Goal: Information Seeking & Learning: Learn about a topic

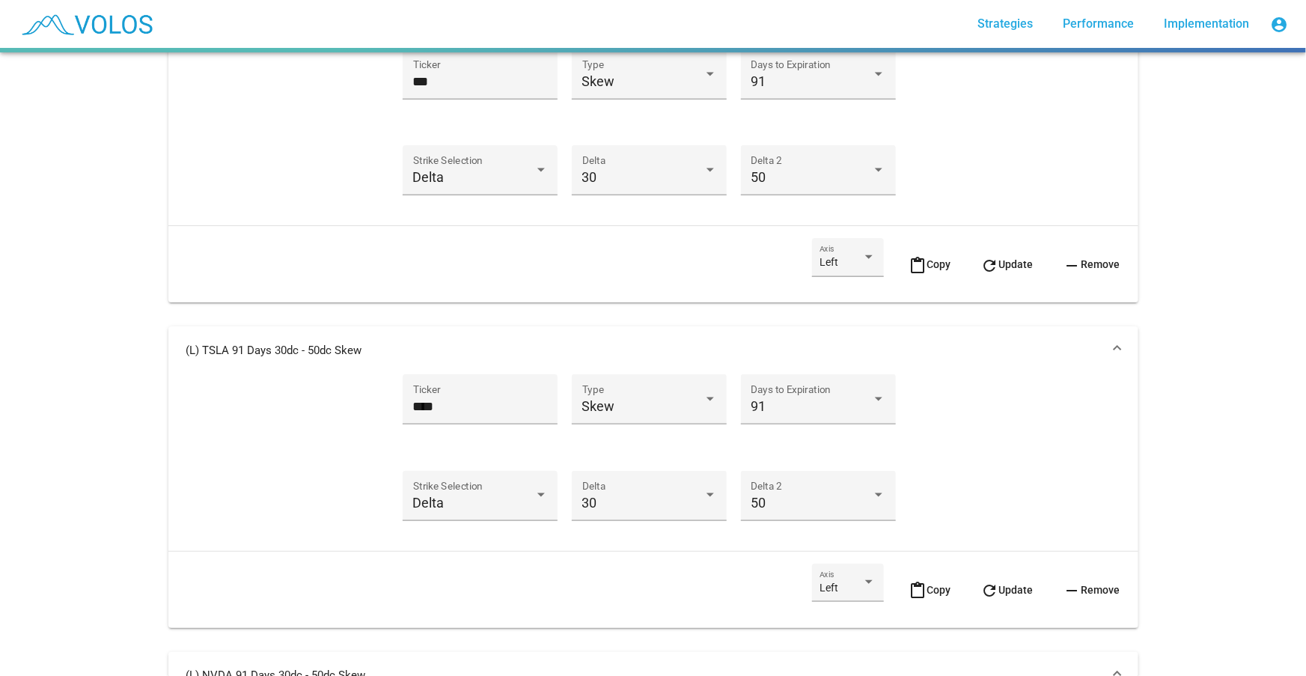
scroll to position [680, 0]
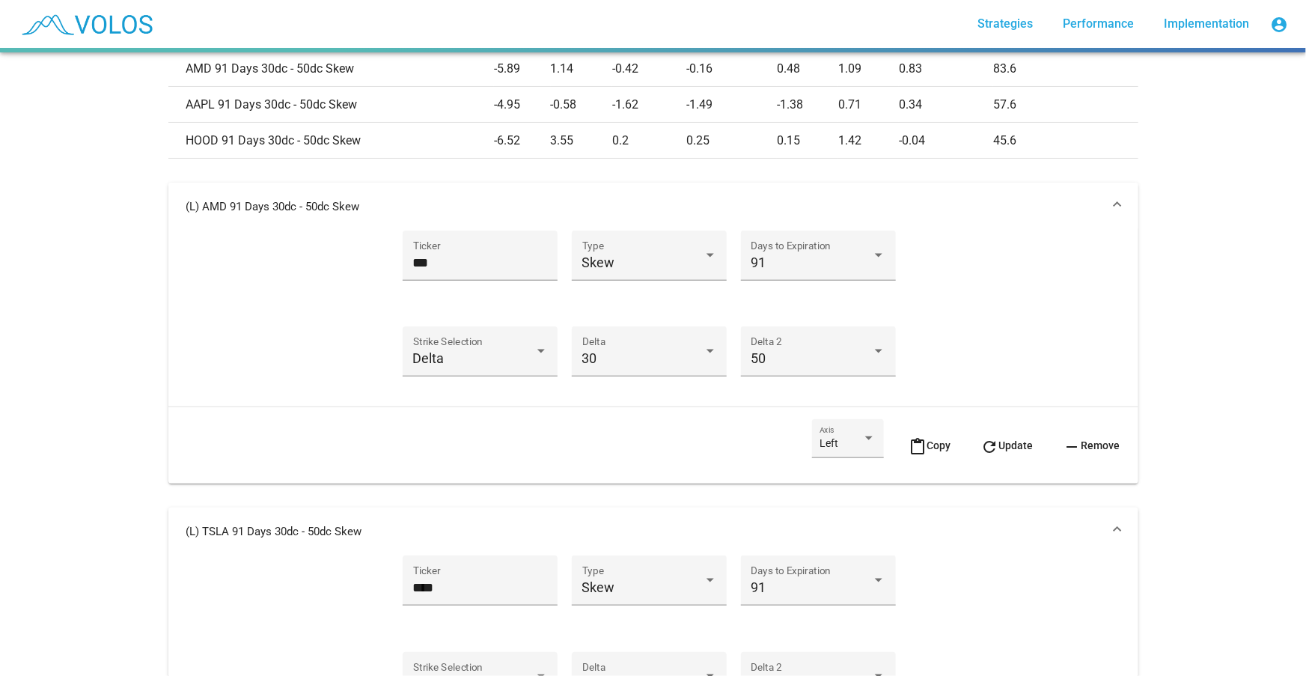
click at [980, 220] on mat-expansion-panel-header "(L) AMD 91 Days 30dc - 50dc Skew" at bounding box center [653, 207] width 970 height 48
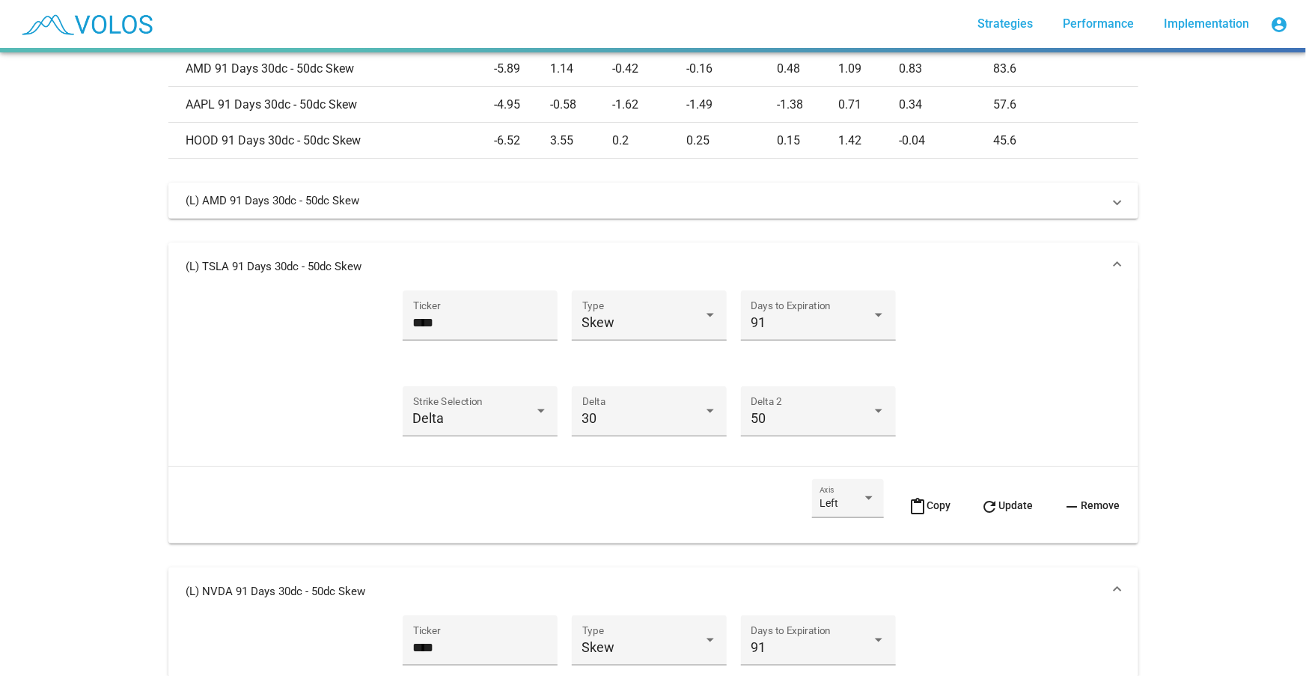
click at [976, 262] on mat-panel-title "(L) TSLA 91 Days 30dc - 50dc Skew" at bounding box center [644, 266] width 916 height 15
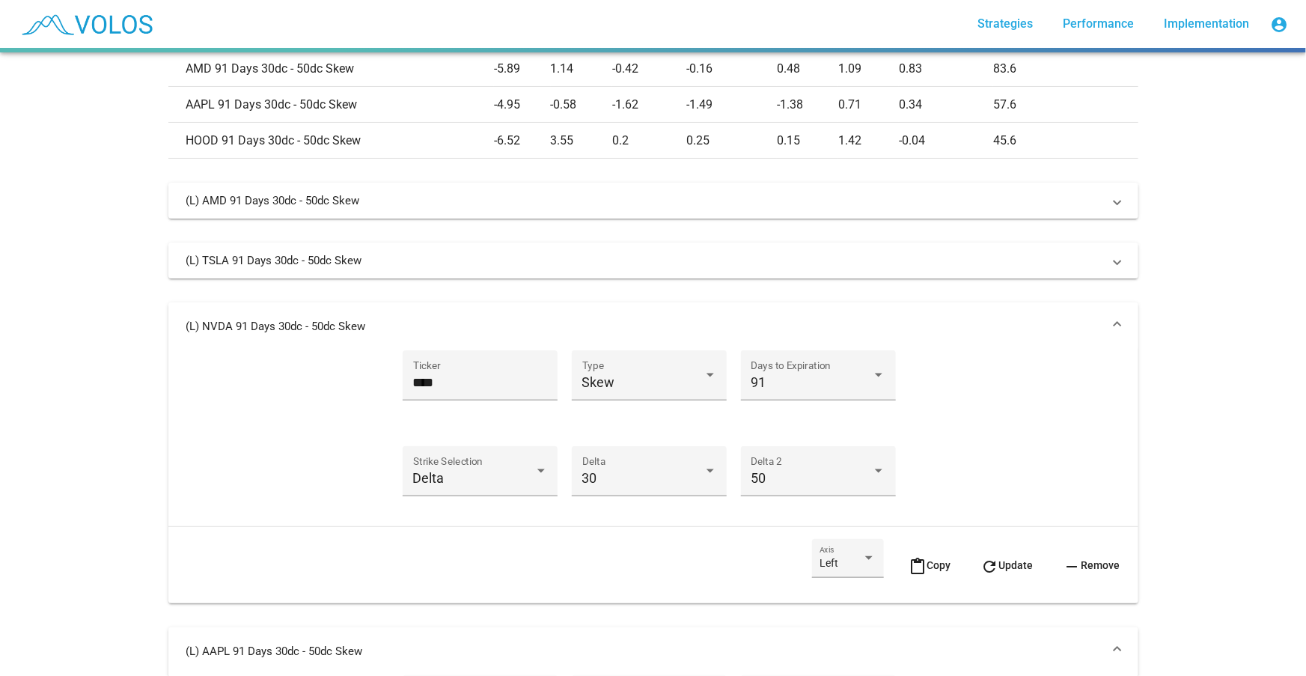
click at [974, 315] on mat-expansion-panel-header "(L) NVDA 91 Days 30dc - 50dc Skew" at bounding box center [653, 326] width 970 height 48
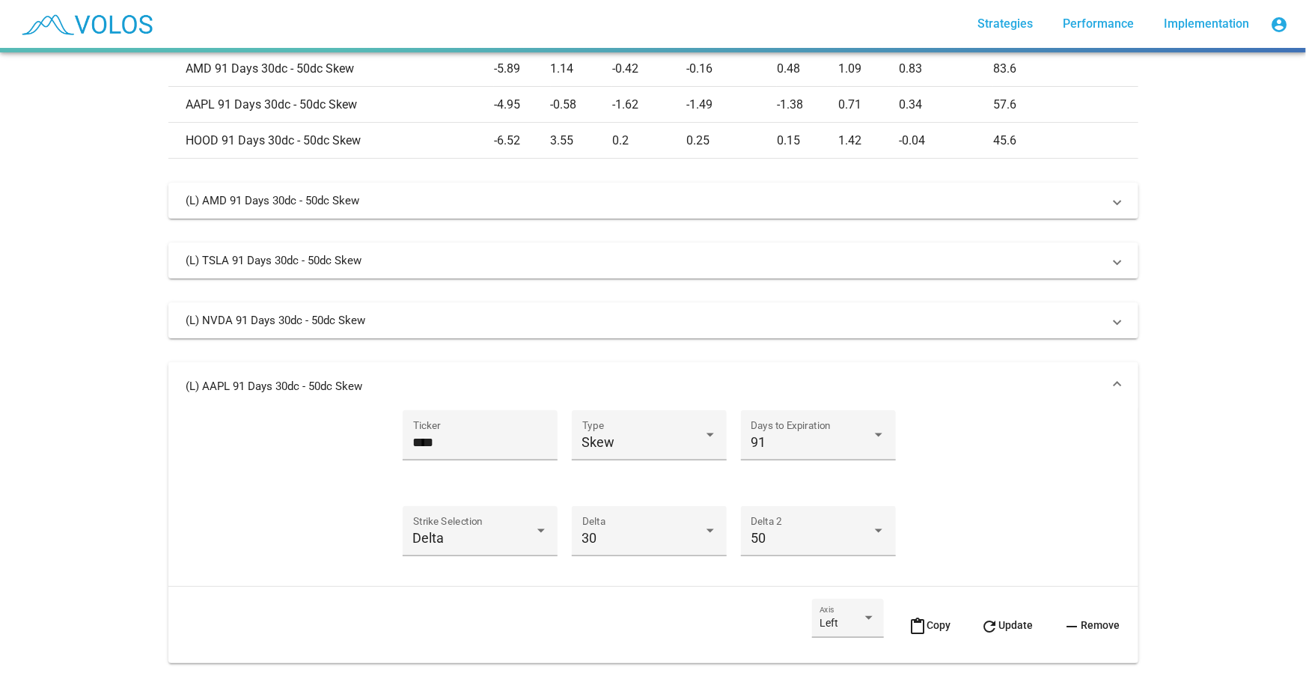
click at [992, 366] on mat-expansion-panel-header "(L) AAPL 91 Days 30dc - 50dc Skew" at bounding box center [653, 386] width 970 height 48
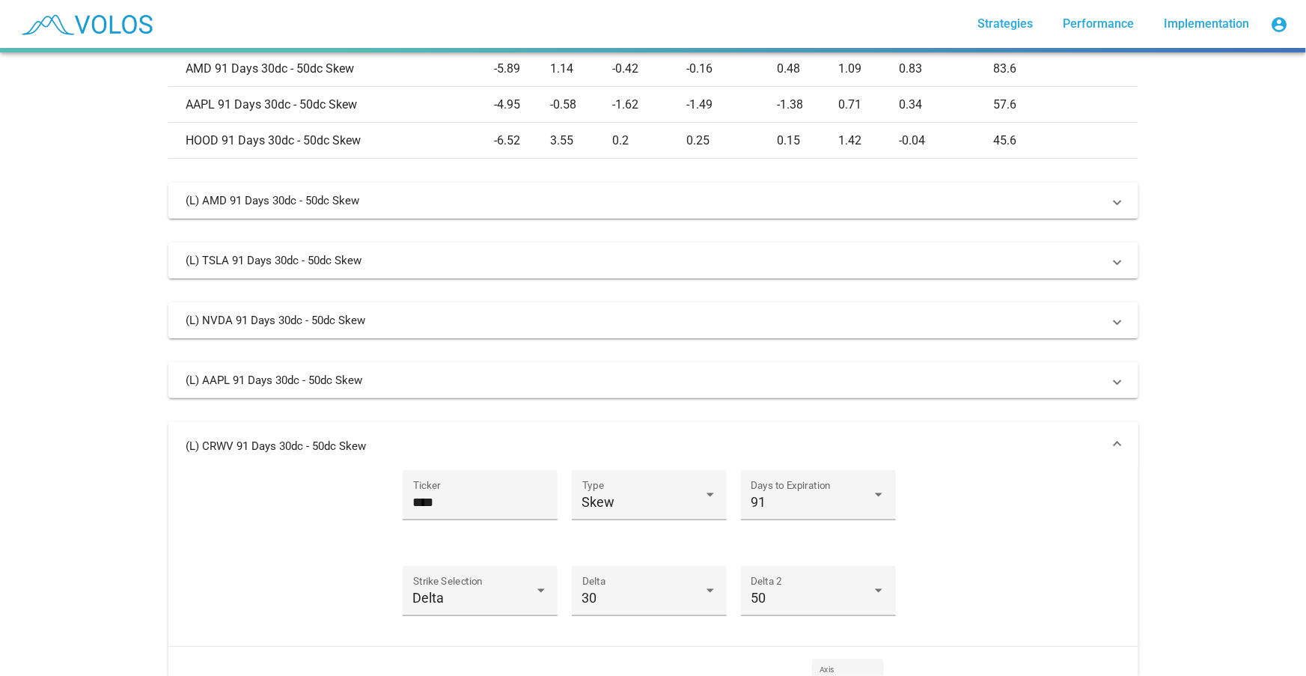
click at [1003, 451] on mat-panel-title "(L) CRWV 91 Days 30dc - 50dc Skew" at bounding box center [644, 445] width 916 height 15
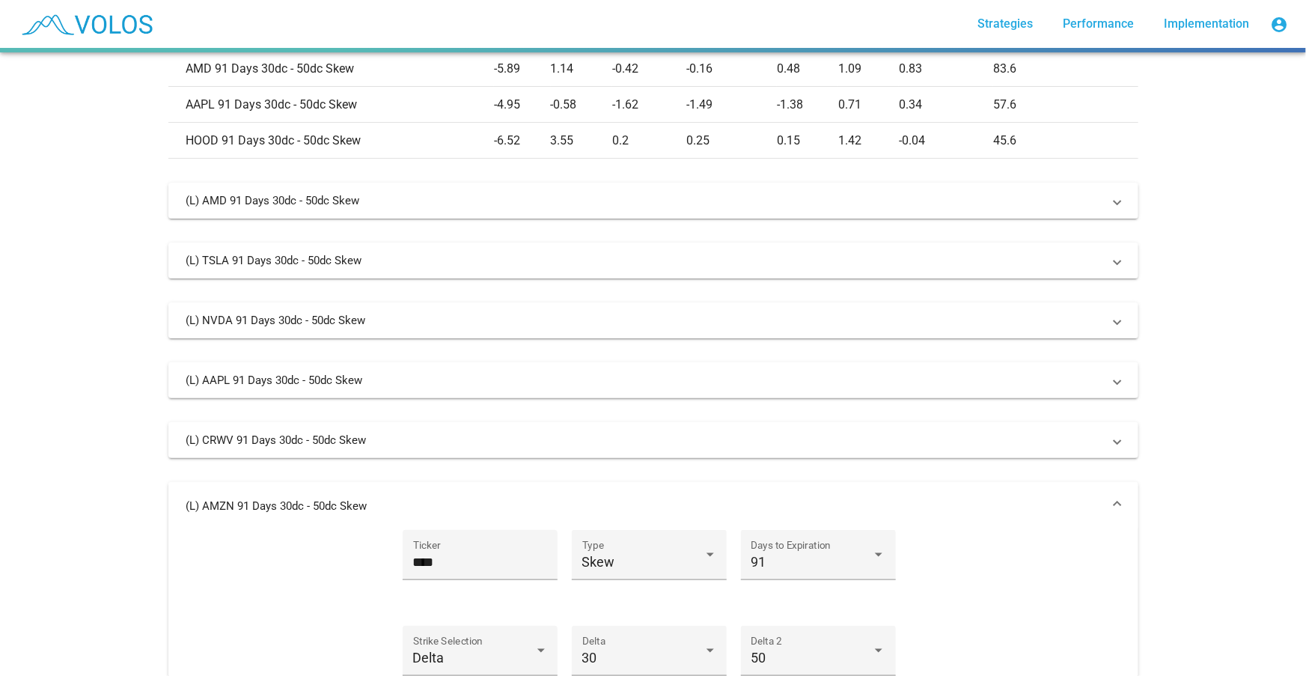
click at [1011, 502] on mat-panel-title "(L) AMZN 91 Days 30dc - 50dc Skew" at bounding box center [644, 505] width 916 height 15
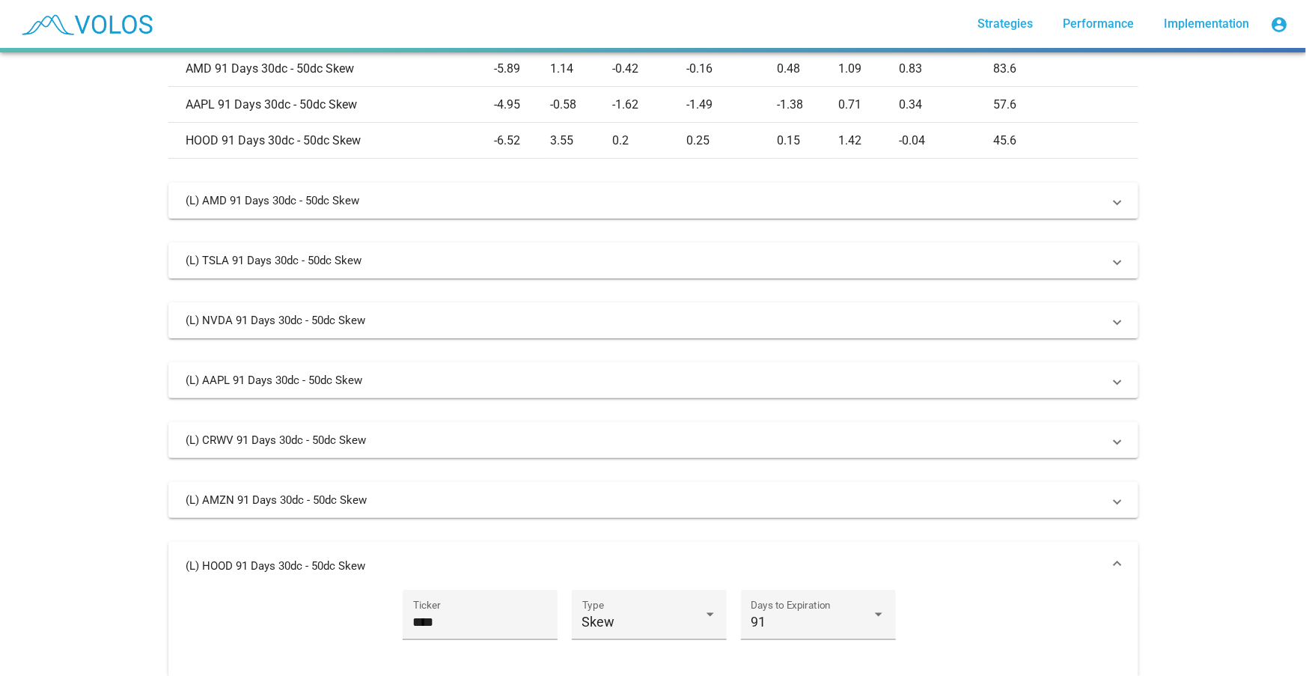
click at [1013, 564] on mat-panel-title "(L) HOOD 91 Days 30dc - 50dc Skew" at bounding box center [644, 565] width 916 height 15
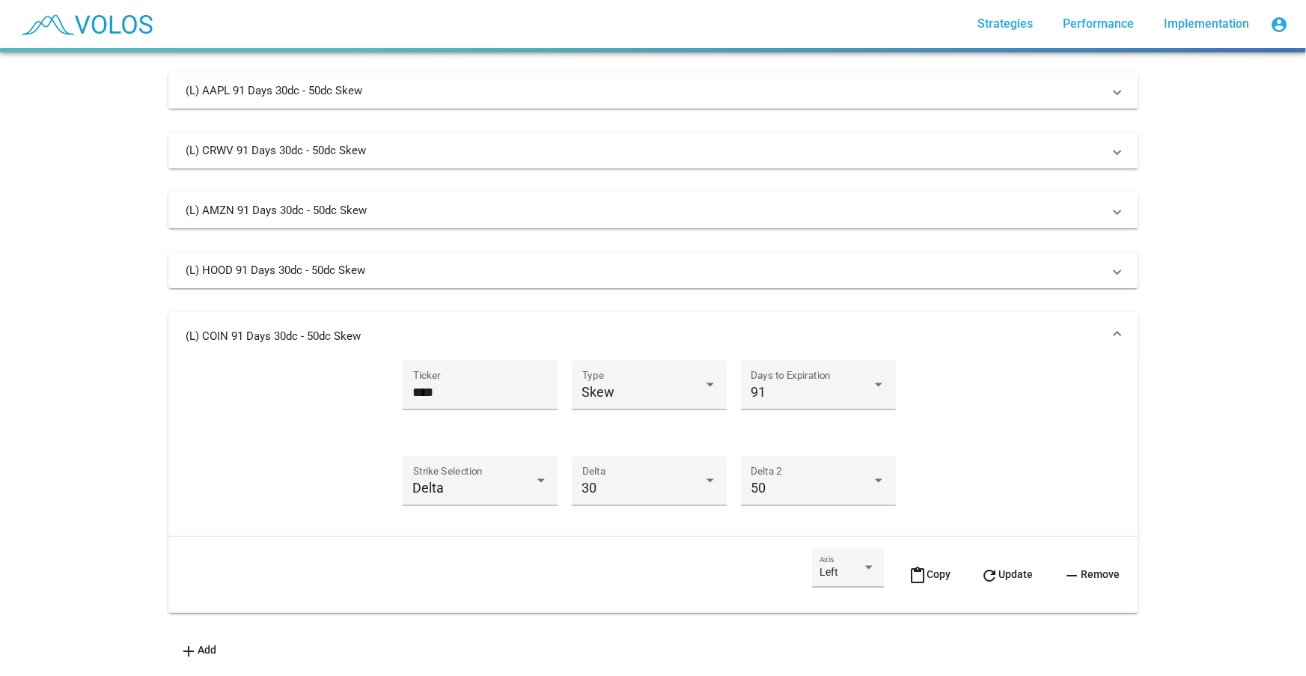
click at [990, 338] on mat-expansion-panel-header "(L) COIN 91 Days 30dc - 50dc Skew" at bounding box center [653, 336] width 970 height 48
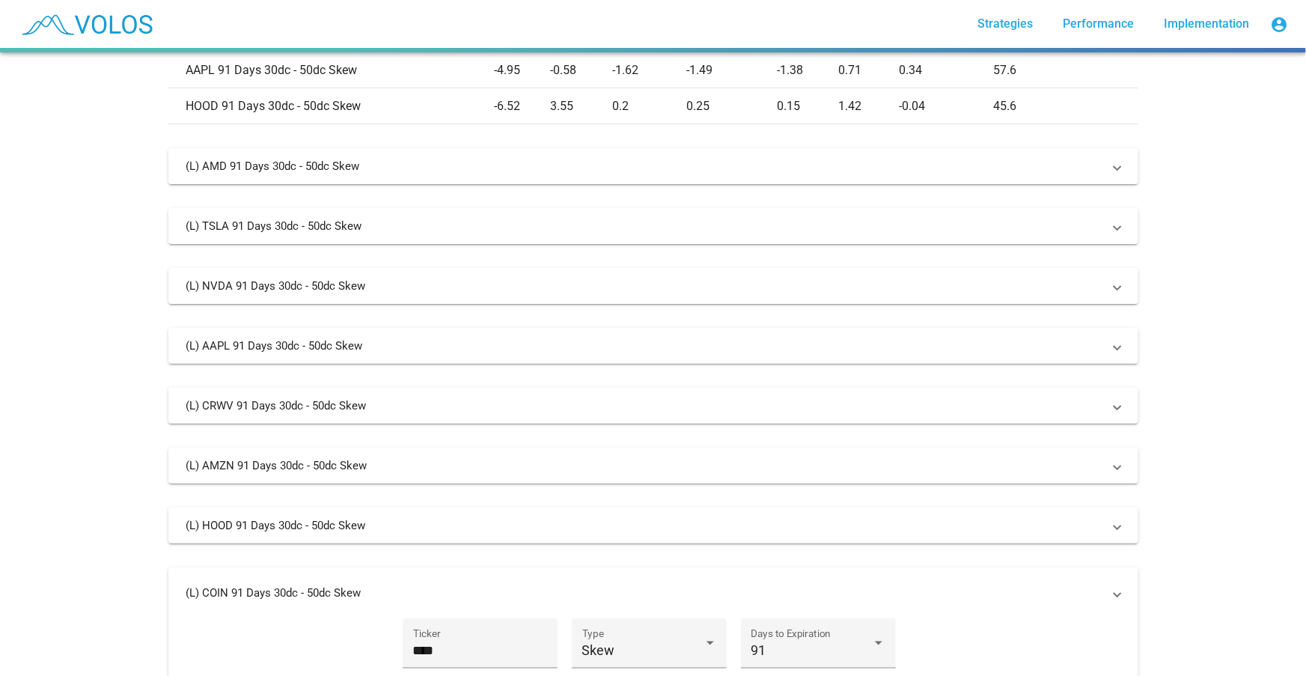
scroll to position [715, 0]
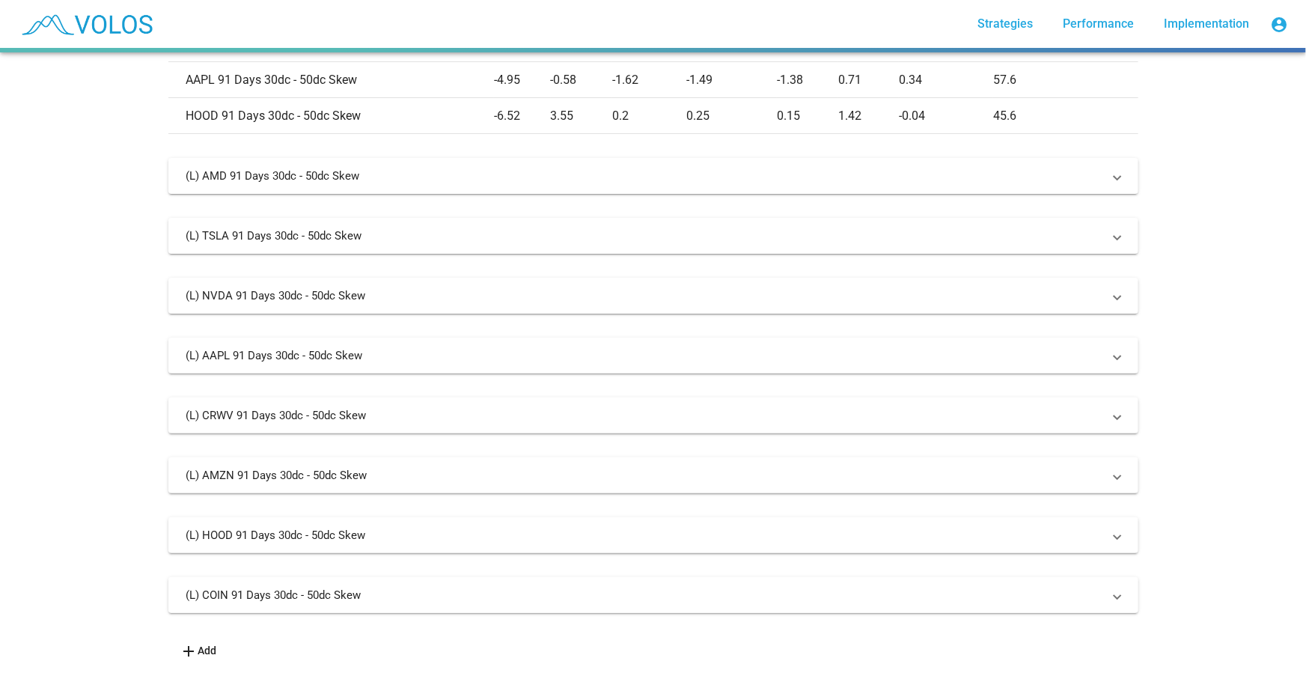
click at [404, 579] on mat-panel-title "(L) COIN 91 Days 30dc - 50dc Skew" at bounding box center [644, 594] width 916 height 15
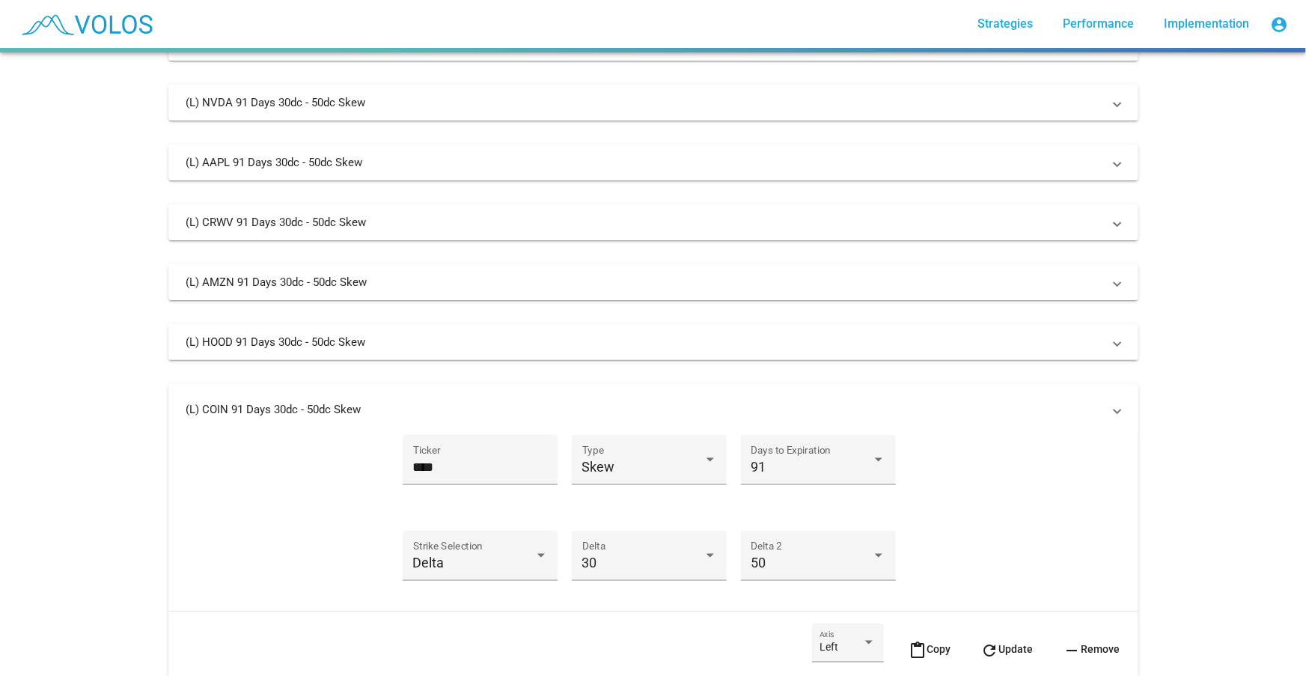
scroll to position [979, 0]
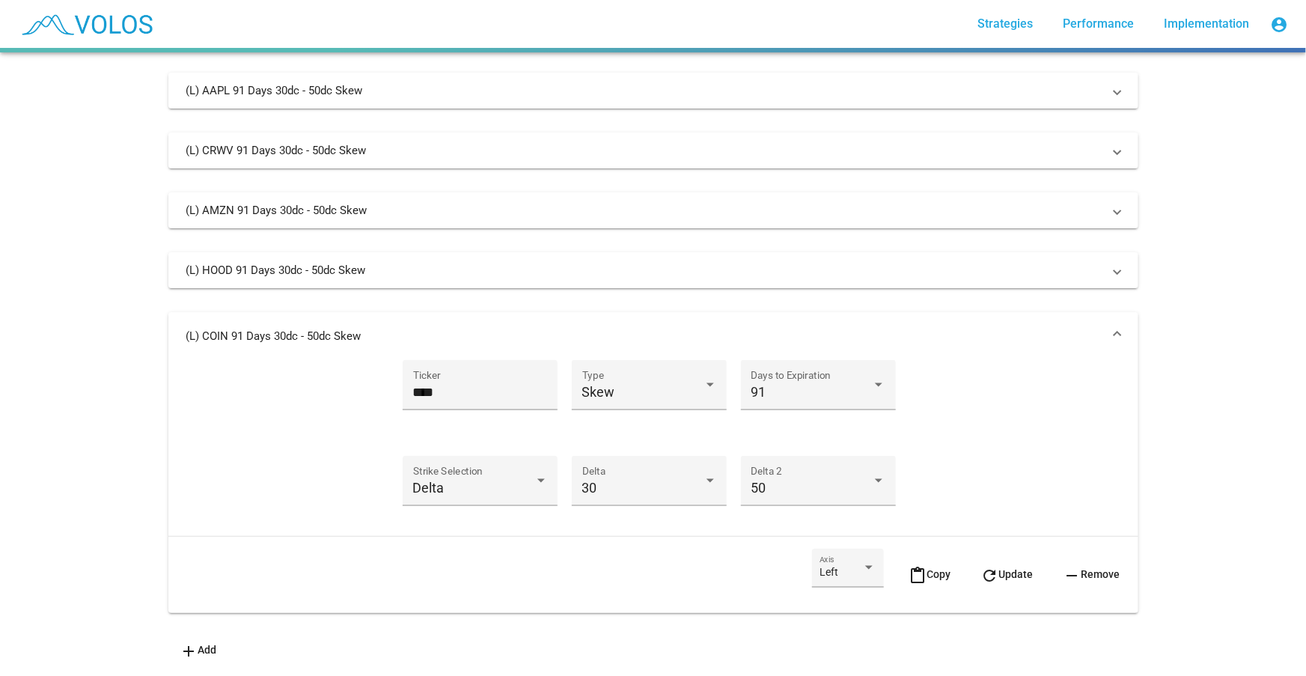
click at [941, 569] on span "content_paste Copy" at bounding box center [930, 575] width 42 height 12
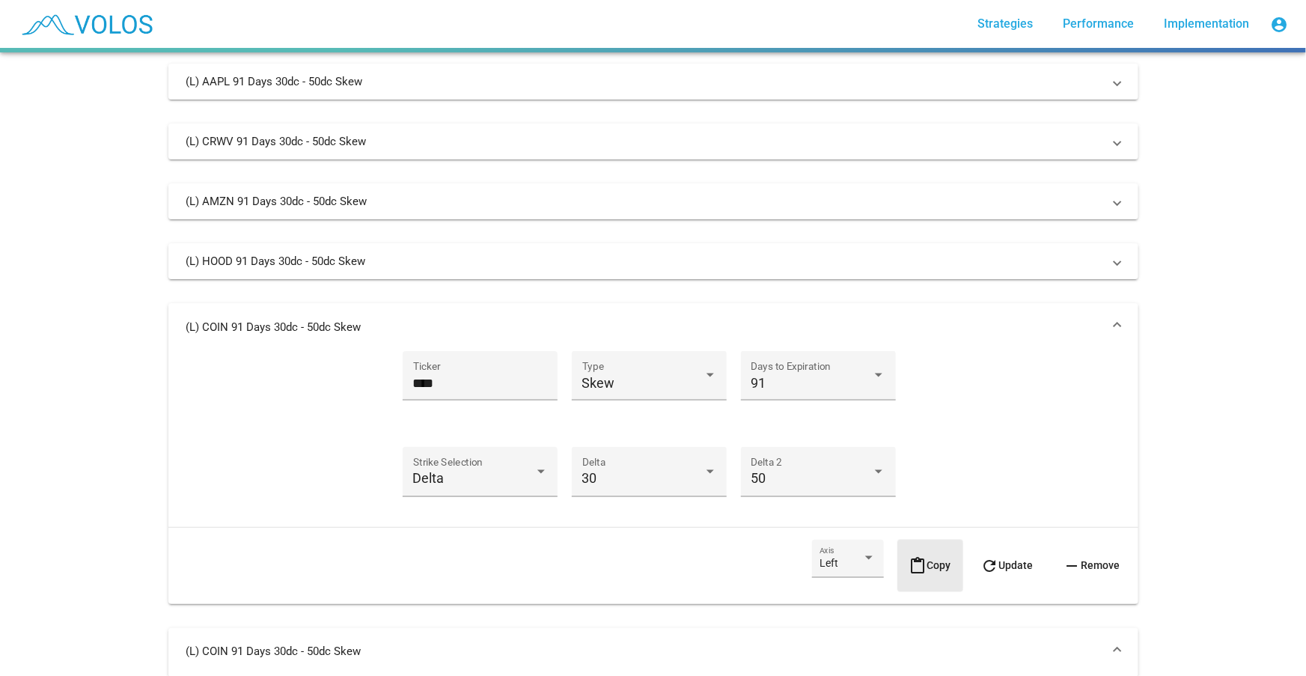
click at [941, 565] on span "content_paste Copy" at bounding box center [930, 566] width 42 height 12
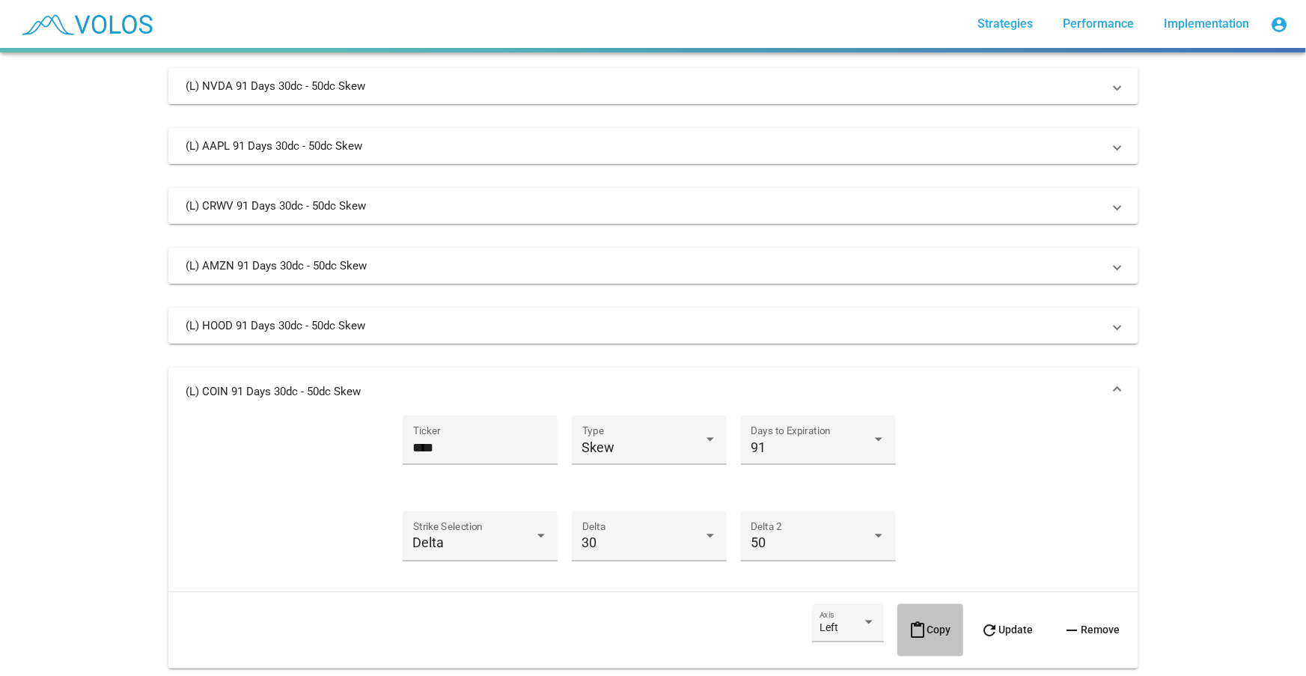
click at [941, 579] on span "content_paste Copy" at bounding box center [930, 630] width 42 height 12
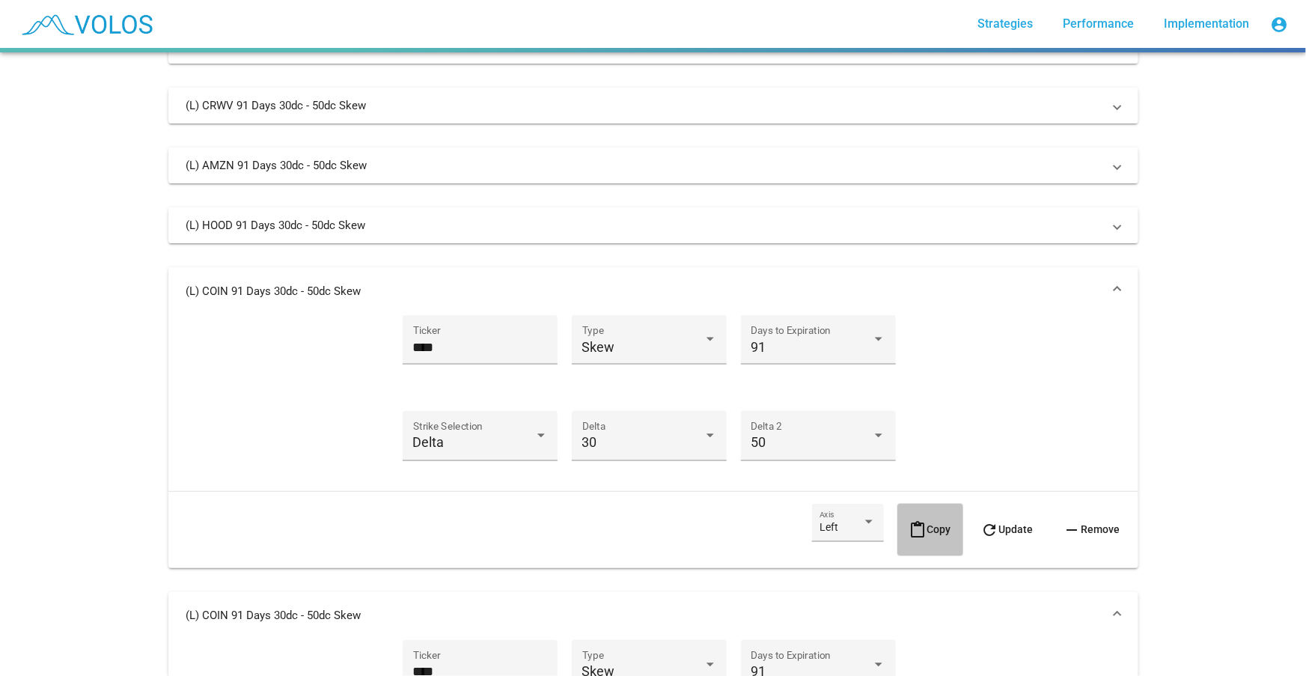
click at [941, 536] on span "content_paste Copy" at bounding box center [930, 530] width 42 height 12
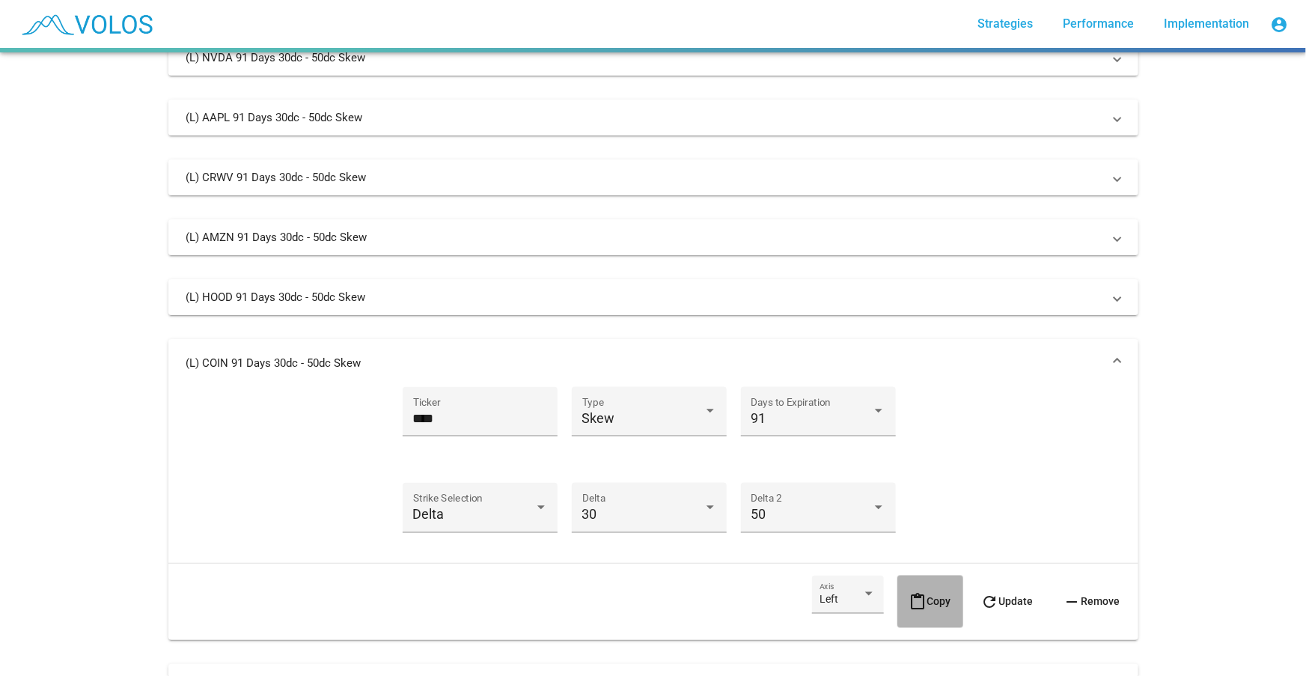
click at [949, 575] on button "content_paste Copy" at bounding box center [930, 601] width 66 height 52
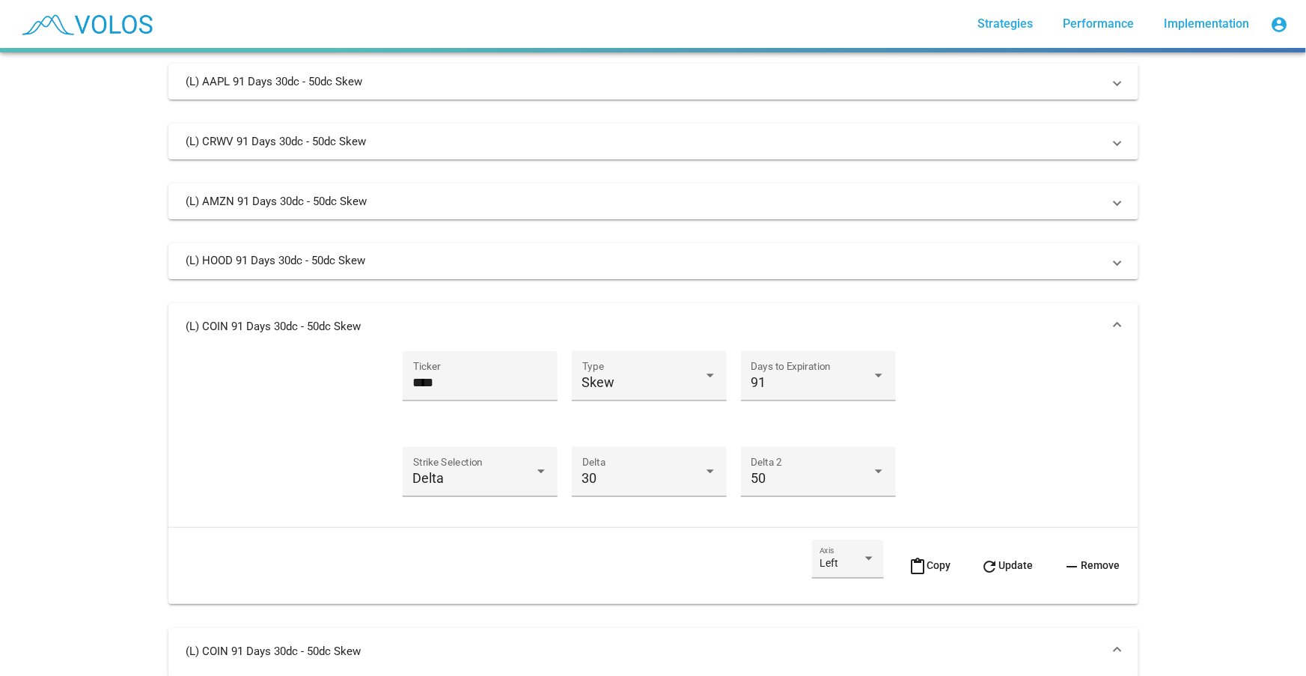
click at [911, 568] on mat-icon "content_paste" at bounding box center [918, 567] width 18 height 18
click at [911, 568] on mat-icon "content_paste" at bounding box center [918, 566] width 18 height 18
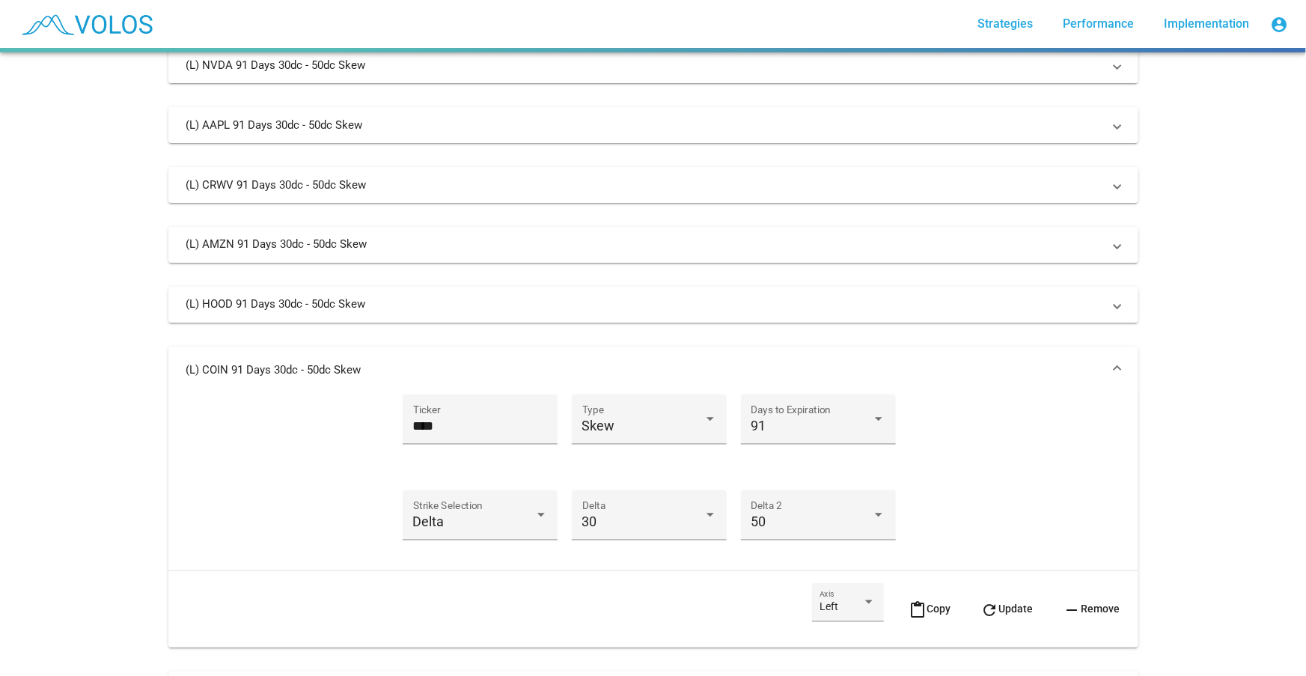
scroll to position [1302, 0]
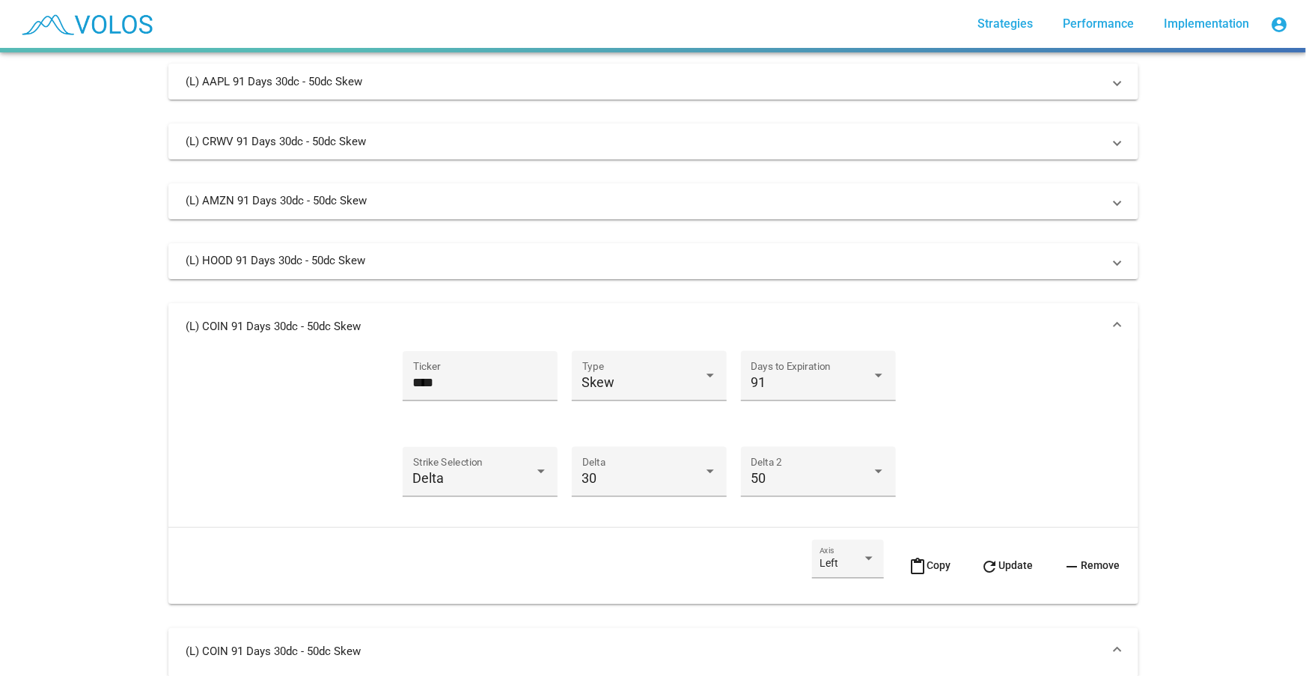
click at [950, 321] on mat-panel-title "(L) COIN 91 Days 30dc - 50dc Skew" at bounding box center [644, 327] width 916 height 15
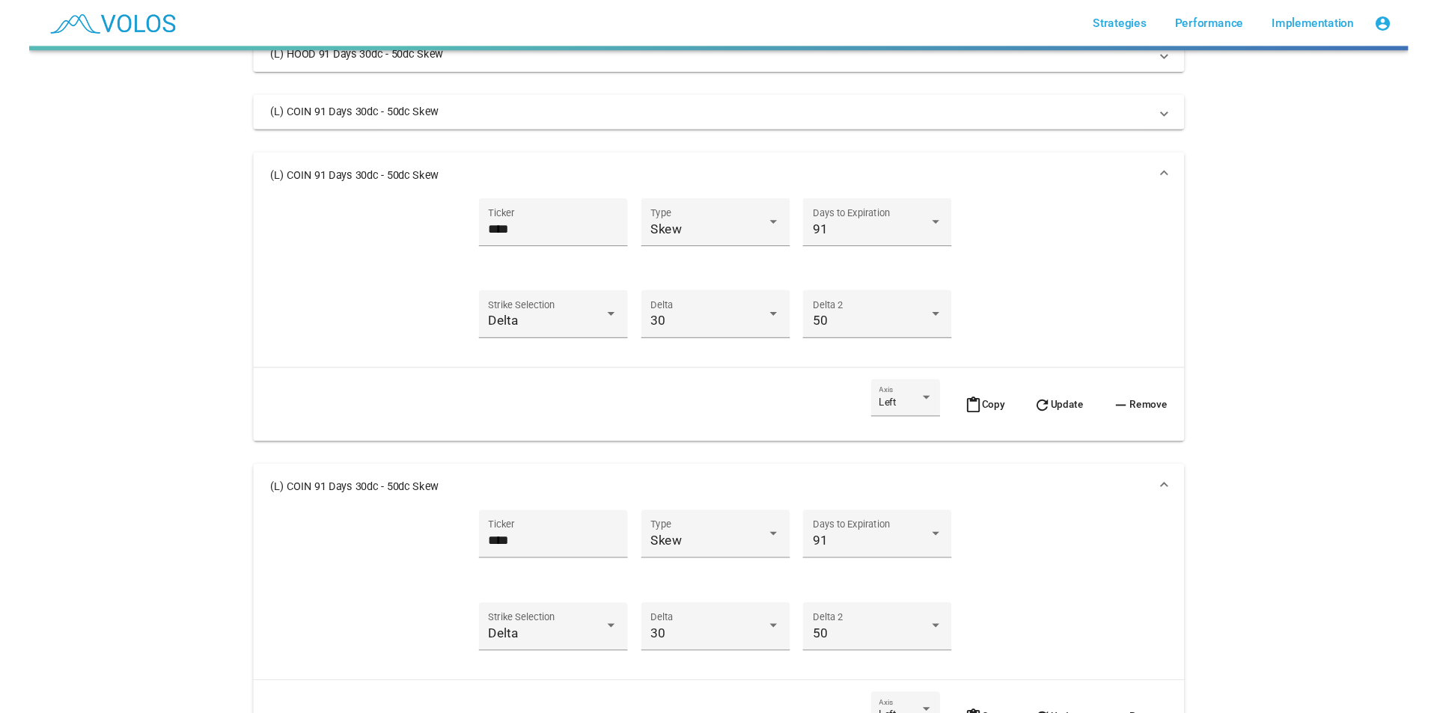
scroll to position [1507, 0]
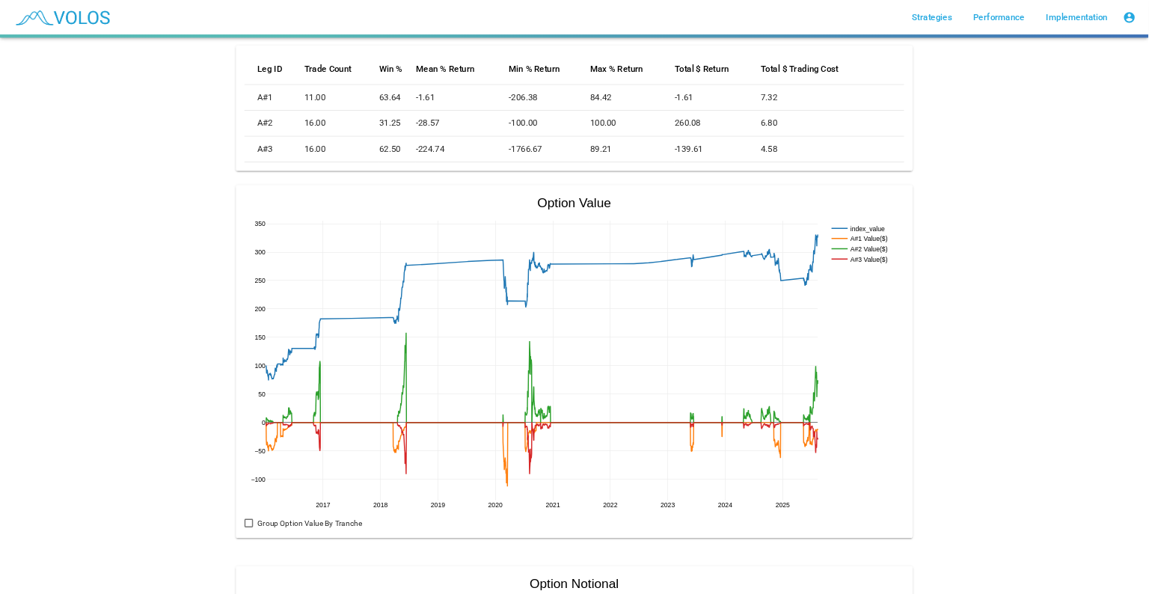
scroll to position [290, 0]
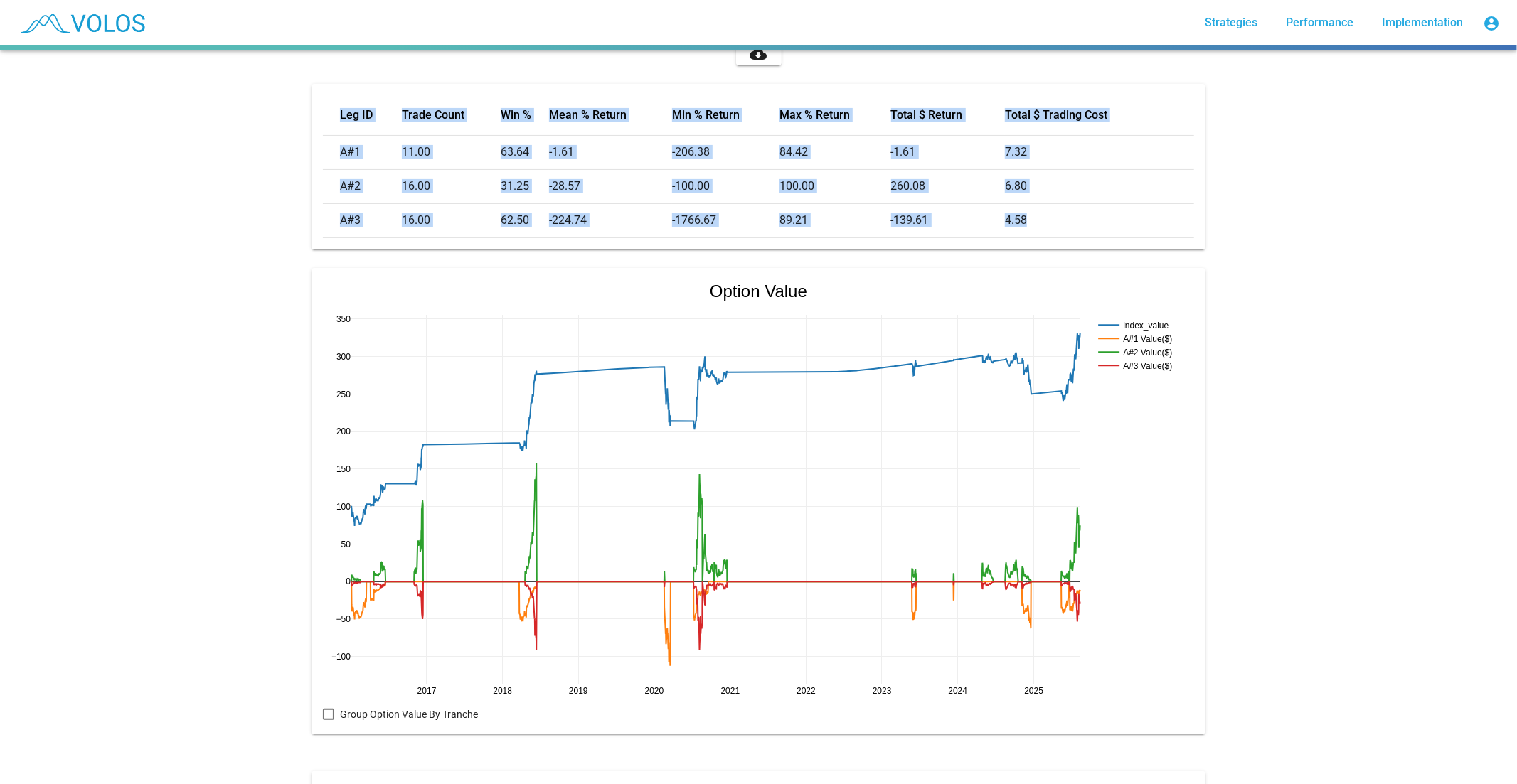
drag, startPoint x: 330, startPoint y: 117, endPoint x: 1084, endPoint y: 233, distance: 762.9
click at [1084, 233] on table "Leg ID Trade Count Win % Mean % Return Min % Return Max % Return Total $ Return…" at bounding box center [758, 166] width 872 height 143
copy table "Leg ID Trade Count Win % Mean % Return Min % Return Max % Return Total $ Return…"
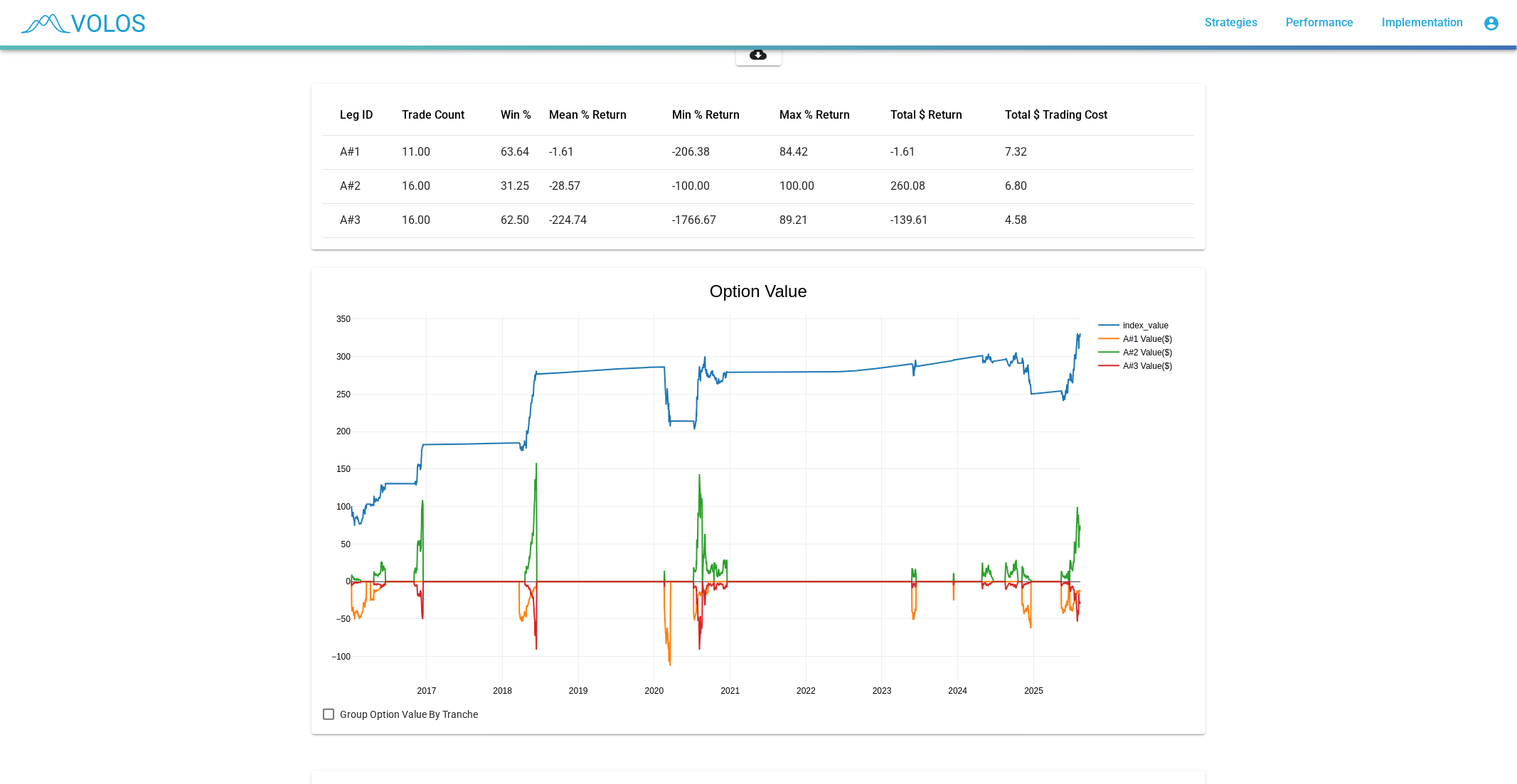
click at [1409, 266] on div "Call Skew Activated AMD Call Spread Collar (SP 6m3r 50d LCS 2x 3m2r 30d15d) sta…" at bounding box center [758, 416] width 1517 height 735
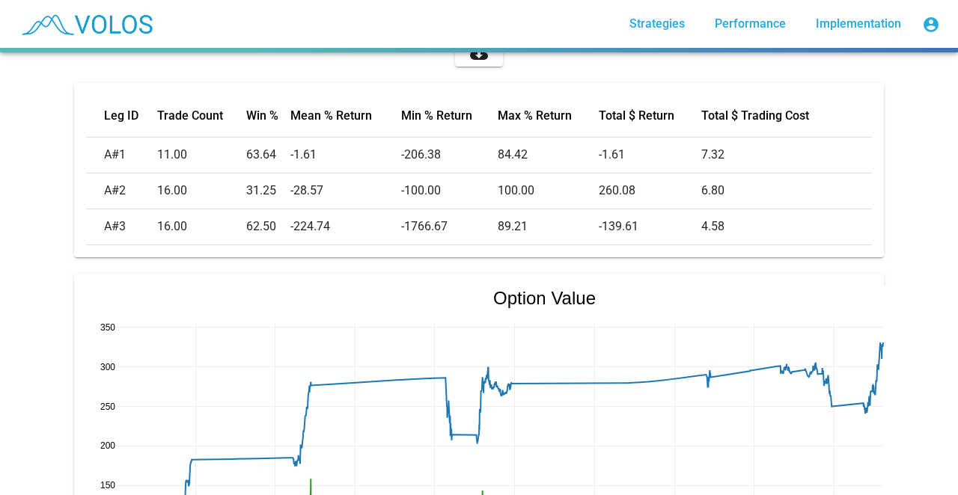
click at [437, 209] on td "-1766.67" at bounding box center [449, 227] width 97 height 36
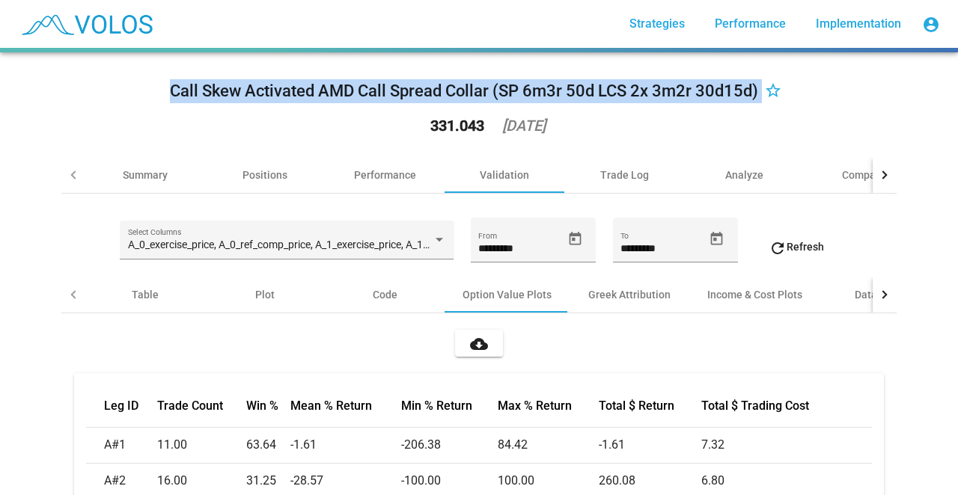
drag, startPoint x: 154, startPoint y: 88, endPoint x: 757, endPoint y: 81, distance: 603.1
click at [757, 81] on div "Call Skew Activated AMD Call Spread Collar (SP 6m3r 50d LCS 2x 3m2r 30d15d) sta…" at bounding box center [478, 110] width 835 height 93
copy div "Call Skew Activated AMD Call Spread Collar (SP 6m3r 50d LCS 2x 3m2r 30d15d) sta…"
click at [461, 101] on div "Call Skew Activated AMD Call Spread Collar (SP 6m3r 50d LCS 2x 3m2r 30d15d)" at bounding box center [464, 91] width 588 height 24
click at [495, 82] on div "Call Skew Activated AMD Call Spread Collar (SP 6m3r 50d LCS 2x 3m2r 30d15d)" at bounding box center [464, 91] width 588 height 24
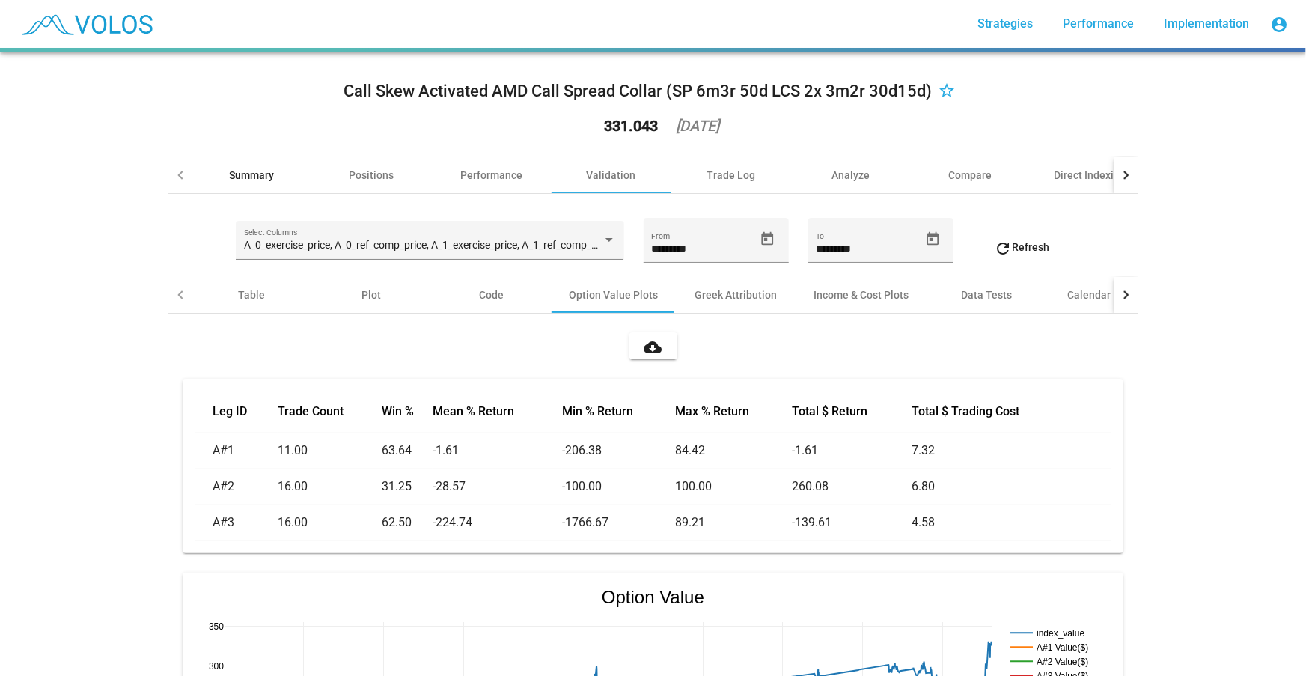
click at [262, 164] on div "Summary" at bounding box center [252, 175] width 120 height 36
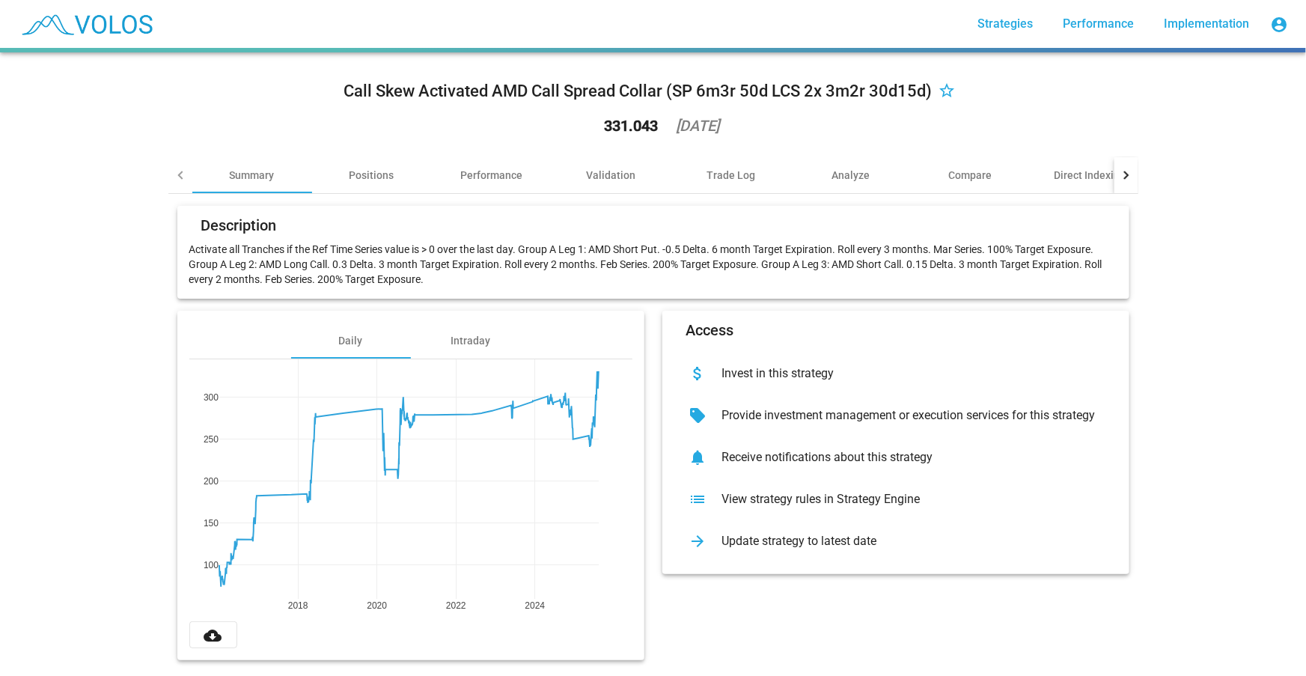
click at [906, 504] on div "View strategy rules in Strategy Engine" at bounding box center [907, 499] width 395 height 15
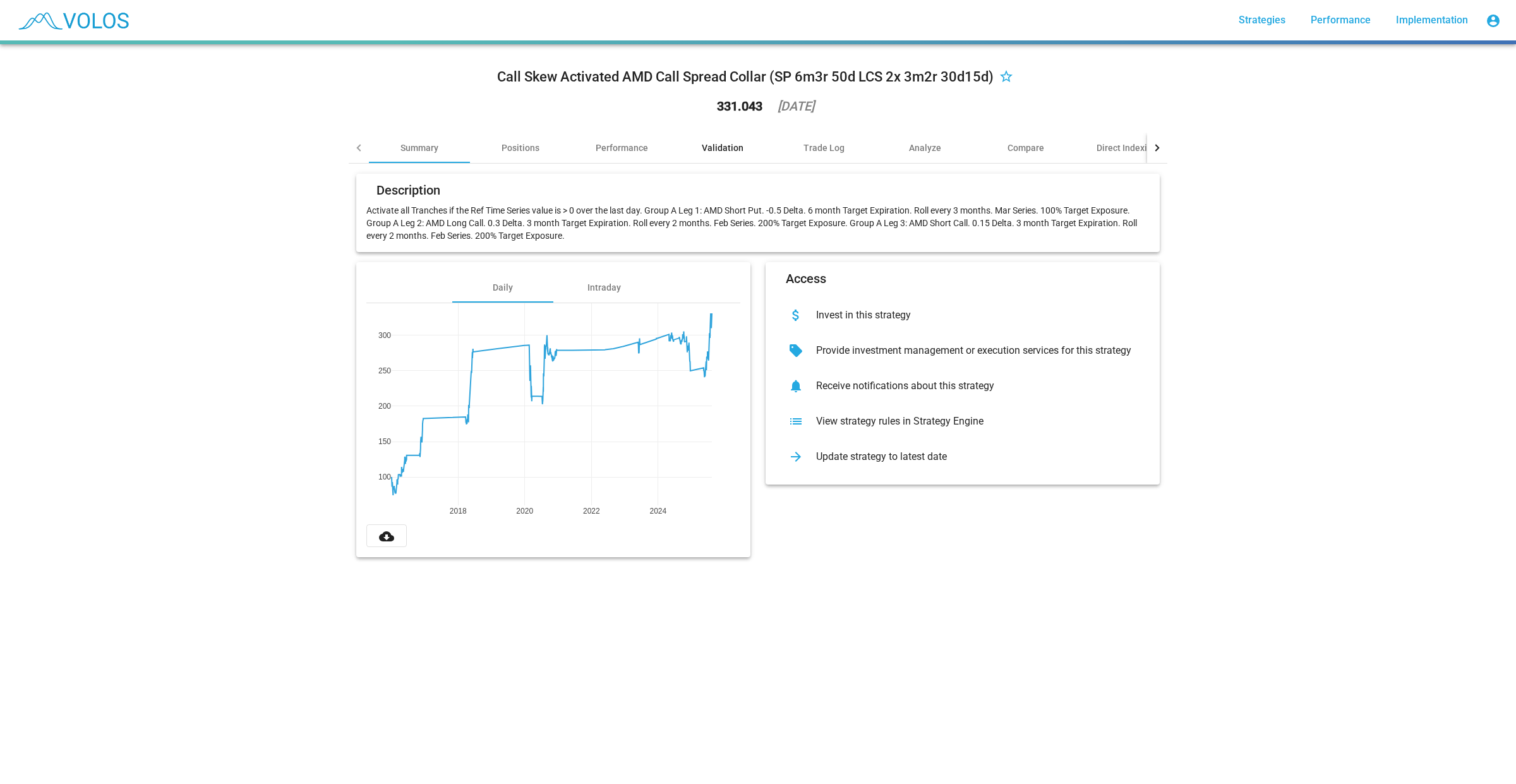
click at [749, 137] on div "Validation" at bounding box center [723, 148] width 101 height 30
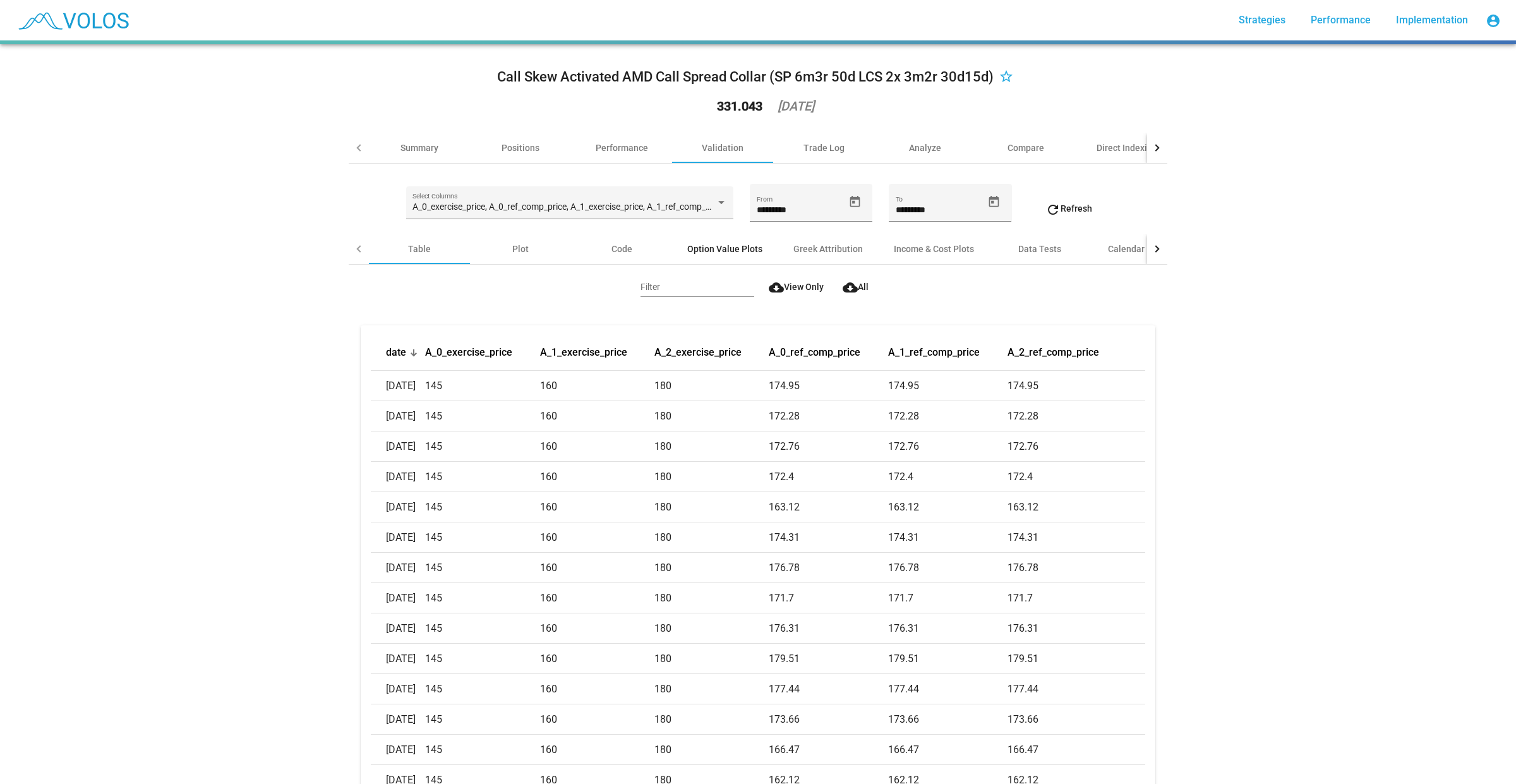
click at [712, 239] on div "Option Value Plots" at bounding box center [724, 249] width 106 height 30
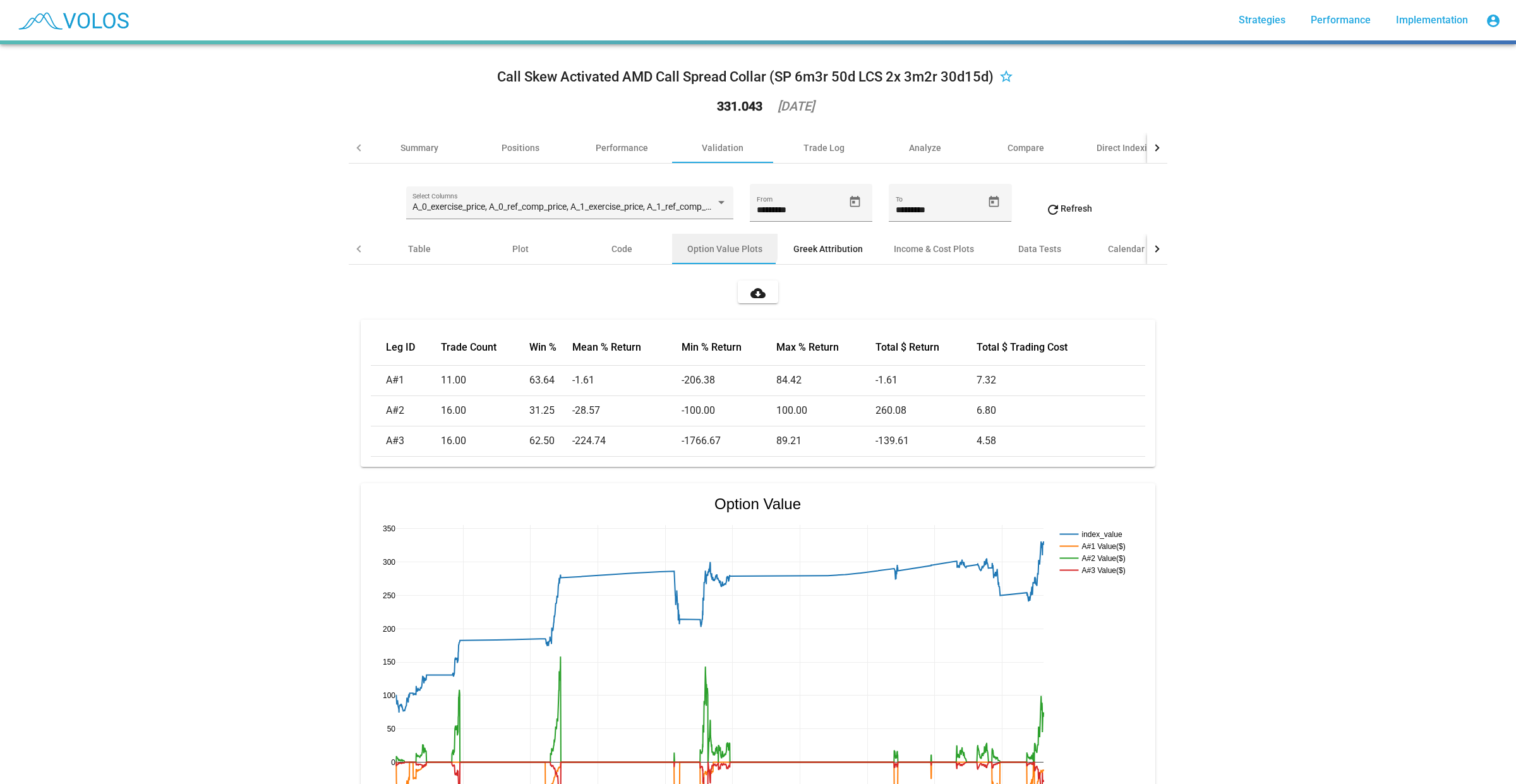
click at [832, 247] on div "Greek Attribution" at bounding box center [828, 248] width 69 height 13
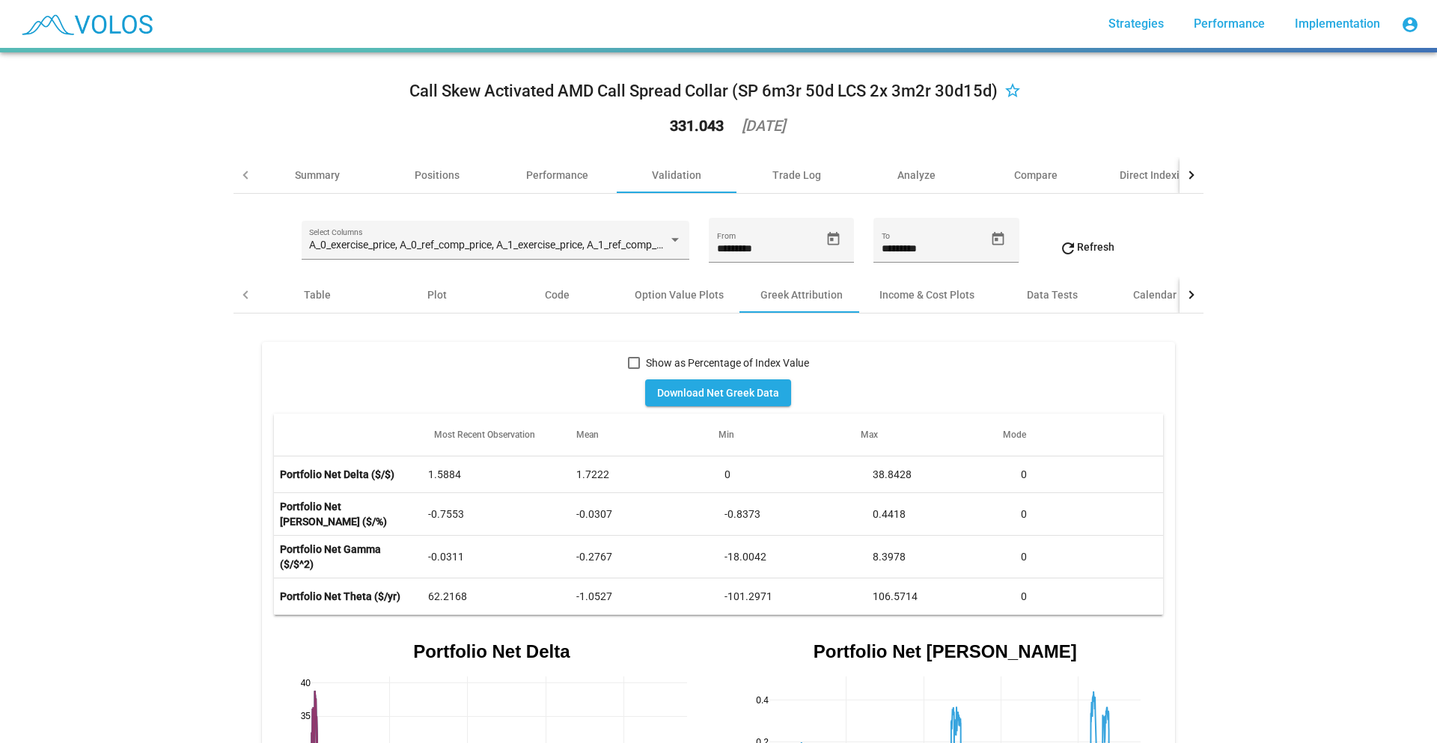
drag, startPoint x: 1153, startPoint y: 398, endPoint x: 1148, endPoint y: 410, distance: 13.1
click at [1148, 408] on div "Download Net Greek Data" at bounding box center [718, 393] width 888 height 42
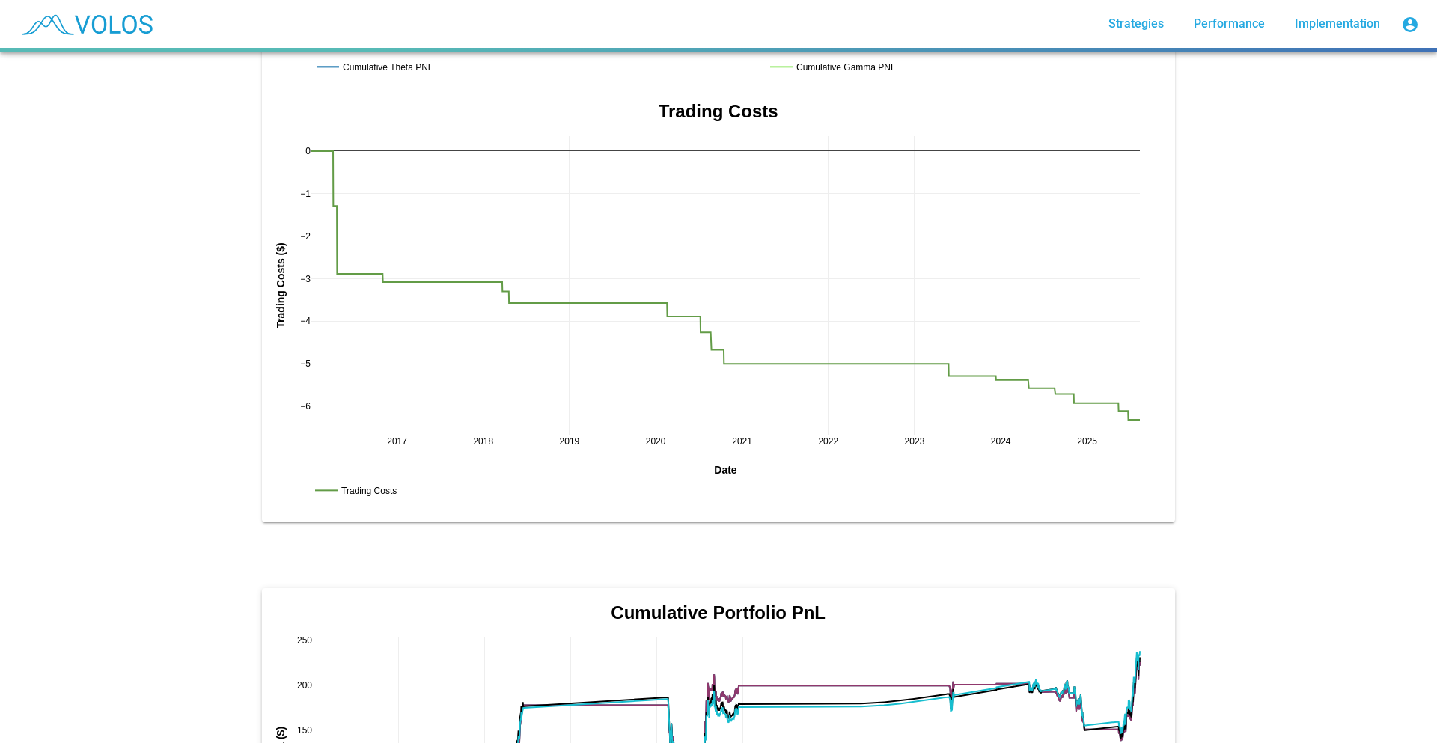
scroll to position [2843, 0]
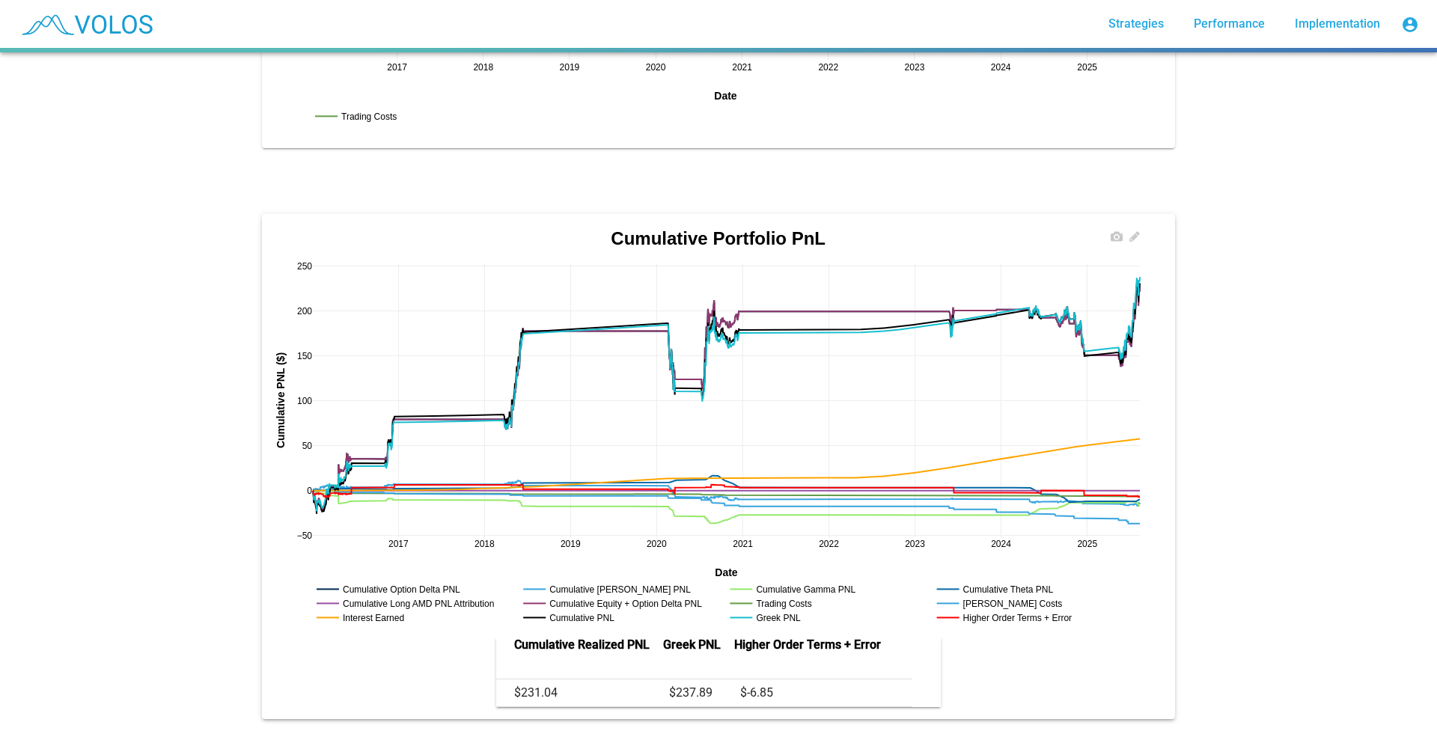
click at [981, 611] on rect at bounding box center [1012, 618] width 158 height 14
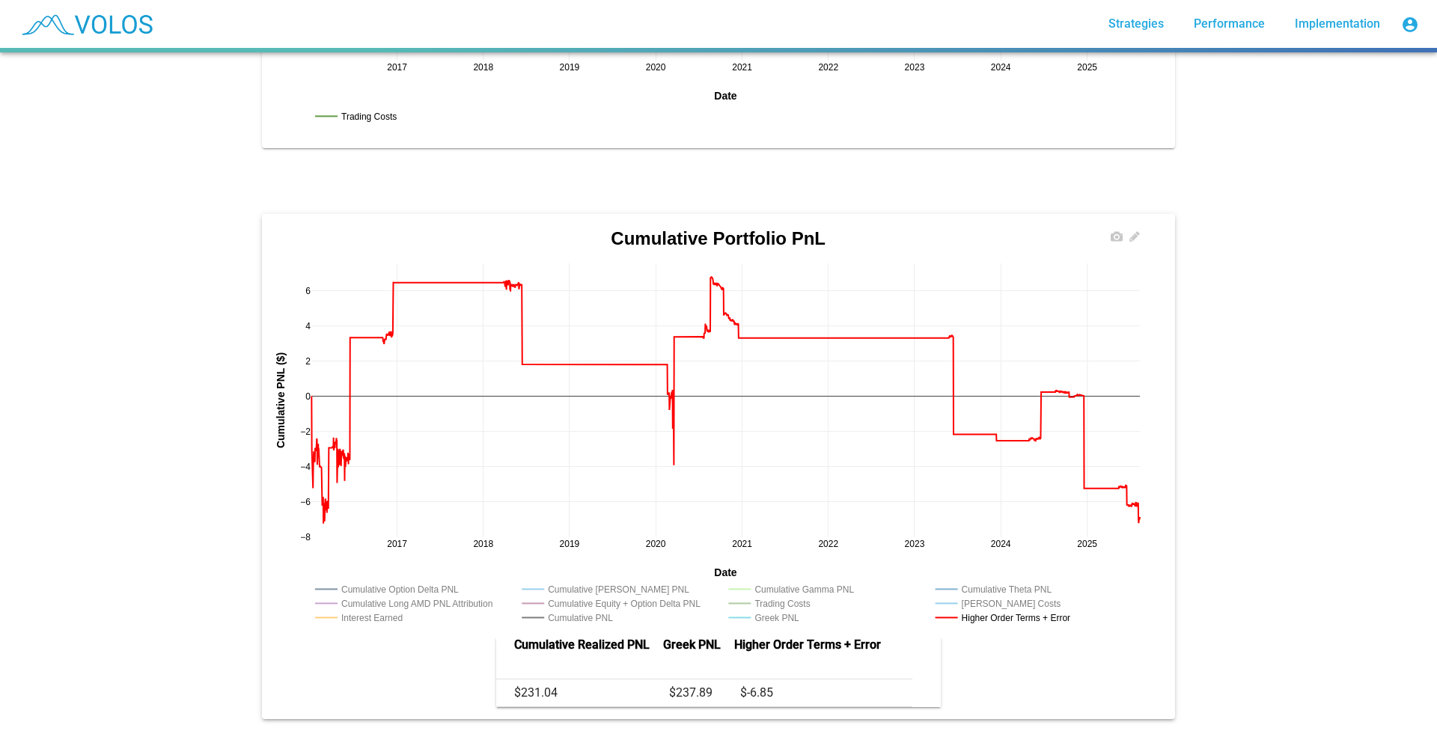
click at [578, 611] on rect at bounding box center [569, 618] width 103 height 14
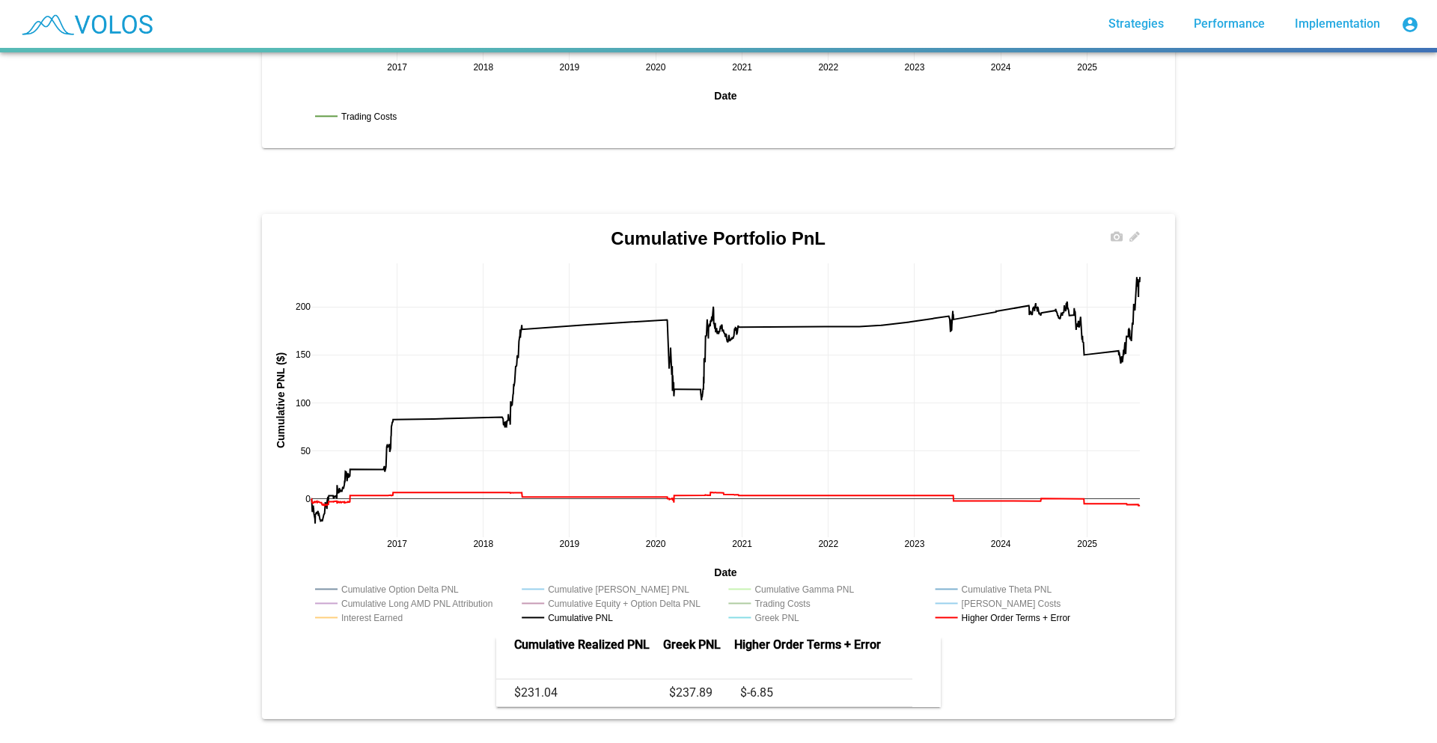
click at [337, 611] on rect at bounding box center [362, 618] width 103 height 14
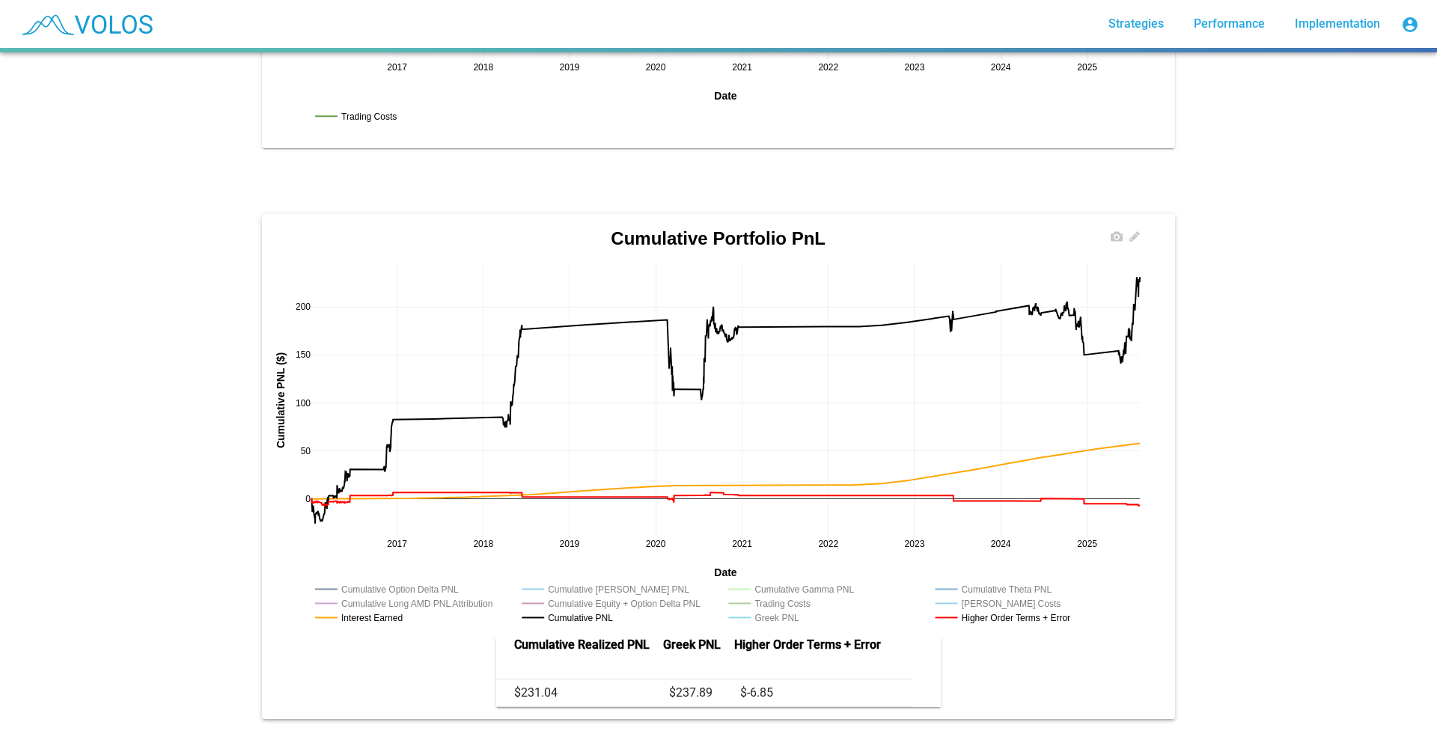
click at [746, 612] on rect at bounding box center [764, 618] width 79 height 14
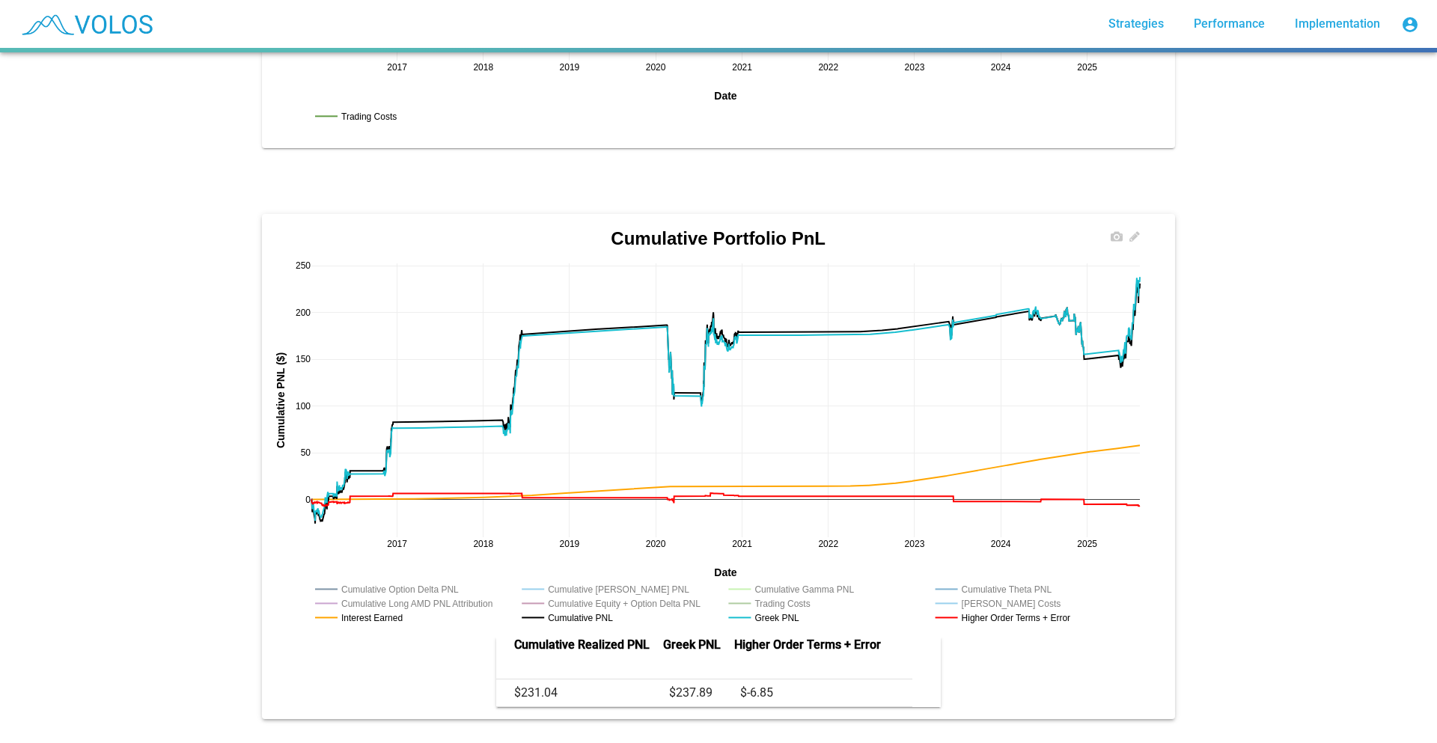
click at [746, 612] on rect at bounding box center [764, 618] width 79 height 14
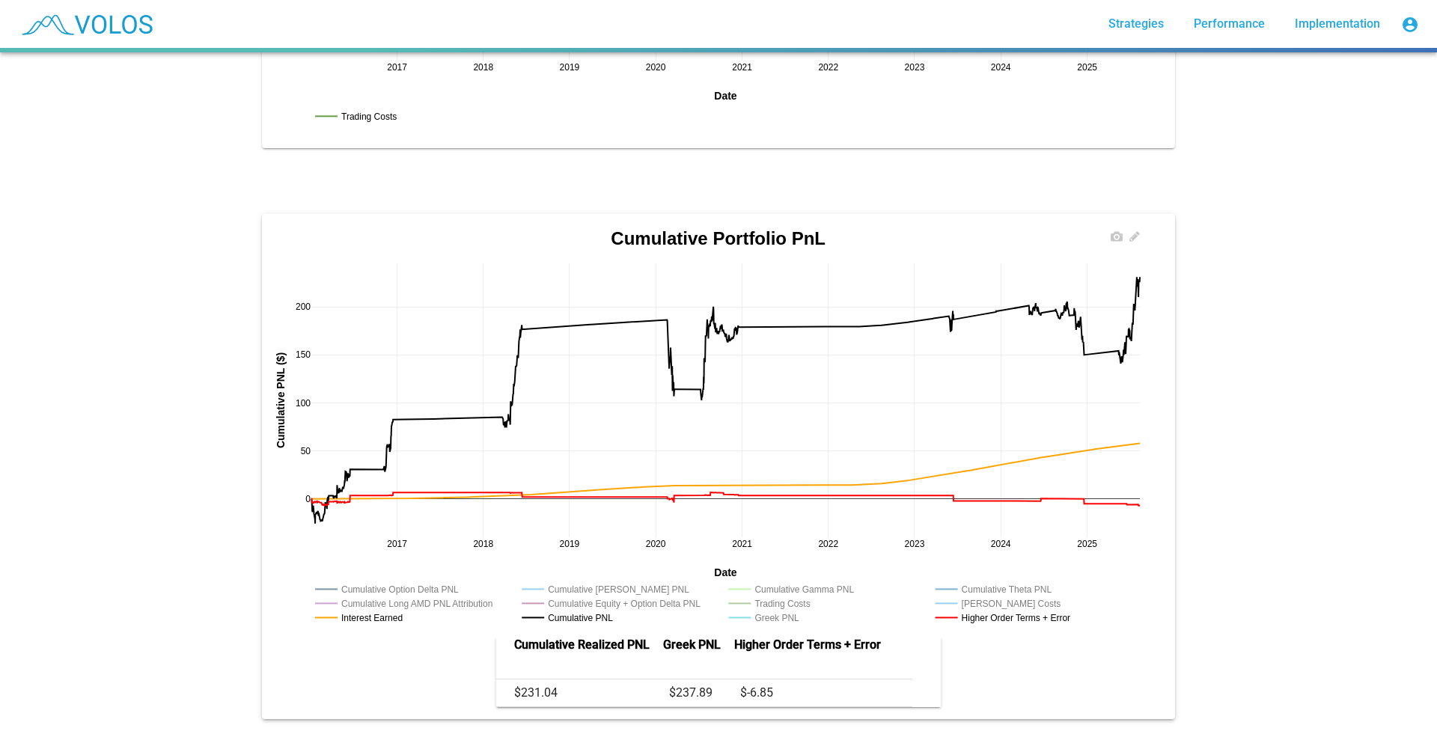
click at [585, 596] on rect at bounding box center [620, 603] width 205 height 14
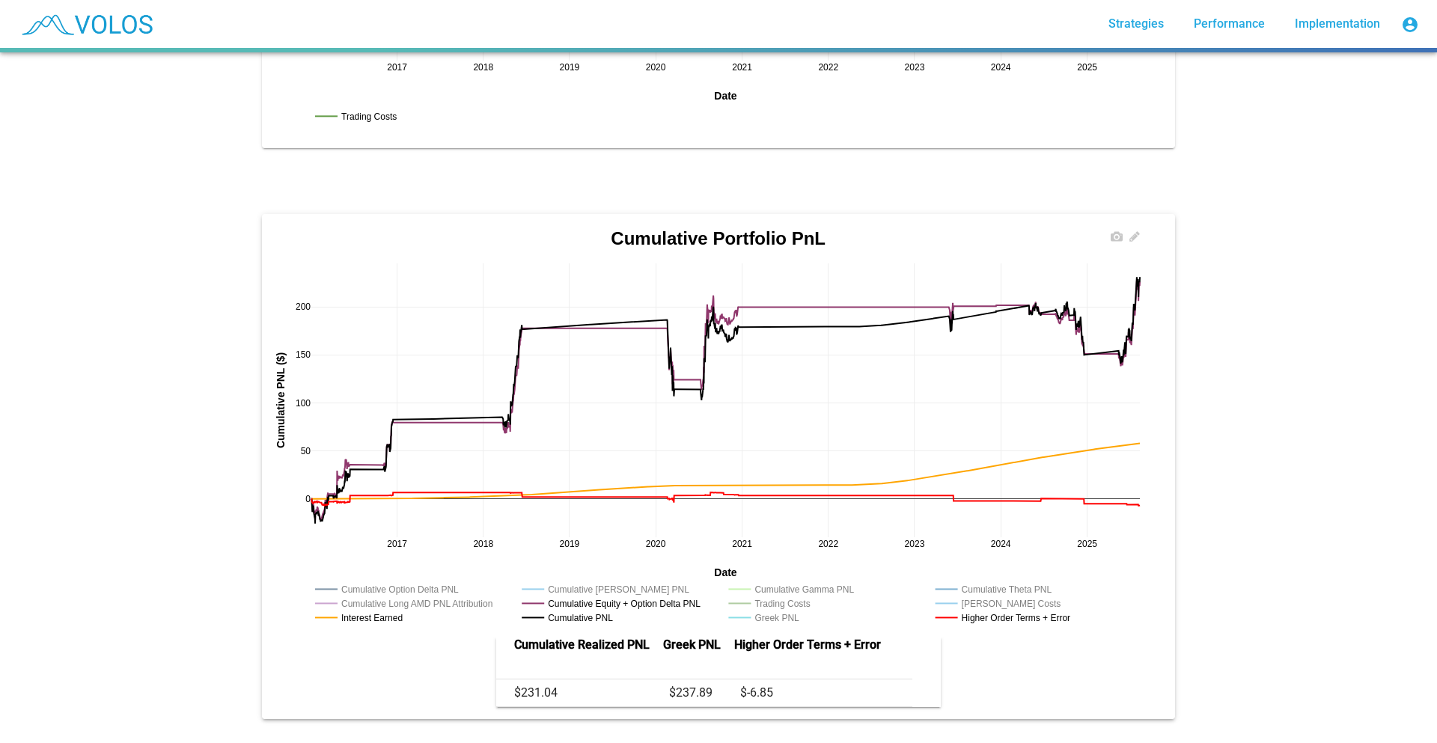
click at [799, 582] on rect at bounding box center [795, 589] width 141 height 14
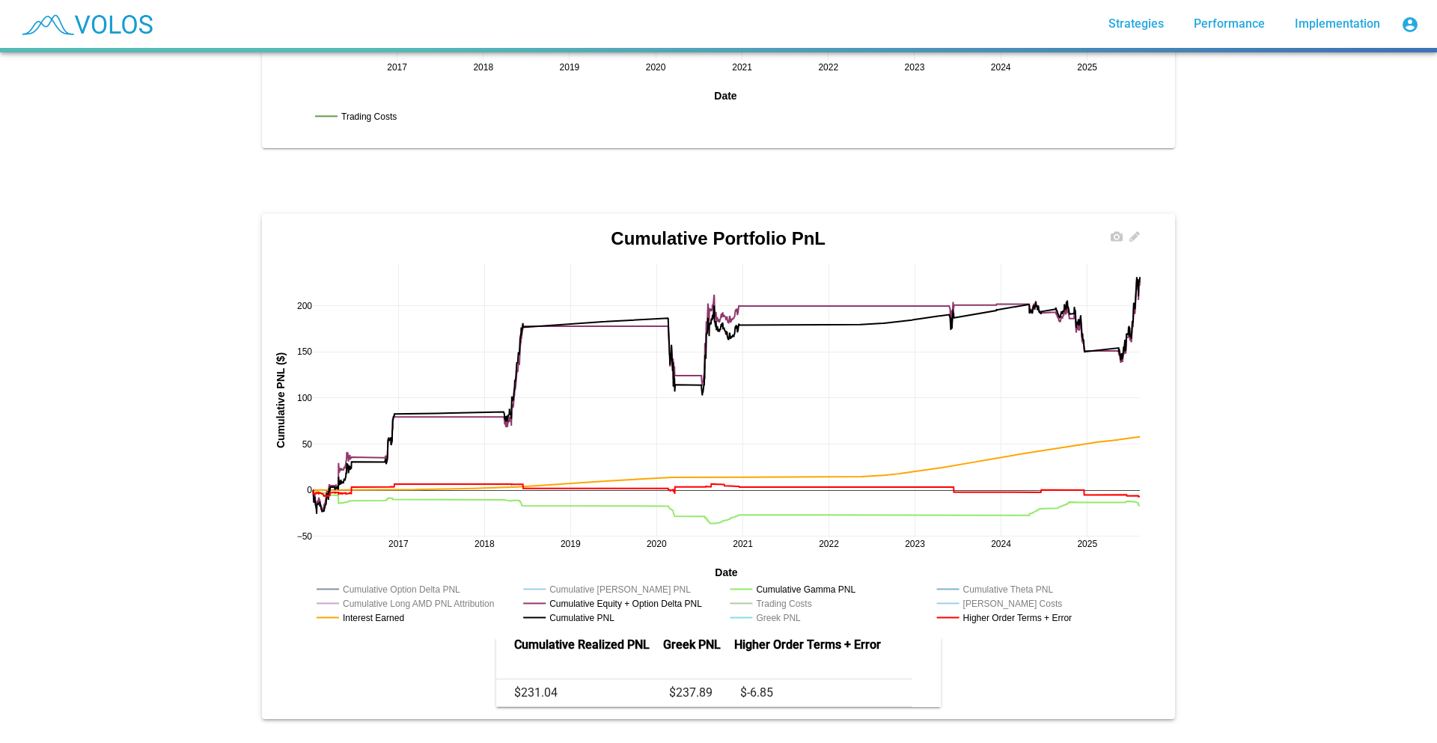
click at [1012, 582] on rect at bounding box center [999, 589] width 132 height 14
click at [617, 582] on rect at bounding box center [583, 589] width 129 height 14
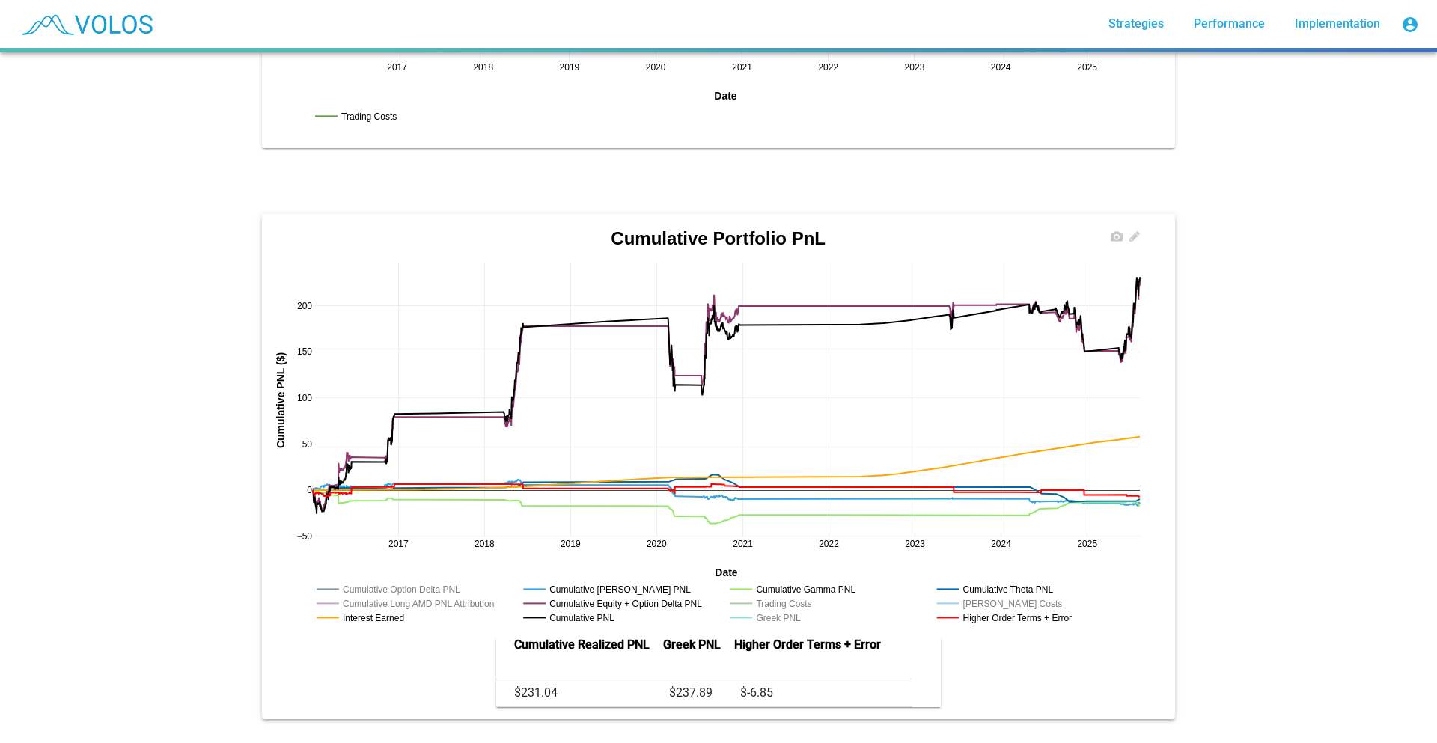
drag, startPoint x: 1123, startPoint y: 536, endPoint x: 1038, endPoint y: 531, distance: 85.5
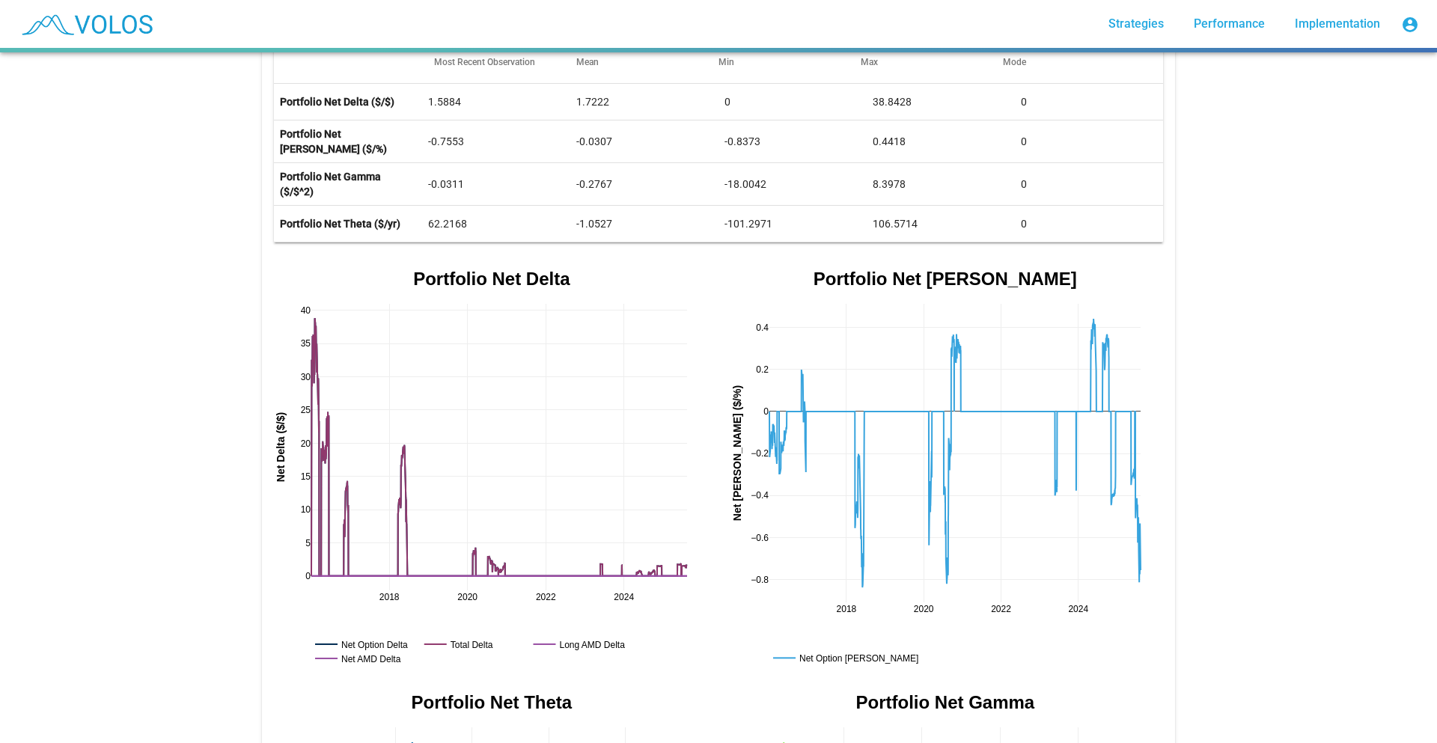
scroll to position [75, 0]
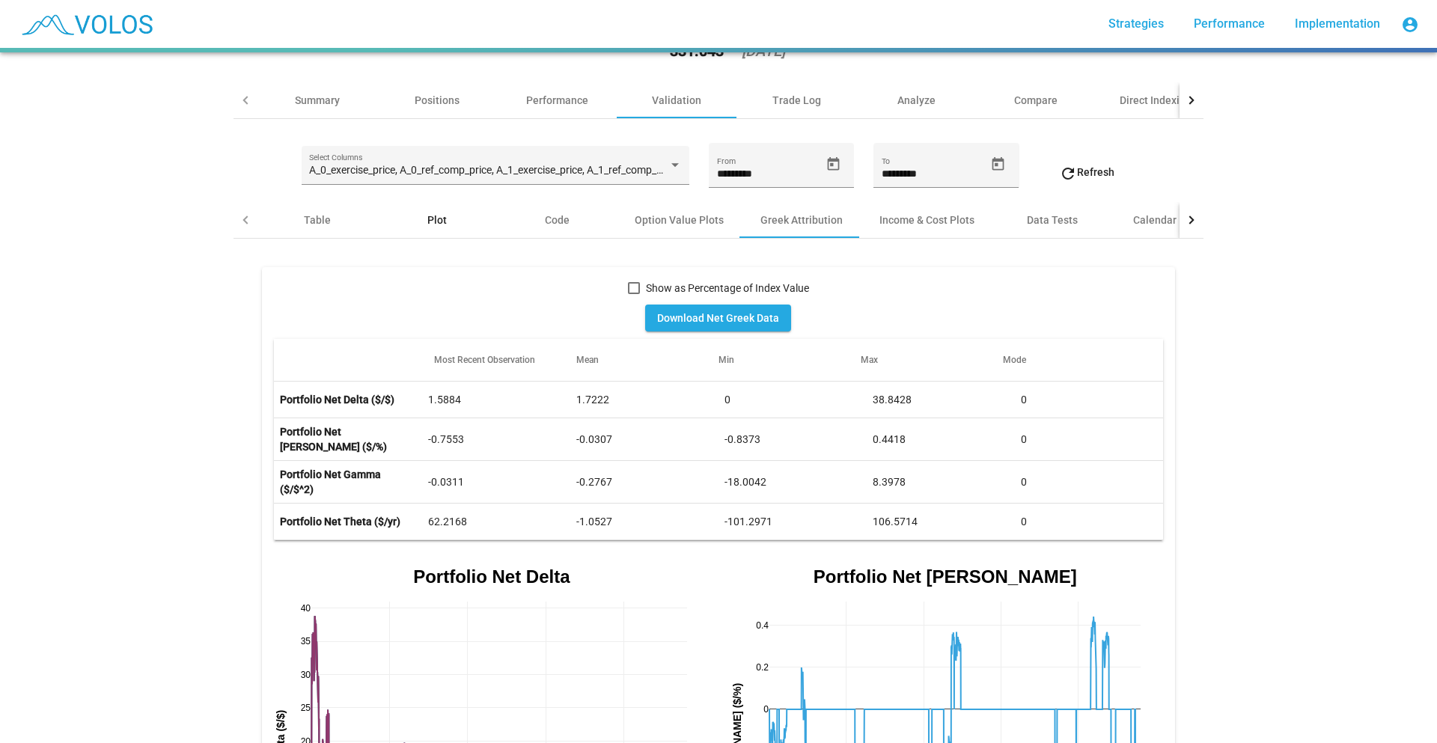
click at [389, 220] on div "Plot" at bounding box center [437, 220] width 120 height 36
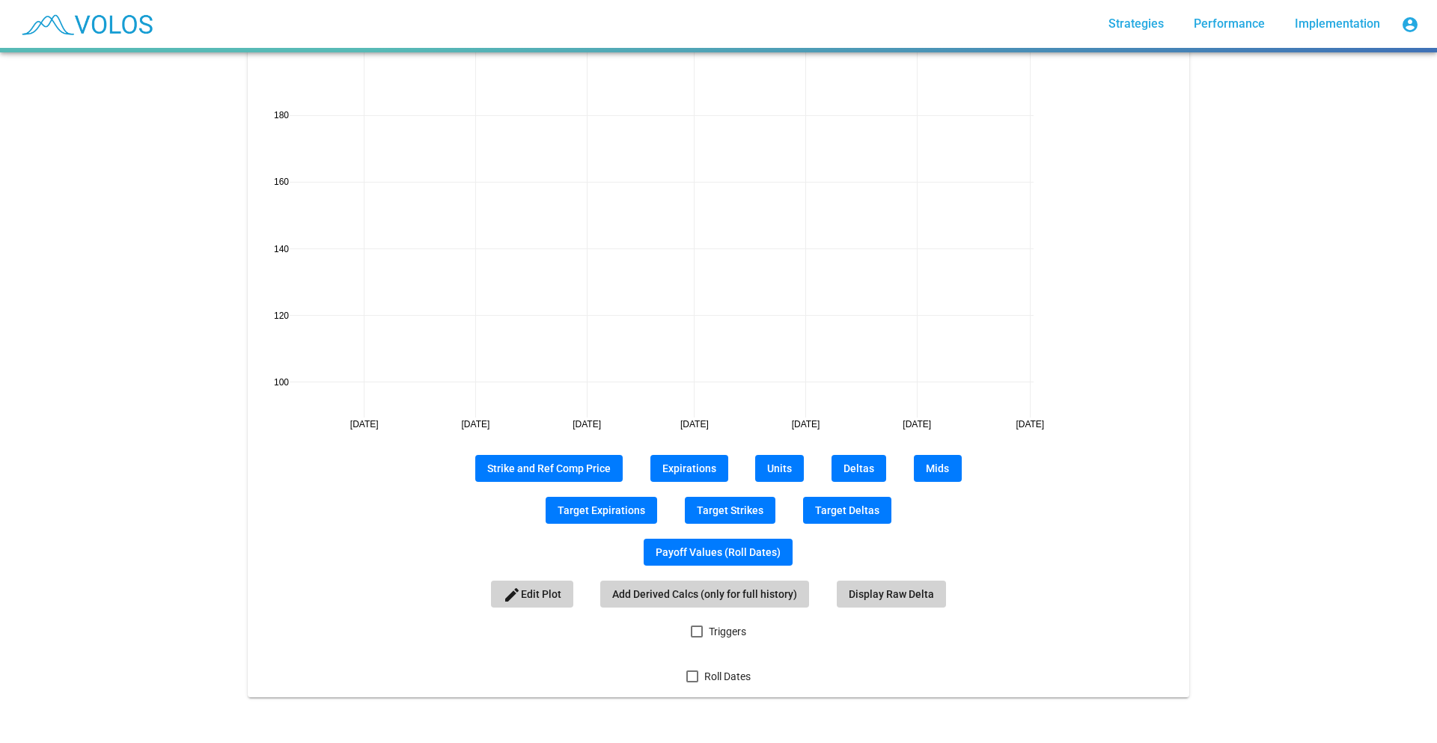
scroll to position [355, 0]
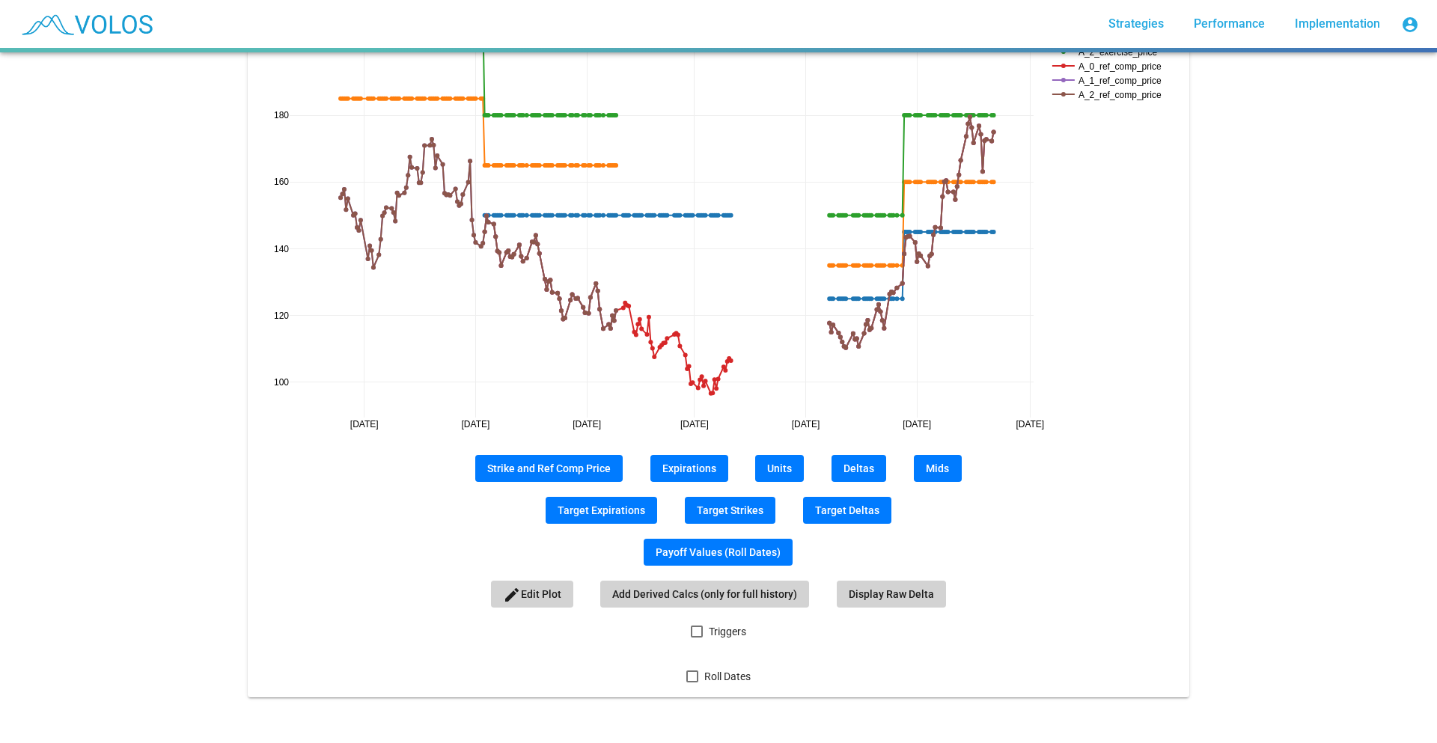
click at [694, 626] on div at bounding box center [697, 632] width 12 height 12
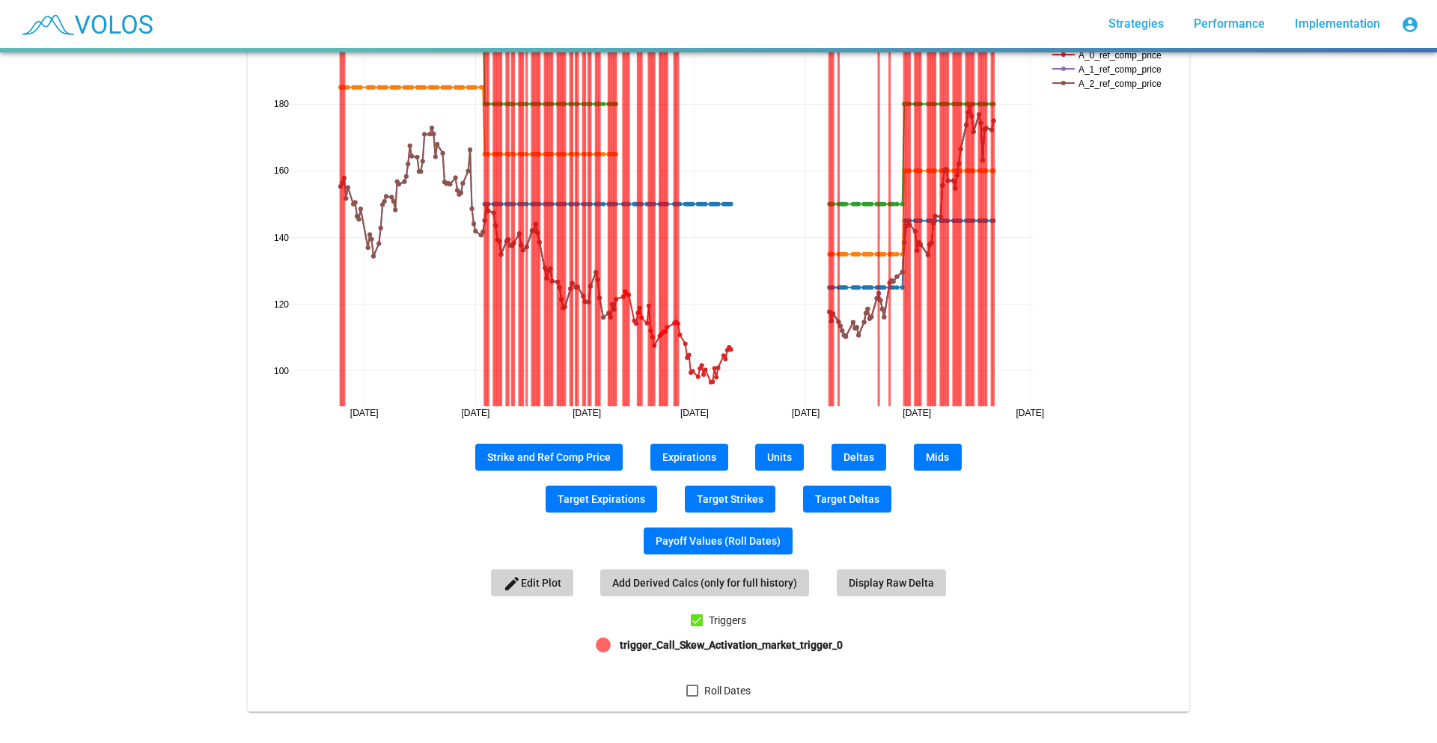
click at [694, 623] on div at bounding box center [697, 620] width 12 height 12
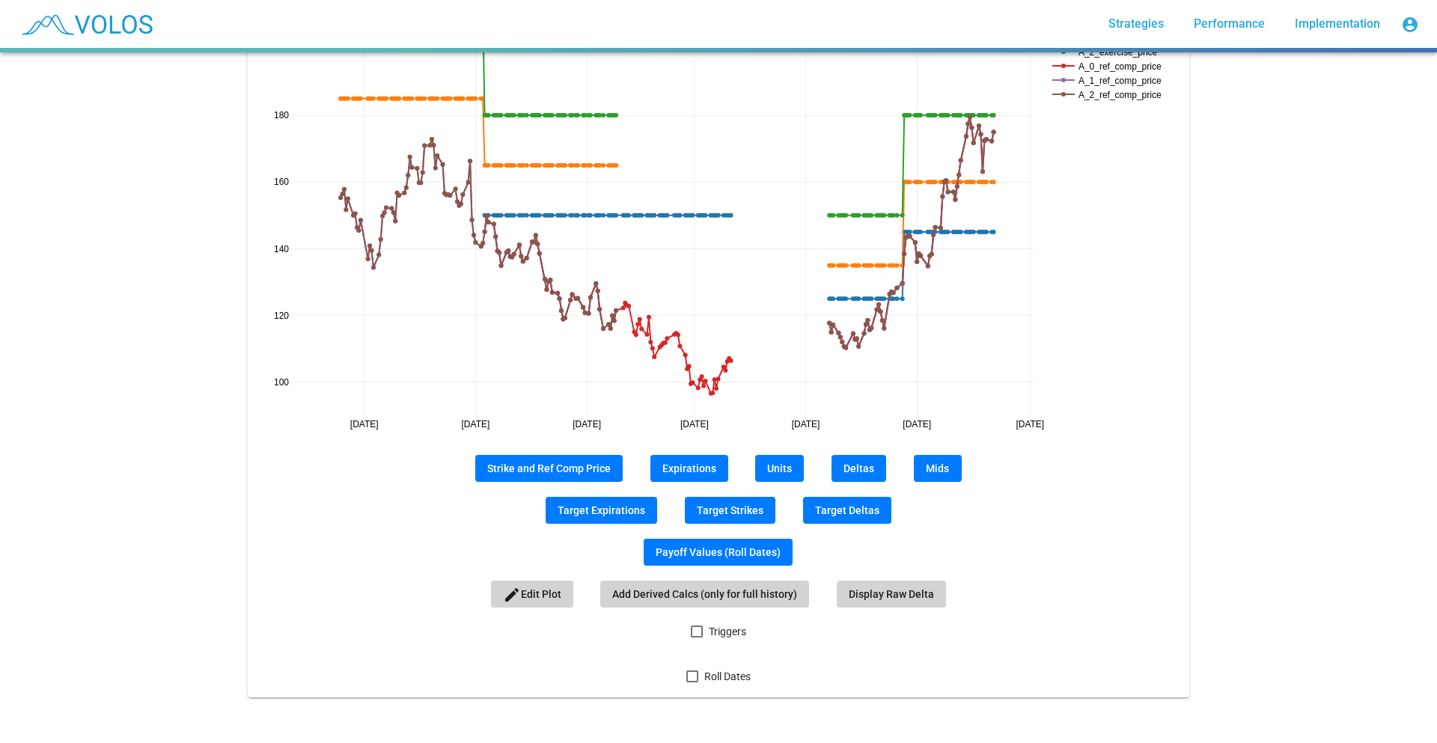
click at [732, 667] on span "Roll Dates" at bounding box center [727, 676] width 46 height 18
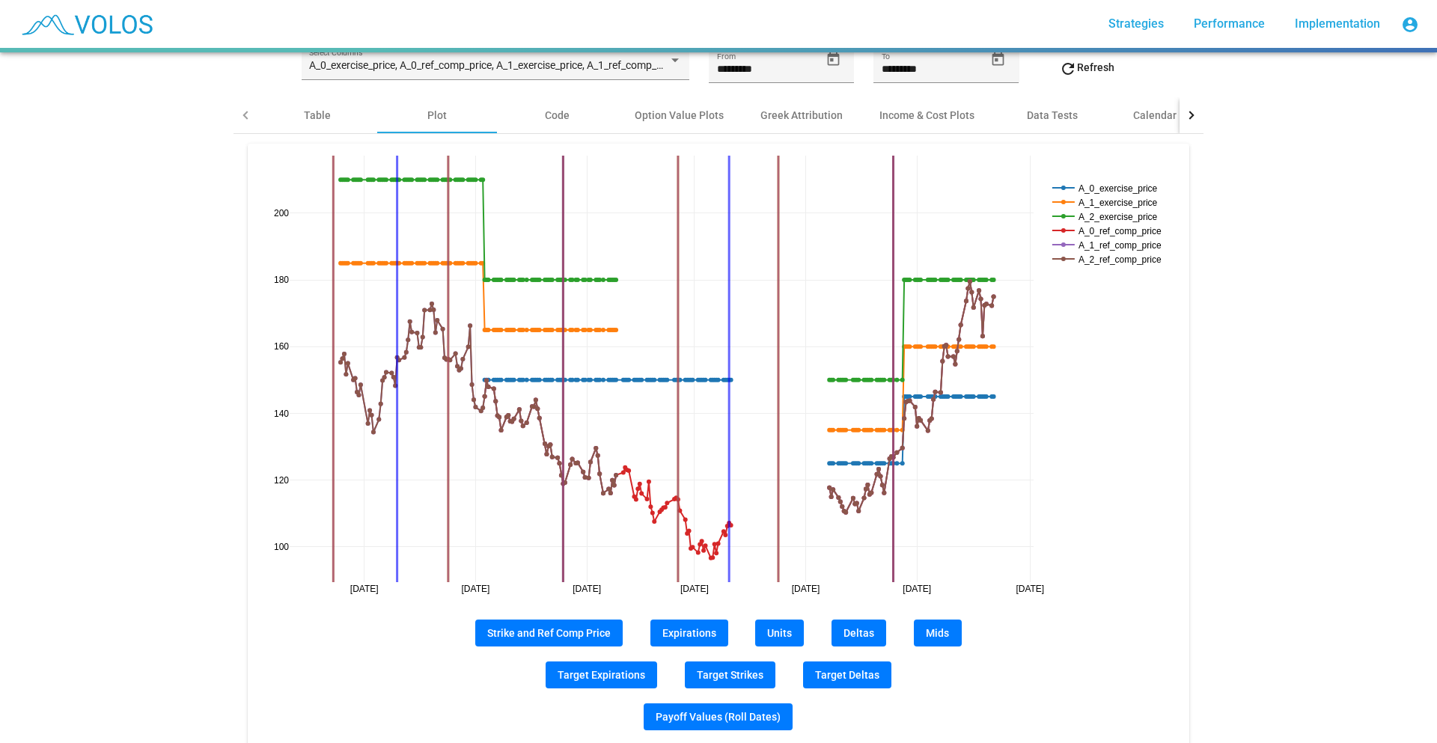
scroll to position [206, 0]
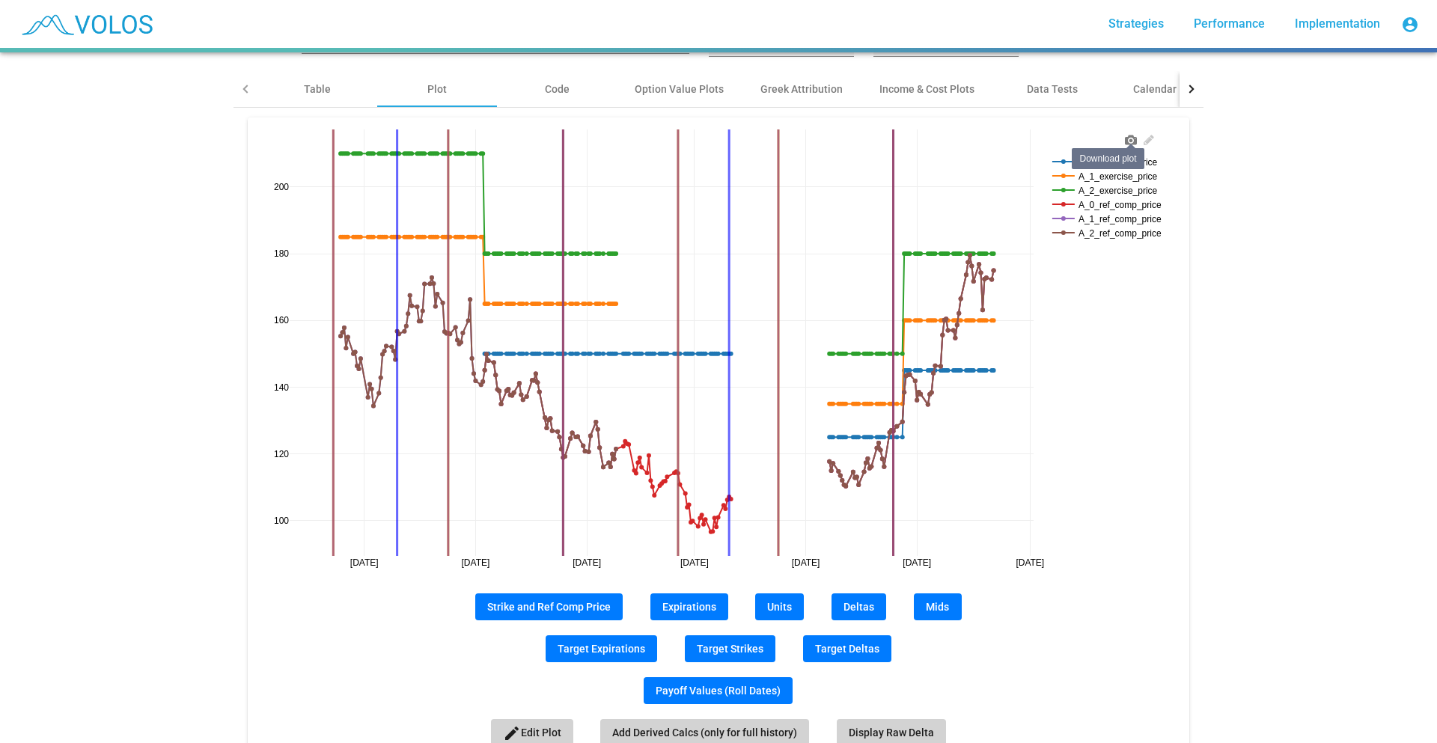
click at [1128, 142] on icon at bounding box center [1131, 140] width 12 height 10
click at [870, 605] on button "Deltas" at bounding box center [858, 606] width 55 height 27
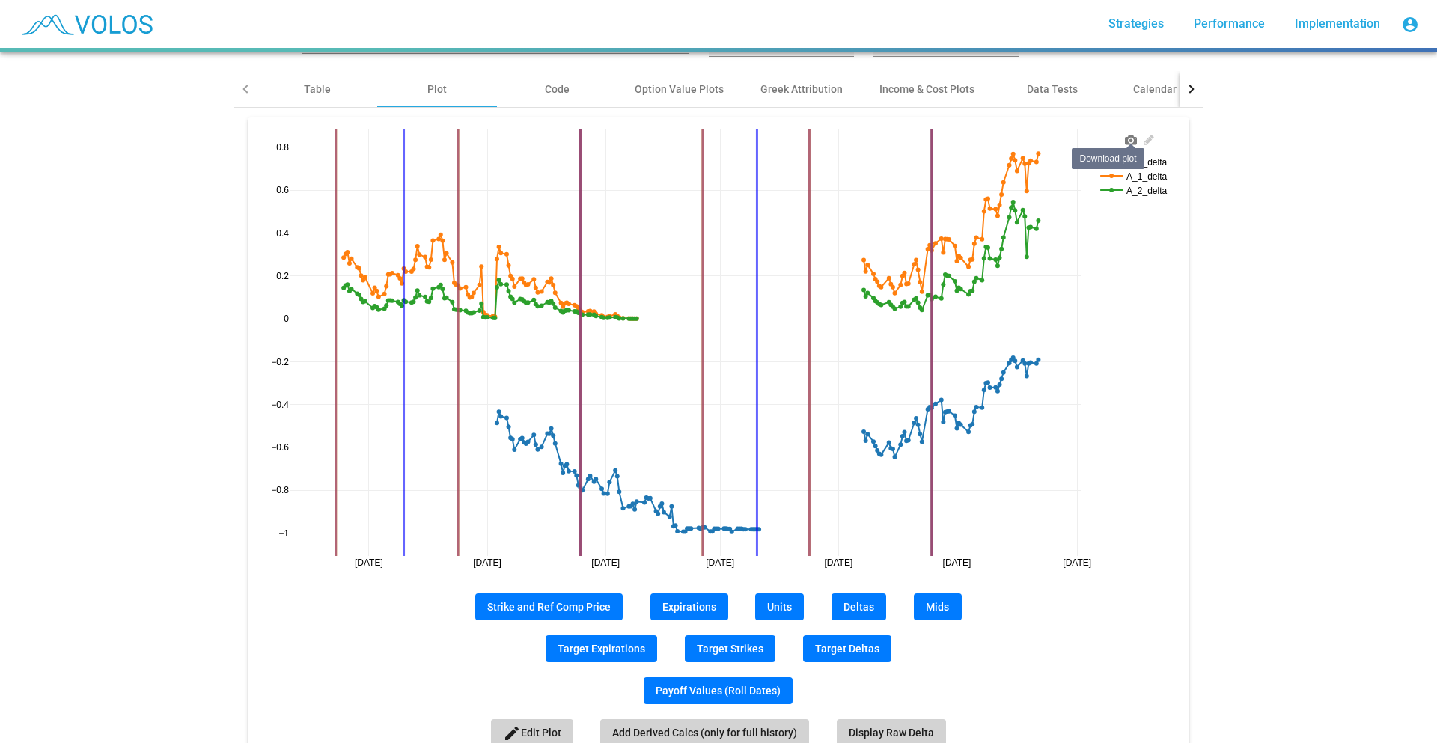
click at [1125, 143] on icon at bounding box center [1131, 140] width 12 height 10
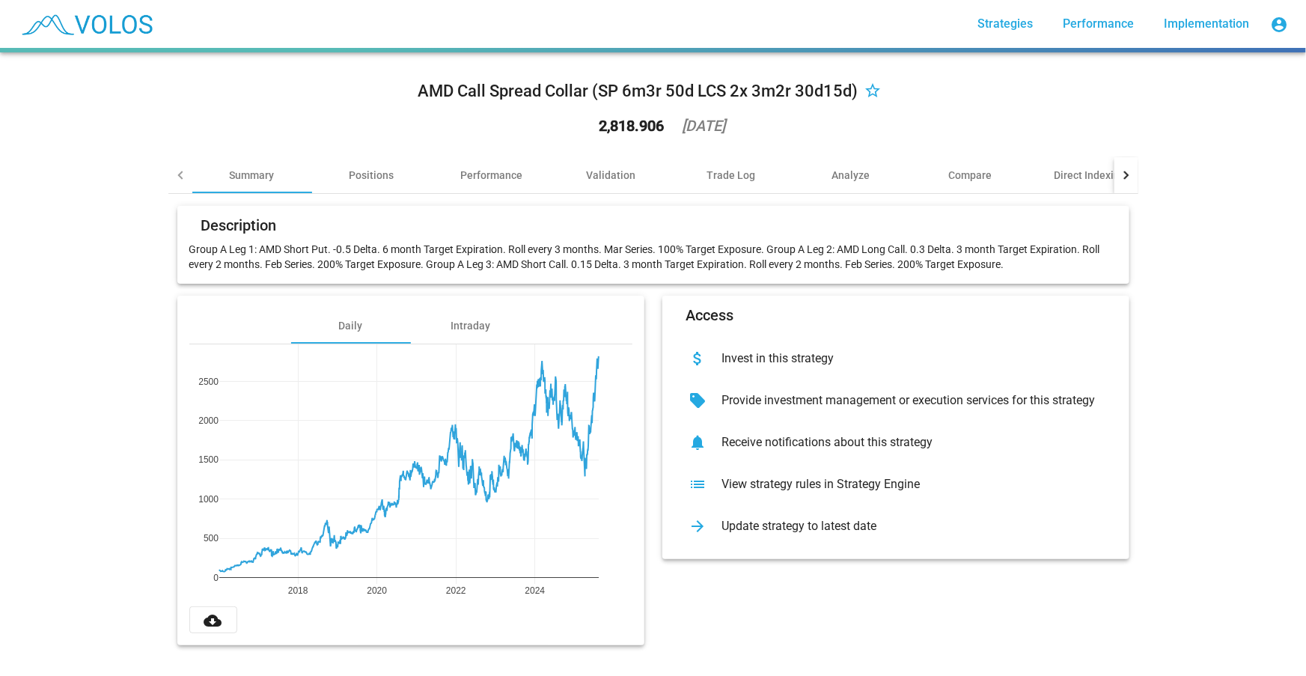
click at [48, 248] on div "AMD Call Spread Collar (SP 6m3r 50d LCS 2x 3m2r 30d15d) star_border 2,818.906 2…" at bounding box center [653, 363] width 1306 height 623
click at [1226, 266] on div "AMD Call Spread Collar (SP 6m3r 50d LCS 2x 3m2r 30d15d) star_border 2,818.906 2…" at bounding box center [653, 363] width 1306 height 623
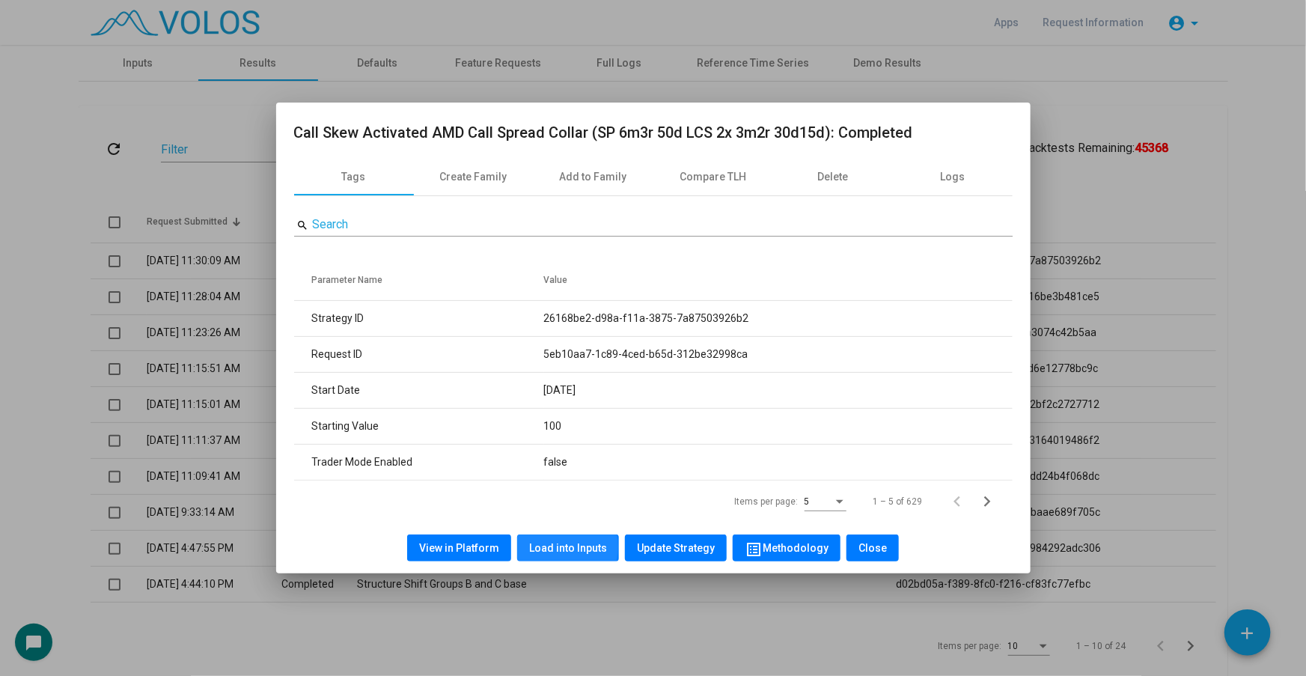
click at [554, 545] on span "Load into Inputs" at bounding box center [568, 548] width 78 height 12
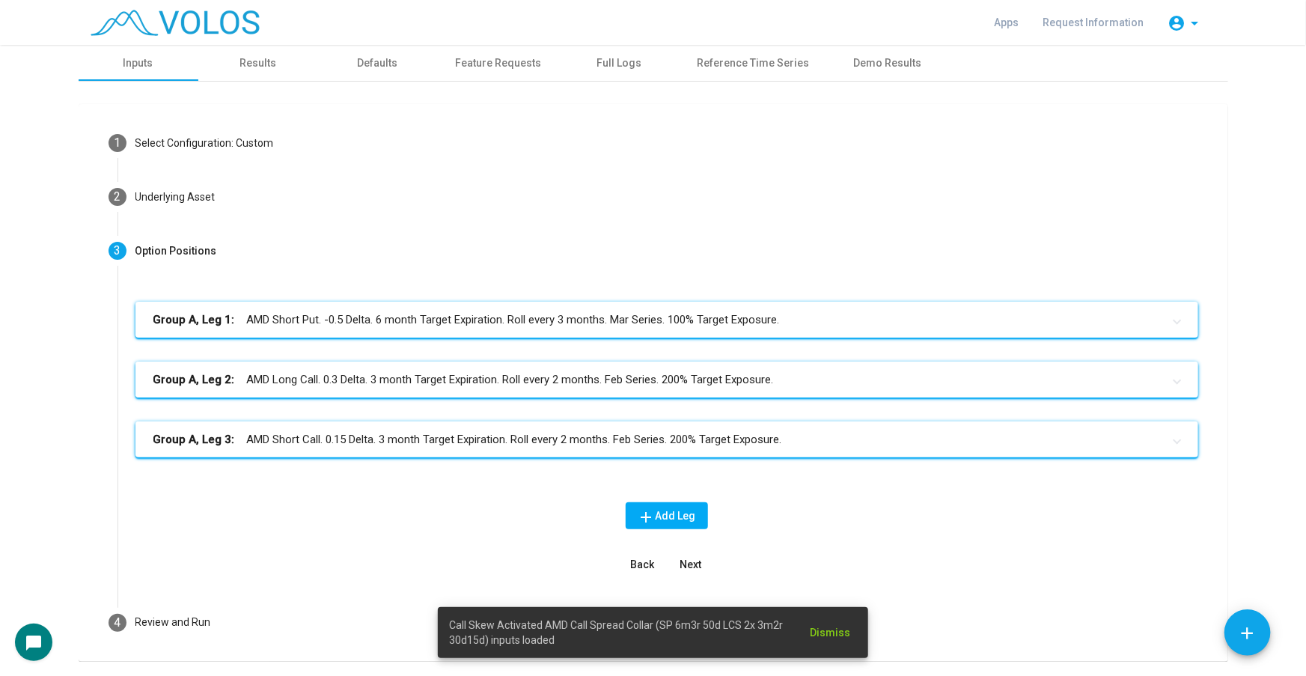
click at [709, 388] on mat-expansion-panel-header "Group A, Leg 2: AMD Long Call. 0.3 Delta. 3 month Target Expiration. Roll every…" at bounding box center [666, 379] width 1063 height 36
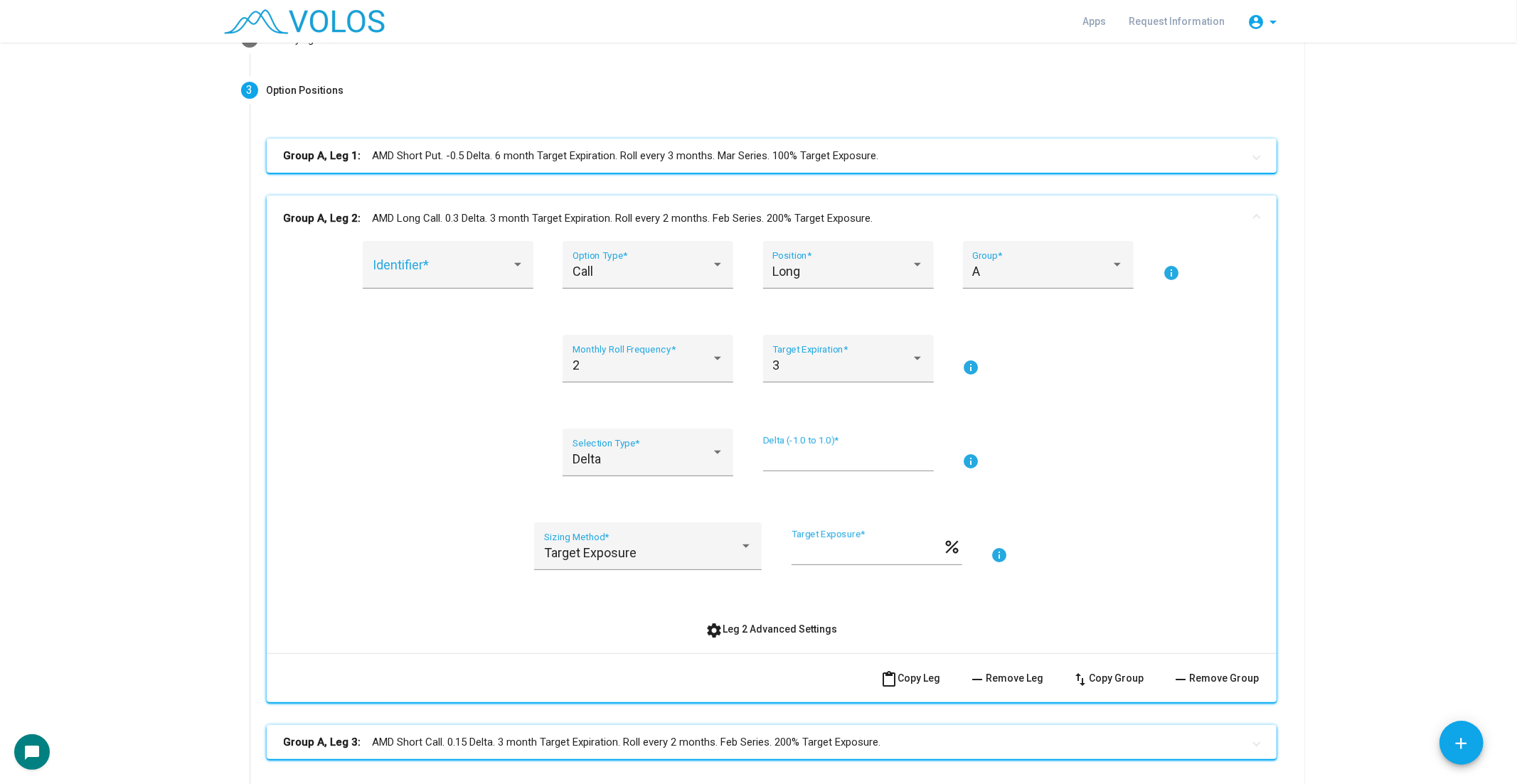
scroll to position [108, 0]
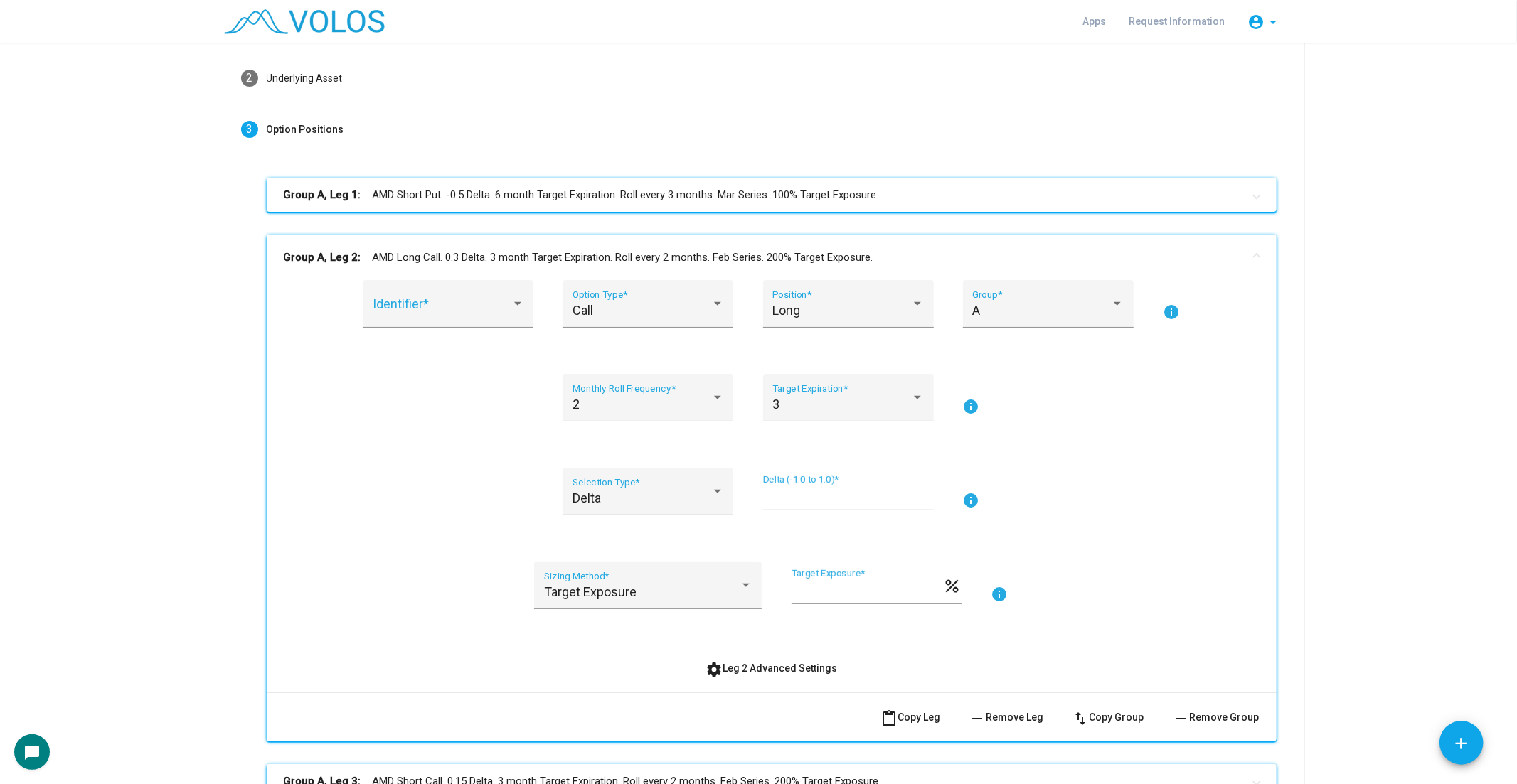
drag, startPoint x: 1359, startPoint y: 525, endPoint x: 1356, endPoint y: 555, distance: 30.1
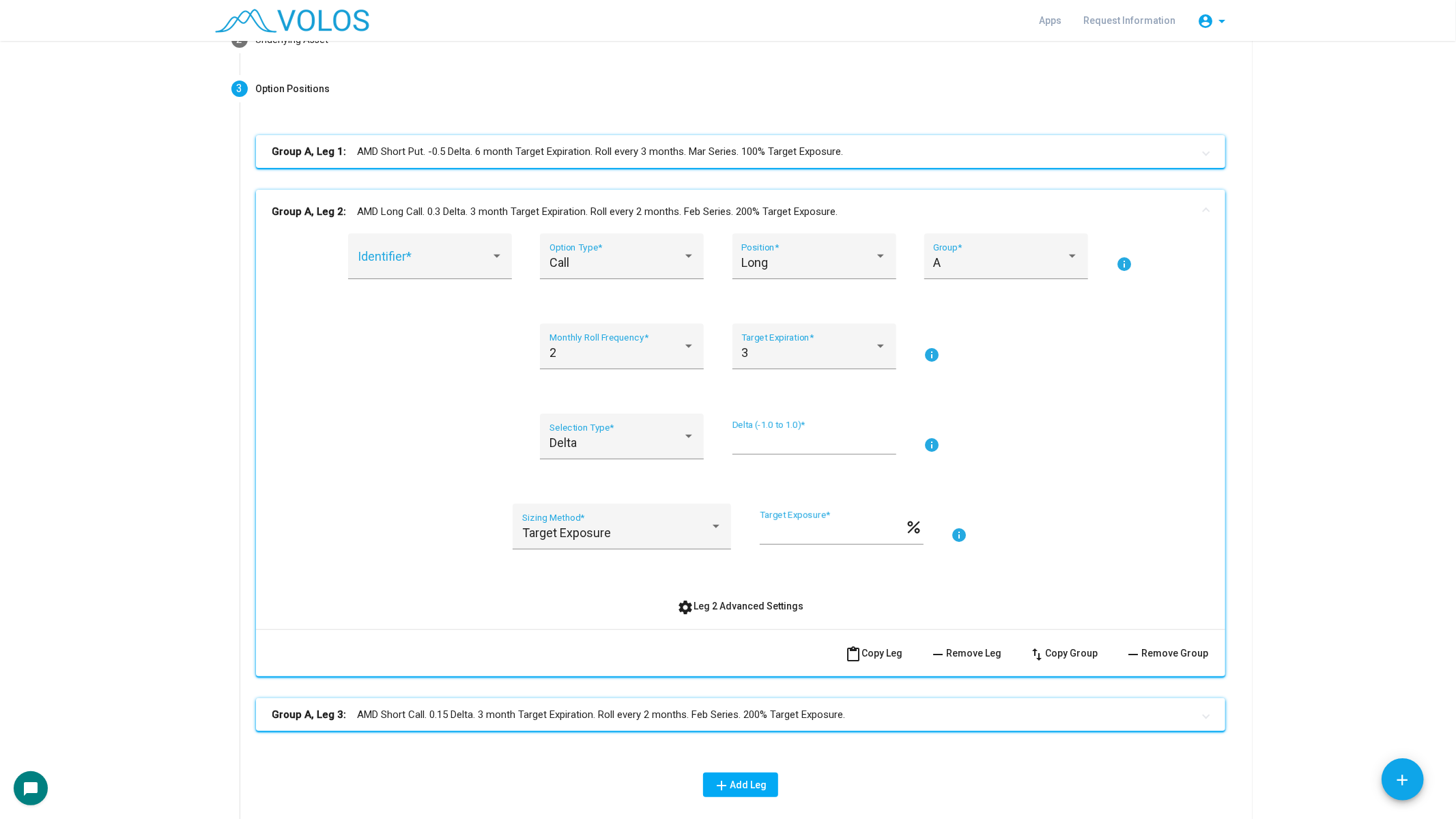
scroll to position [154, 0]
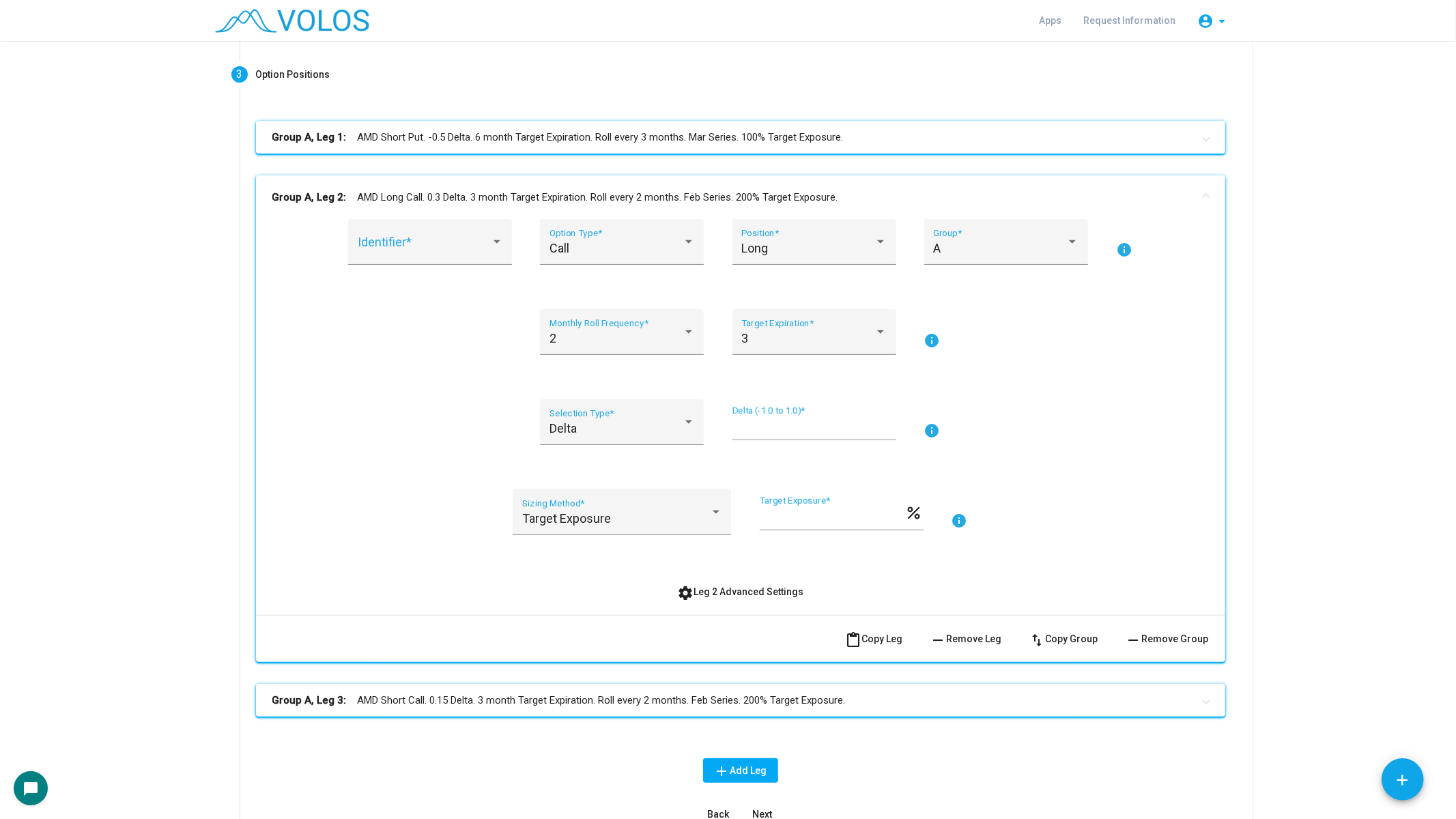
click at [1435, 500] on as-strategy-engine-wrapper "**********" at bounding box center [728, 395] width 1456 height 1016
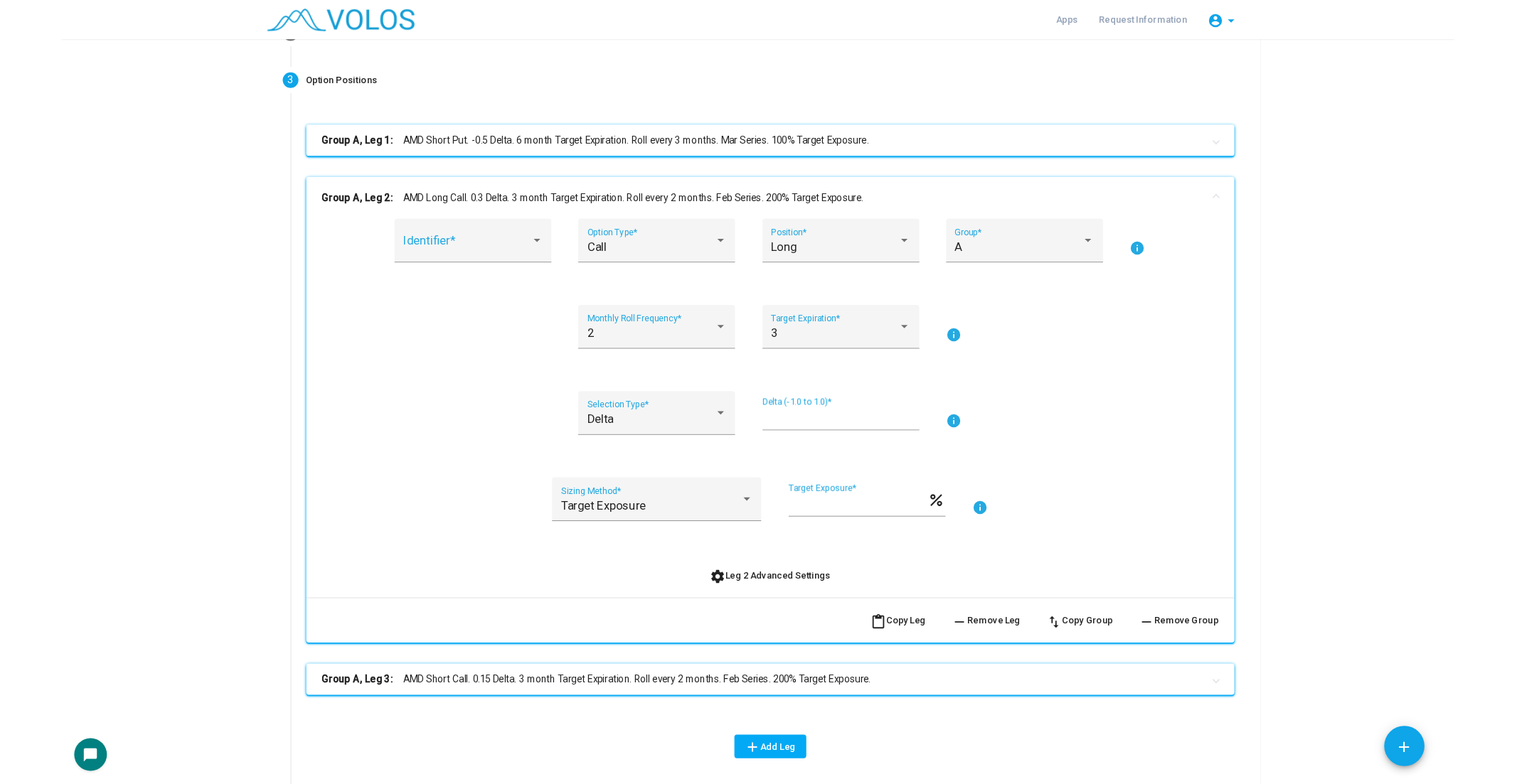
scroll to position [166, 0]
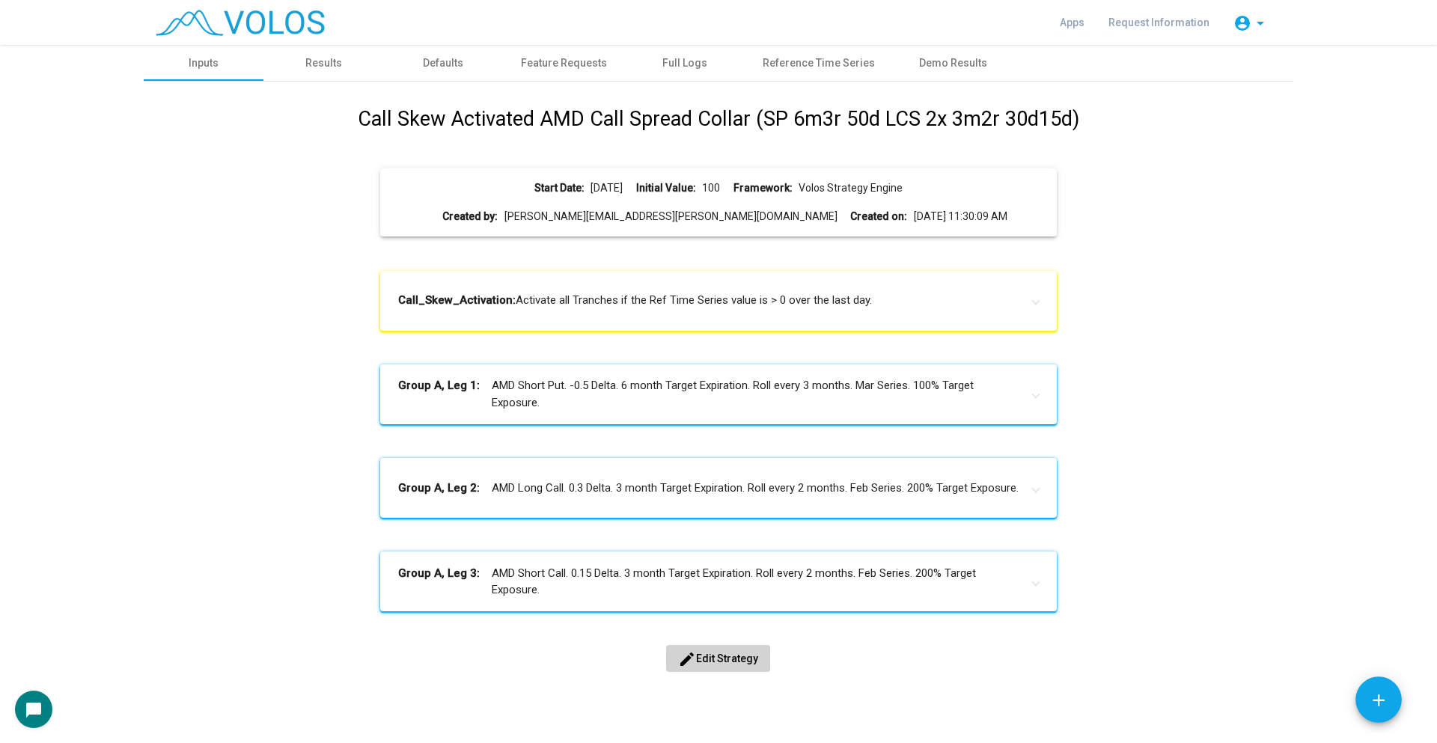
click at [694, 659] on span "edit Edit Strategy" at bounding box center [718, 658] width 80 height 12
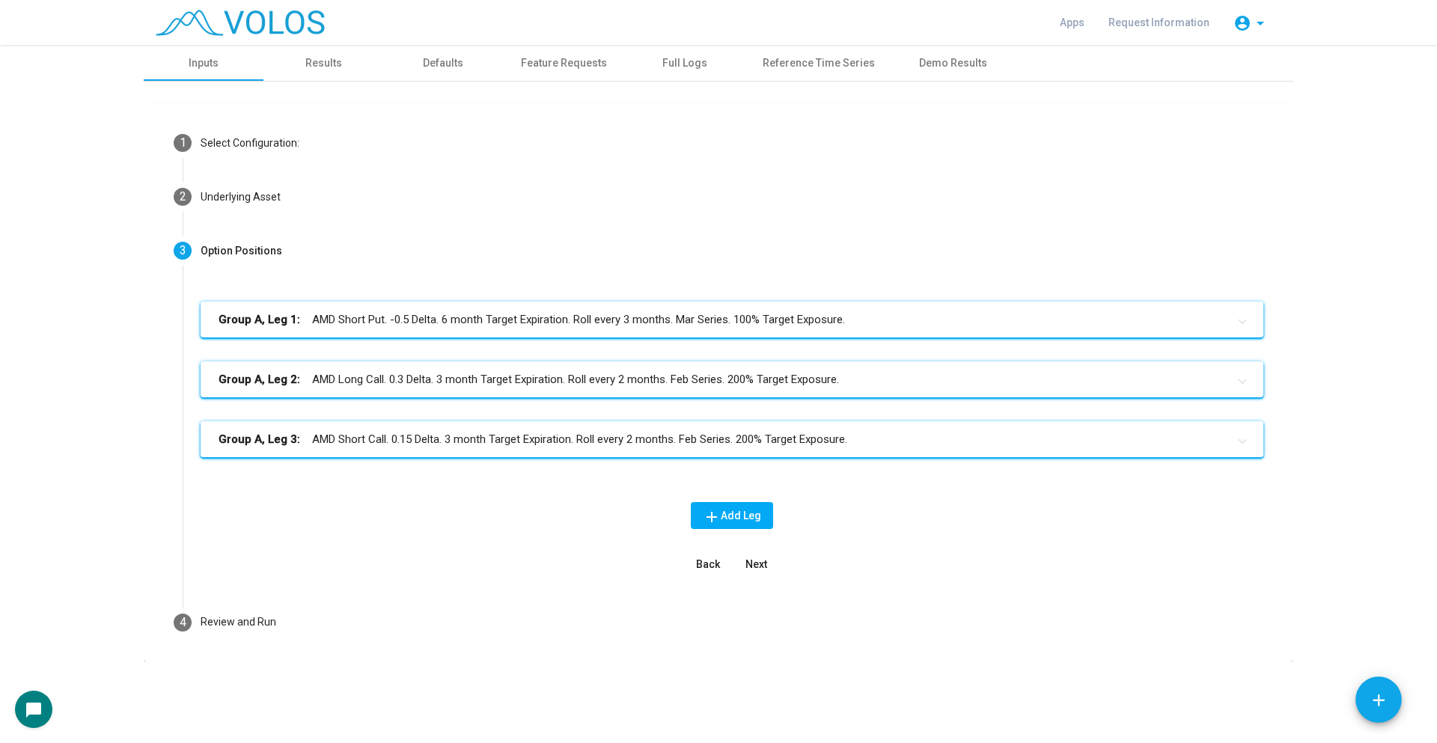
click at [732, 436] on mat-panel-title "Group A, Leg 3: AMD Short Call. 0.15 Delta. 3 month Target Expiration. Roll eve…" at bounding box center [722, 439] width 1009 height 17
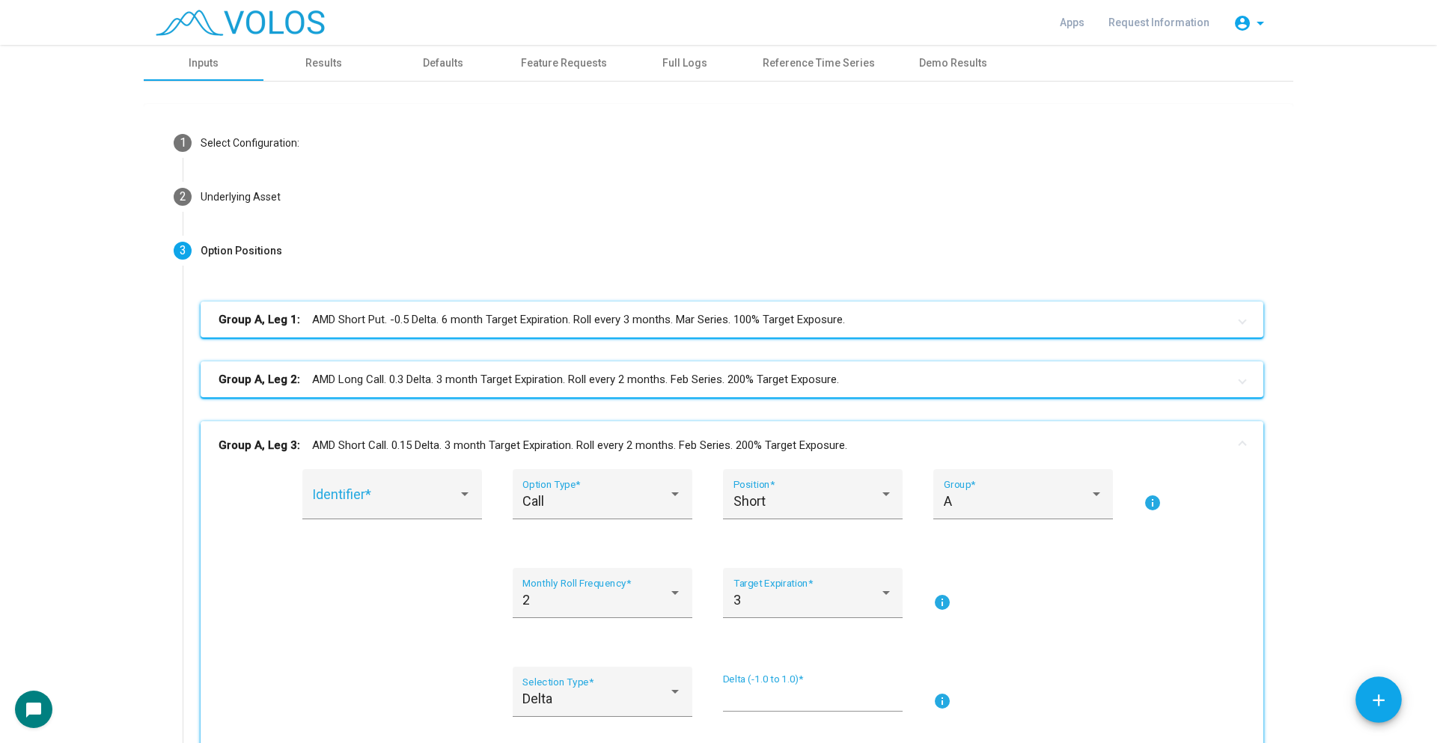
click at [841, 437] on mat-panel-title "Group A, Leg 3: AMD Short Call. 0.15 Delta. 3 month Target Expiration. Roll eve…" at bounding box center [722, 445] width 1009 height 17
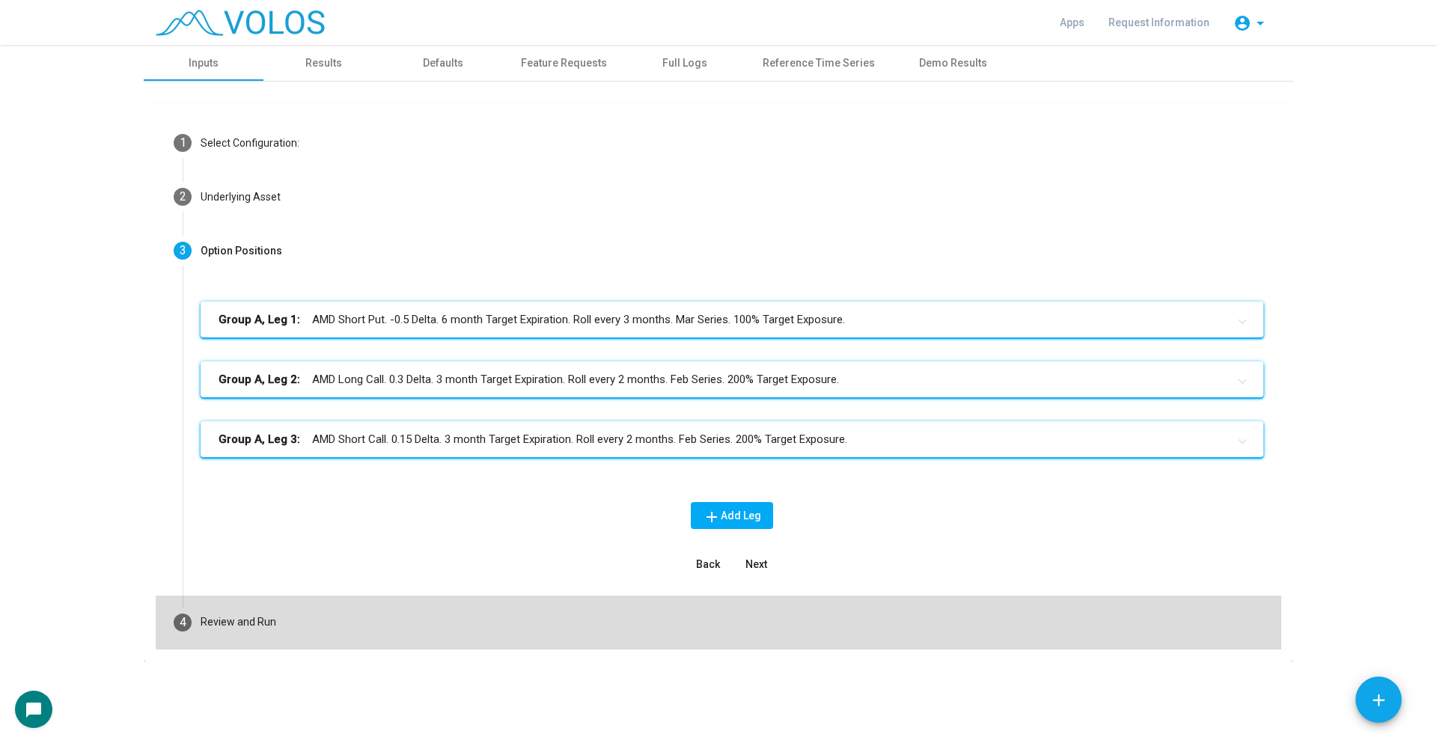
click at [923, 603] on mat-step-header "4 Review and Run" at bounding box center [718, 623] width 1125 height 54
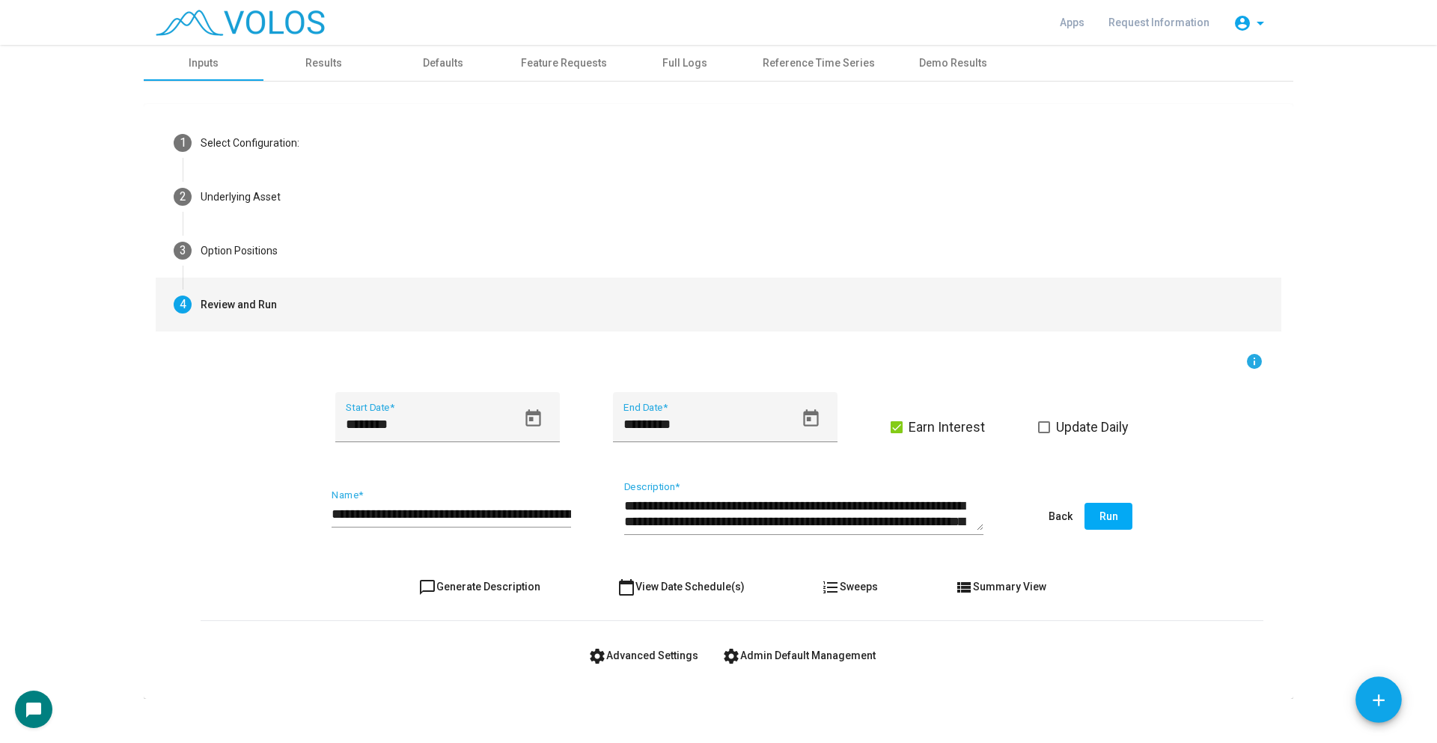
click at [996, 581] on span "view_list Summary View" at bounding box center [1000, 587] width 91 height 12
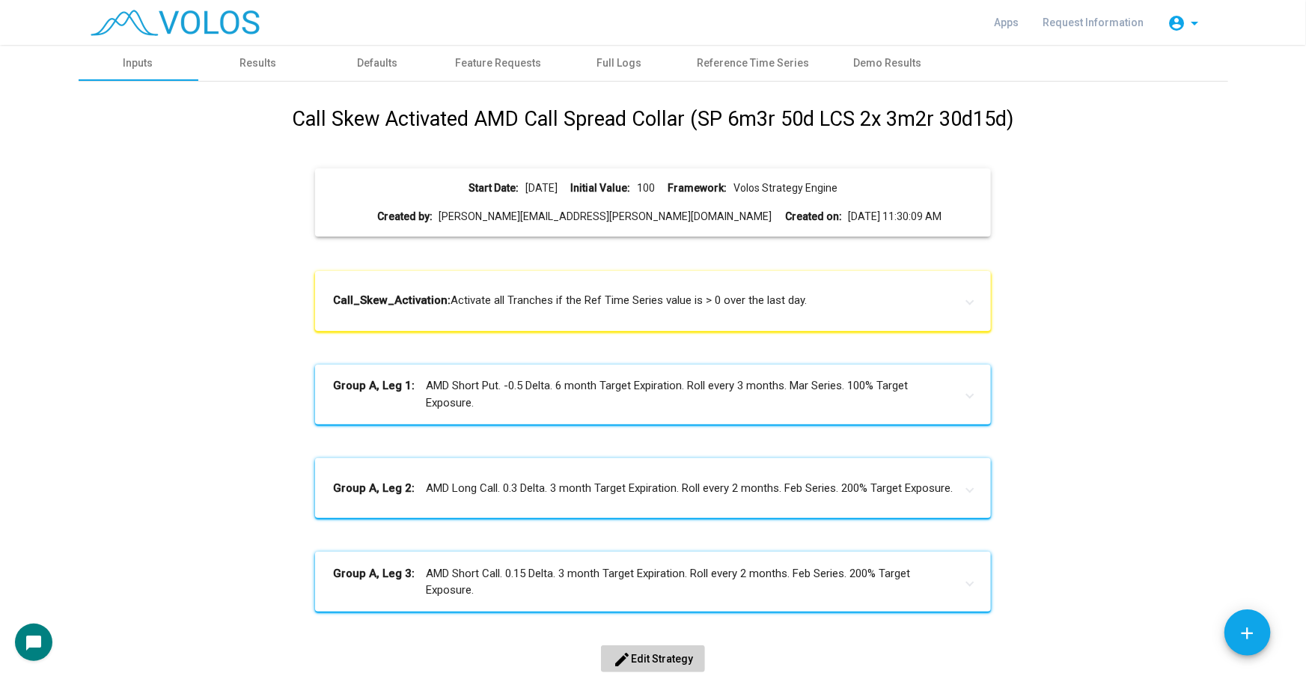
click at [49, 630] on div "chat_bubble" at bounding box center [653, 641] width 1276 height 37
click at [33, 644] on mat-icon "chat_bubble" at bounding box center [34, 643] width 18 height 18
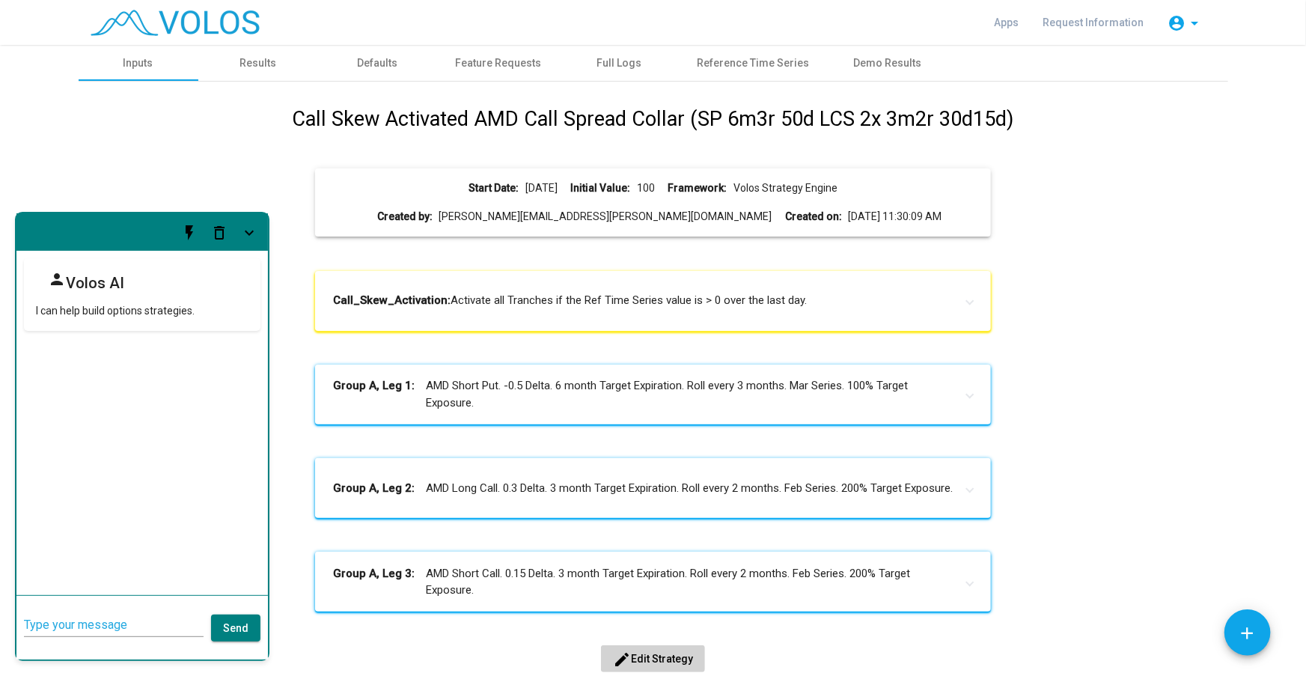
click at [184, 242] on button "flash_on" at bounding box center [189, 232] width 30 height 30
click at [1254, 617] on span "add" at bounding box center [1247, 632] width 19 height 47
click at [579, 108] on h1 "Call Skew Activated AMD Call Spread Collar (SP 6m3r 50d LCS 2x 3m2r 30d15d)" at bounding box center [652, 119] width 721 height 31
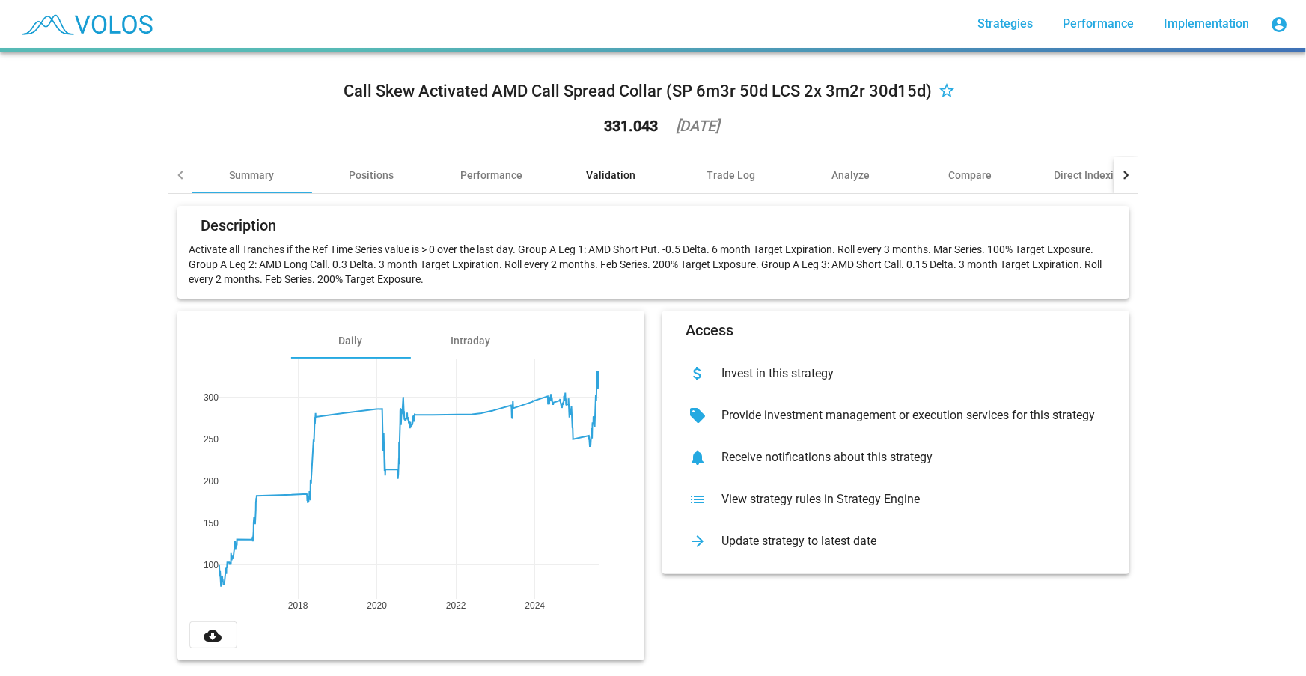
click at [606, 168] on div "Validation" at bounding box center [611, 175] width 49 height 15
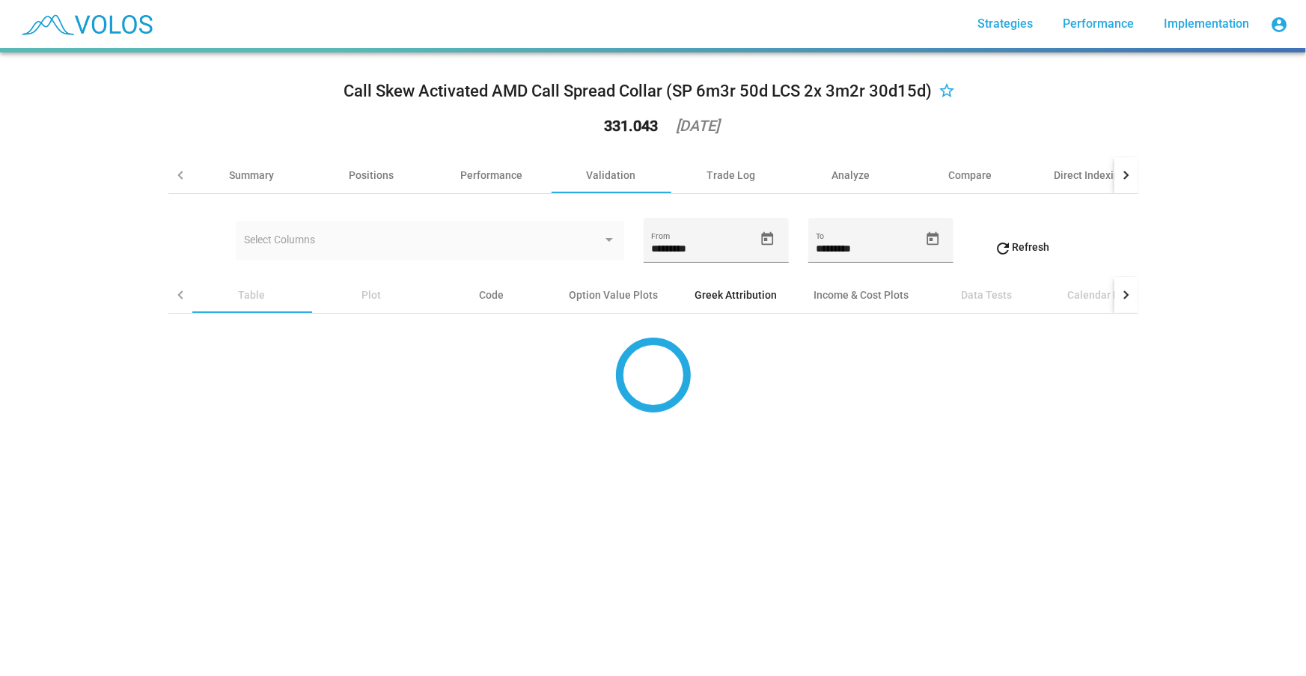
click at [759, 299] on div "Greek Attribution" at bounding box center [736, 294] width 82 height 15
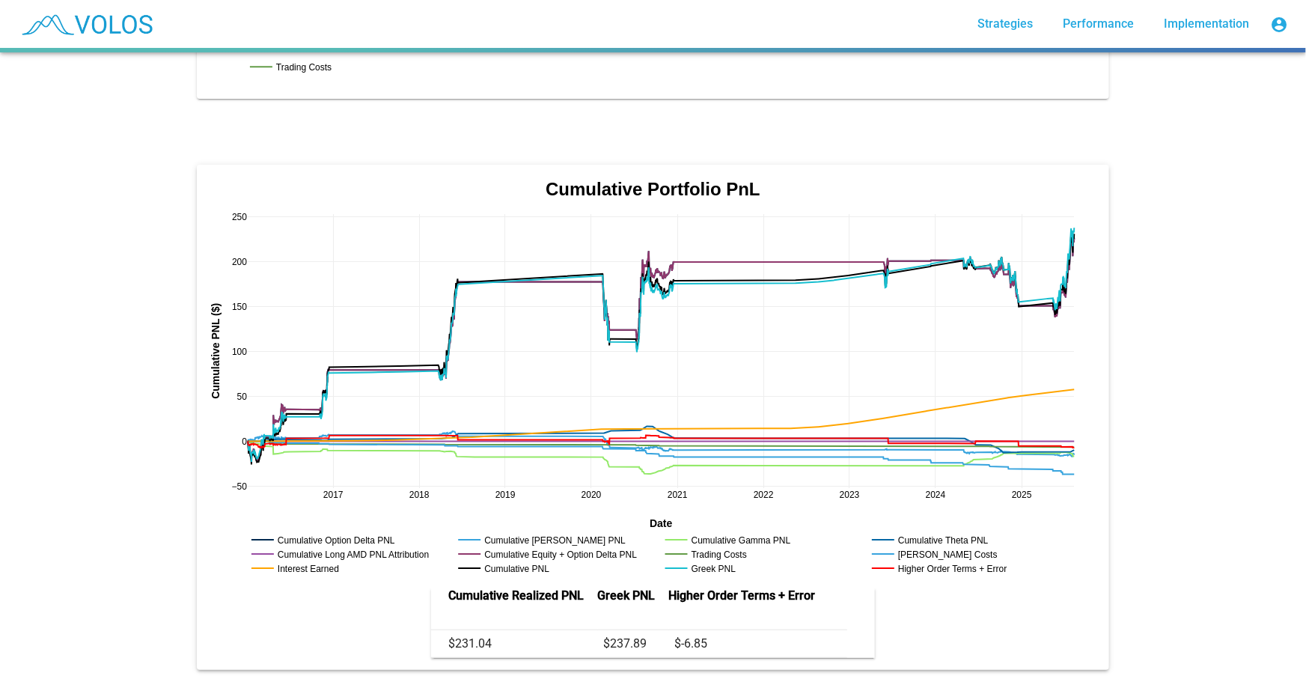
scroll to position [2993, 0]
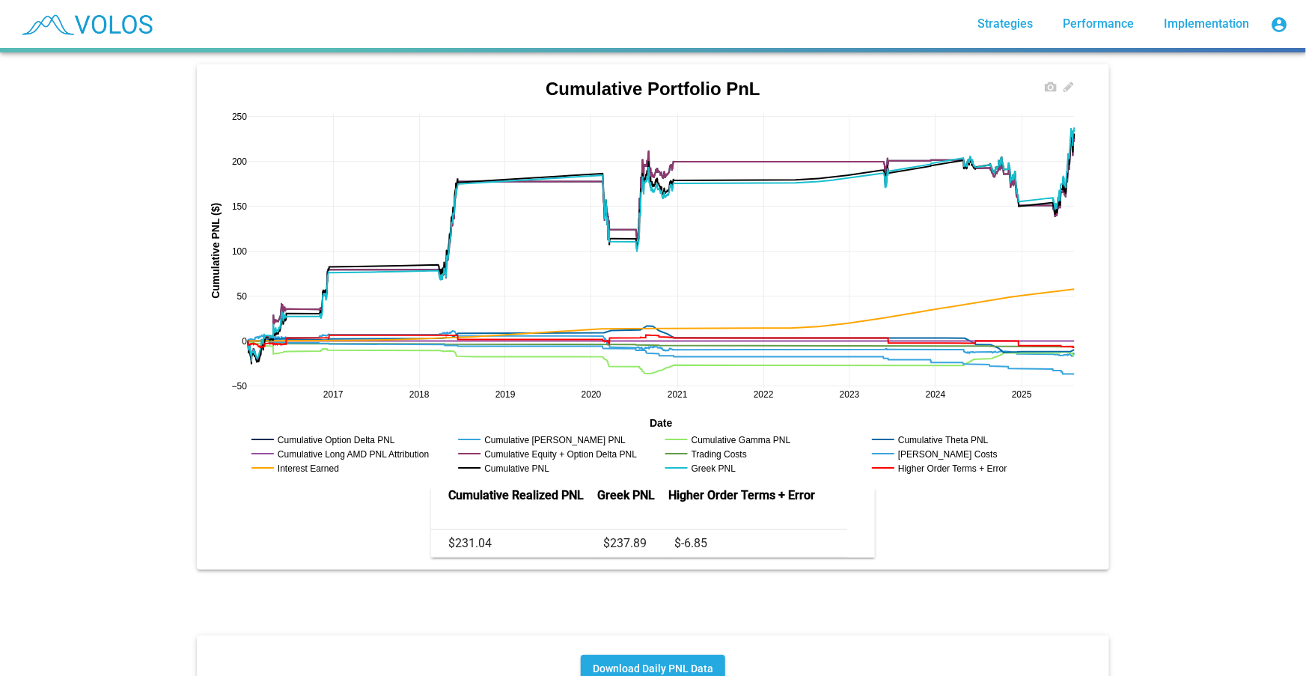
click at [301, 461] on rect at bounding box center [299, 468] width 103 height 14
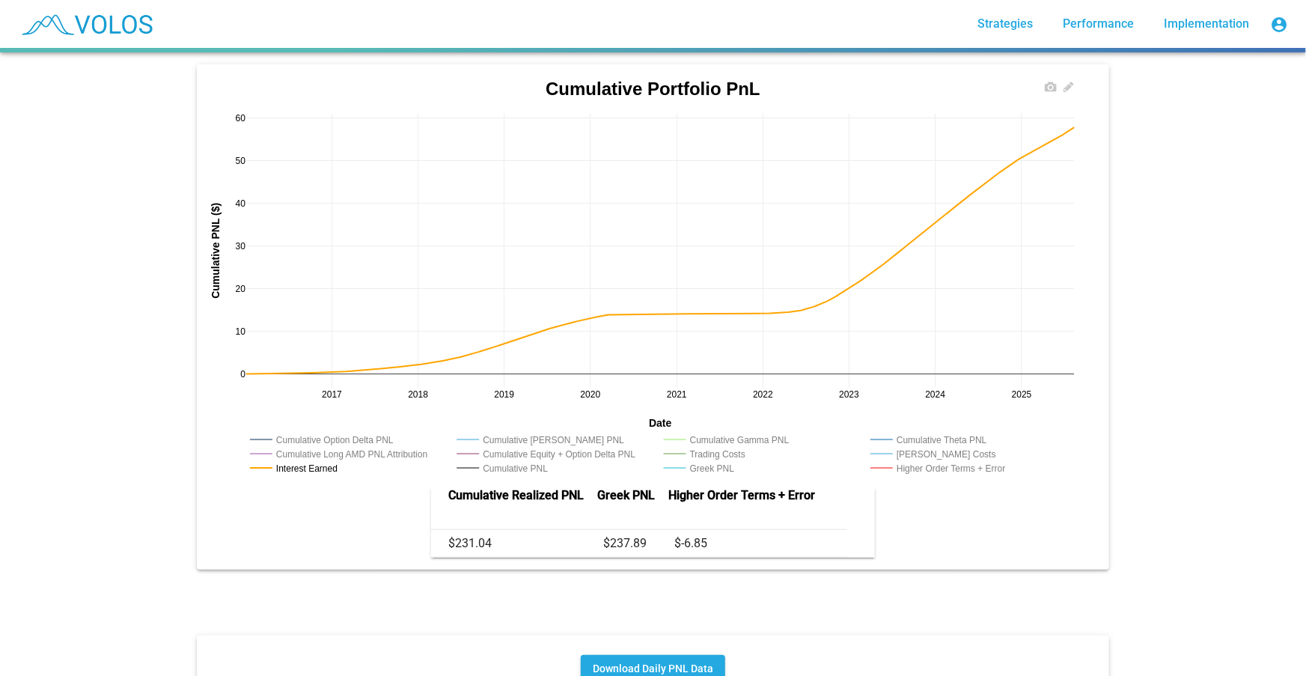
click at [920, 461] on rect at bounding box center [944, 468] width 157 height 14
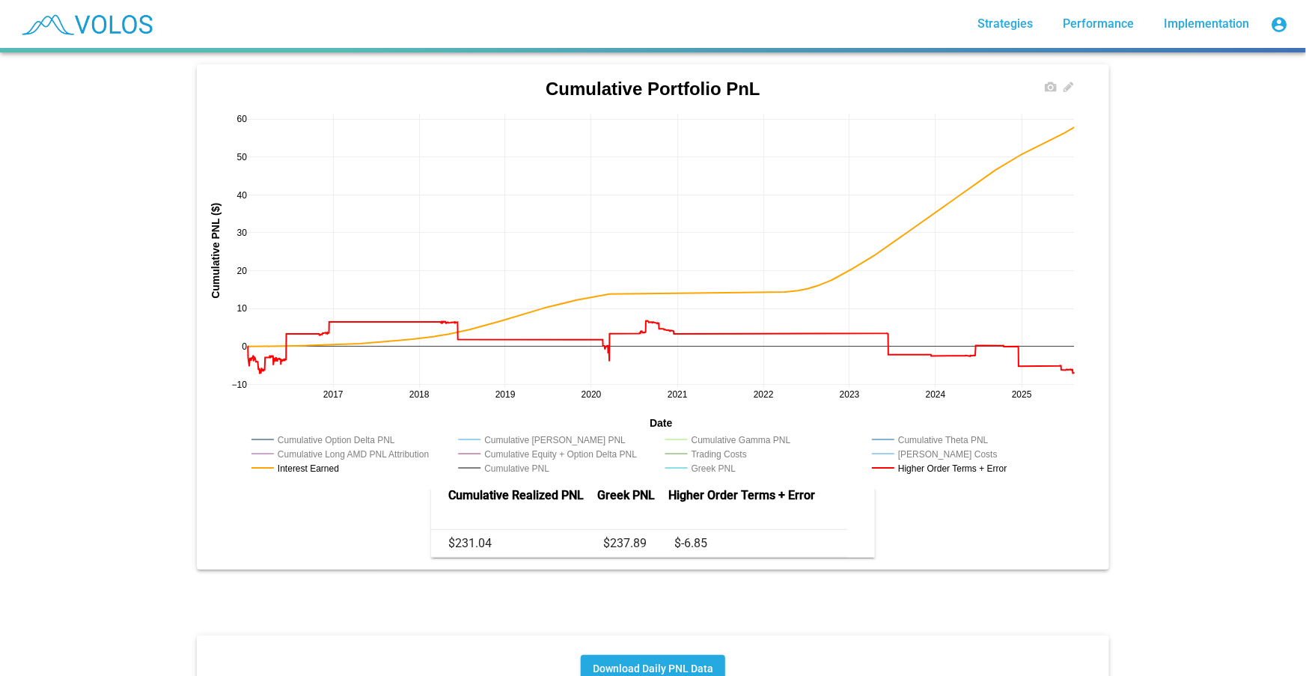
click at [468, 461] on rect at bounding box center [505, 468] width 103 height 14
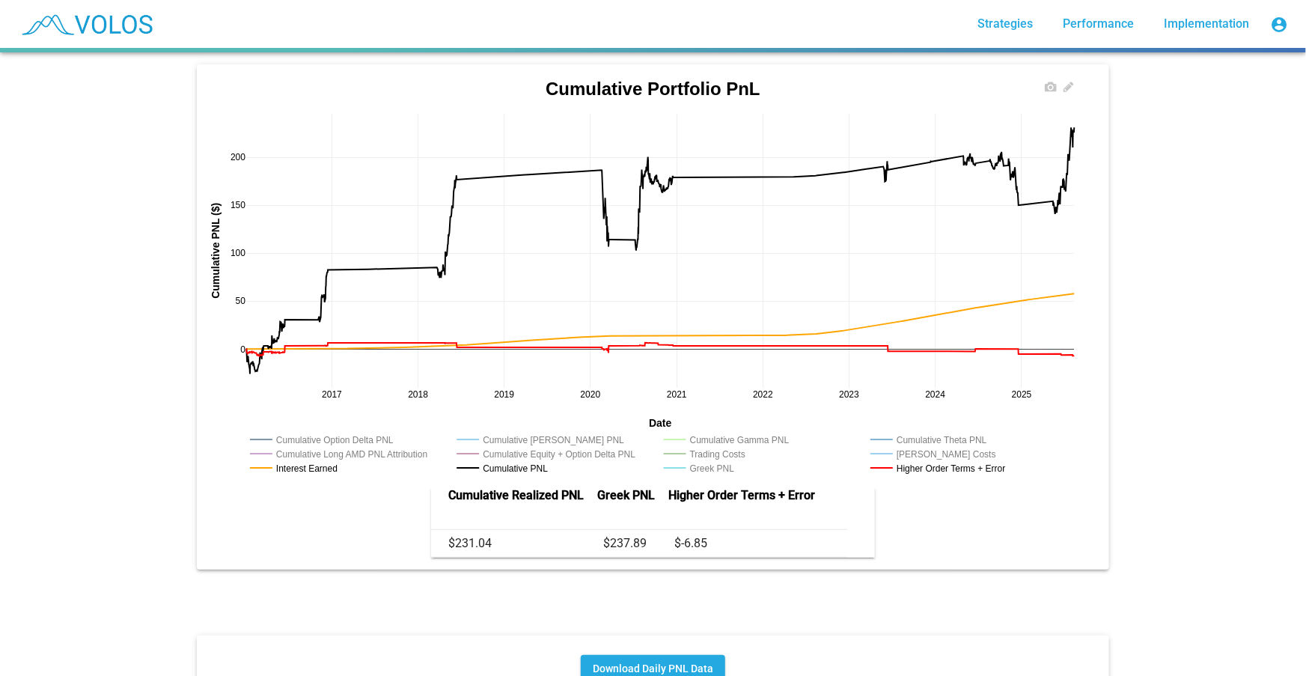
click at [739, 432] on rect at bounding box center [730, 439] width 141 height 14
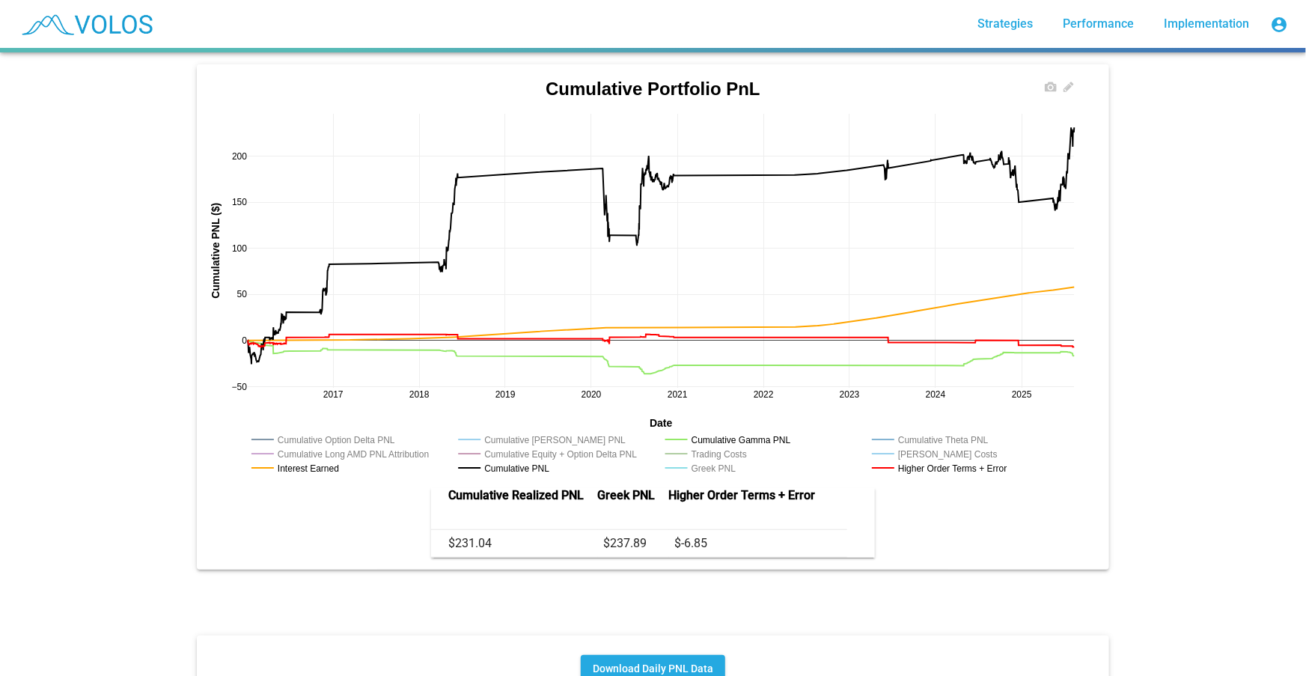
click at [913, 432] on rect at bounding box center [934, 439] width 132 height 14
click at [562, 432] on rect at bounding box center [518, 439] width 129 height 14
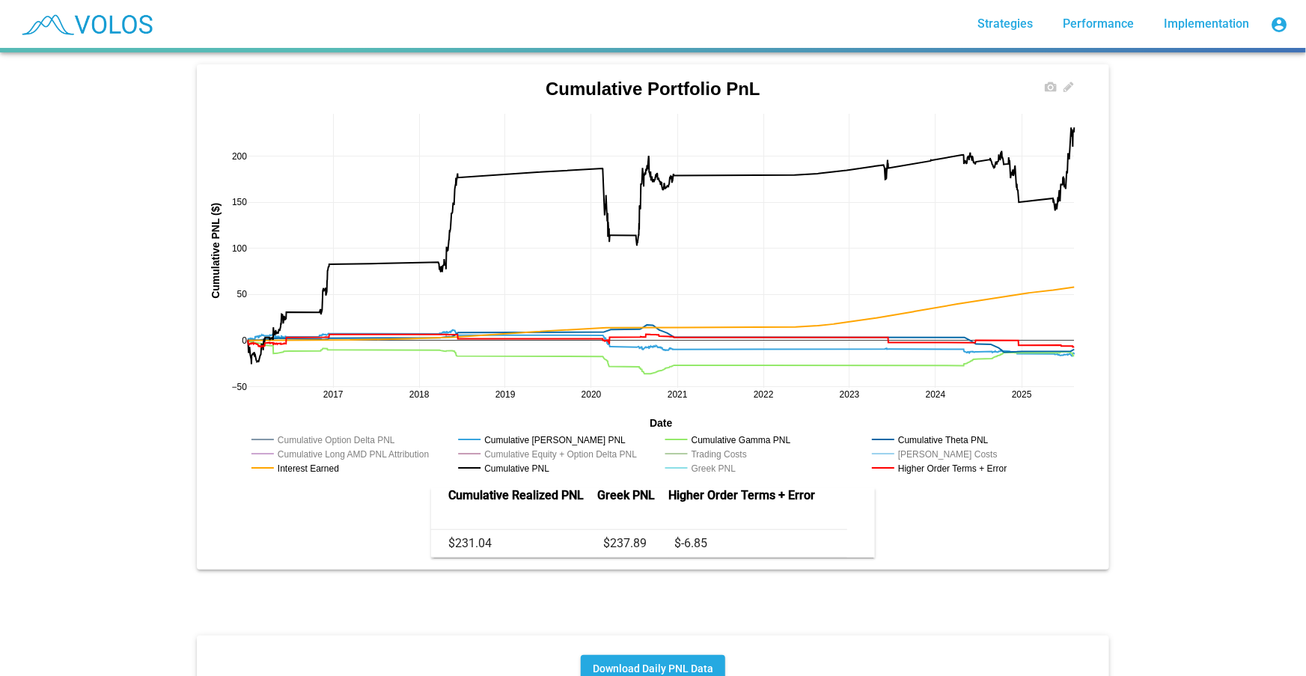
click at [345, 432] on rect at bounding box center [329, 439] width 163 height 14
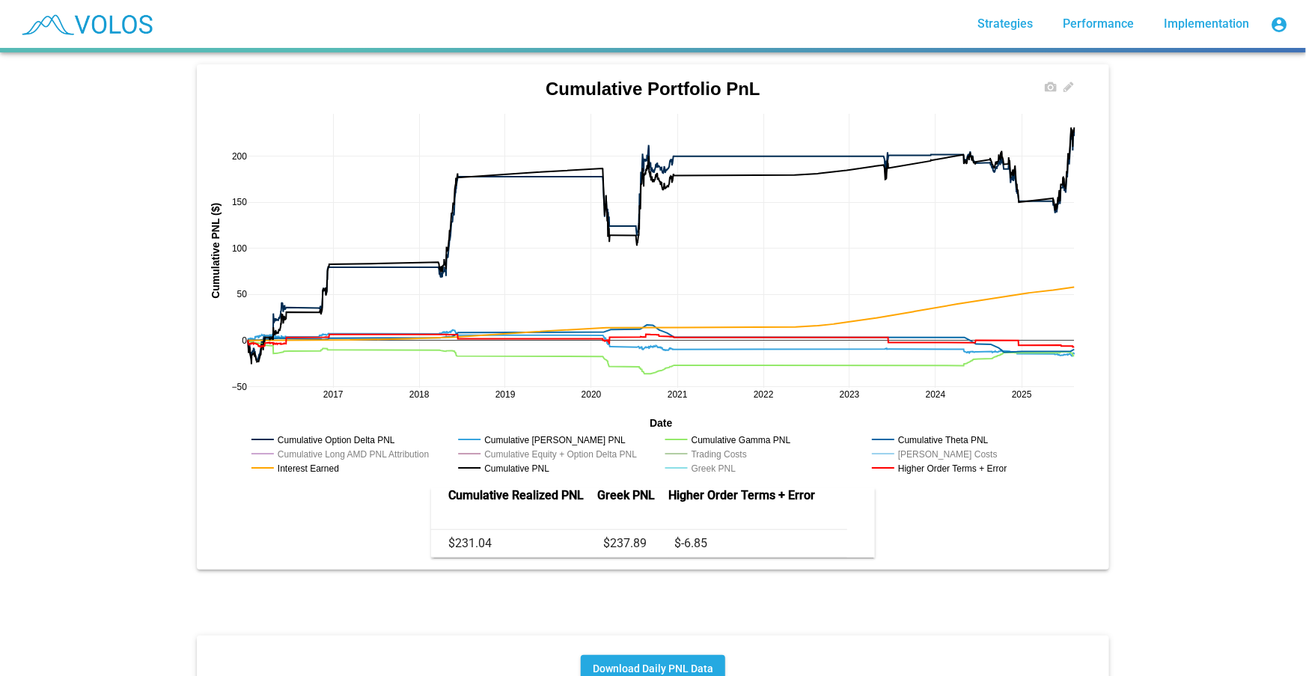
click at [346, 432] on rect at bounding box center [329, 439] width 163 height 14
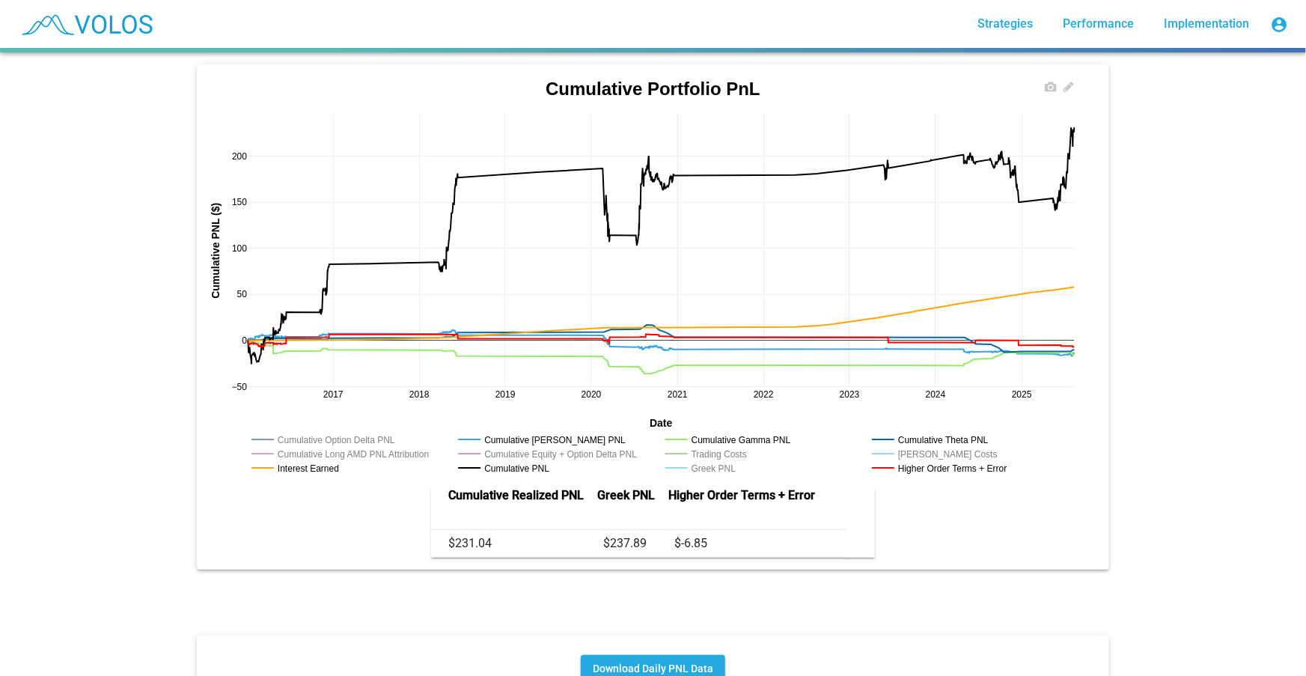
click at [560, 447] on rect at bounding box center [556, 454] width 205 height 14
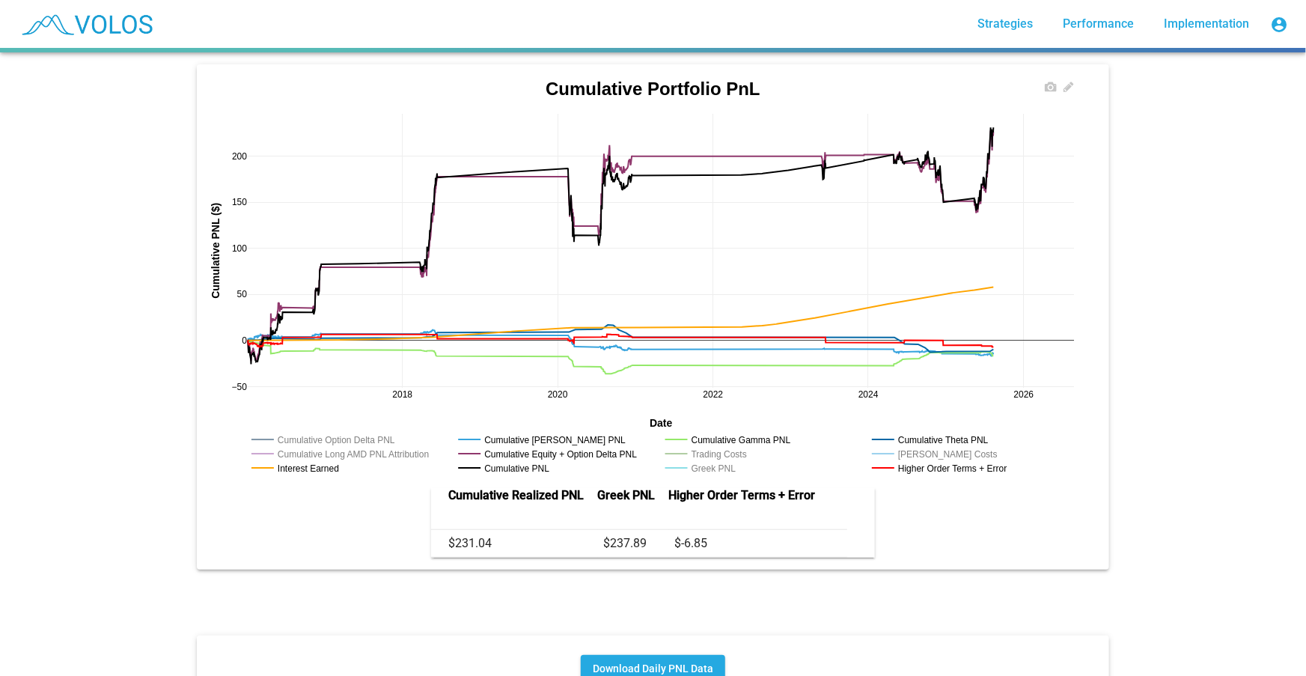
drag, startPoint x: 1054, startPoint y: 379, endPoint x: 921, endPoint y: 372, distance: 132.6
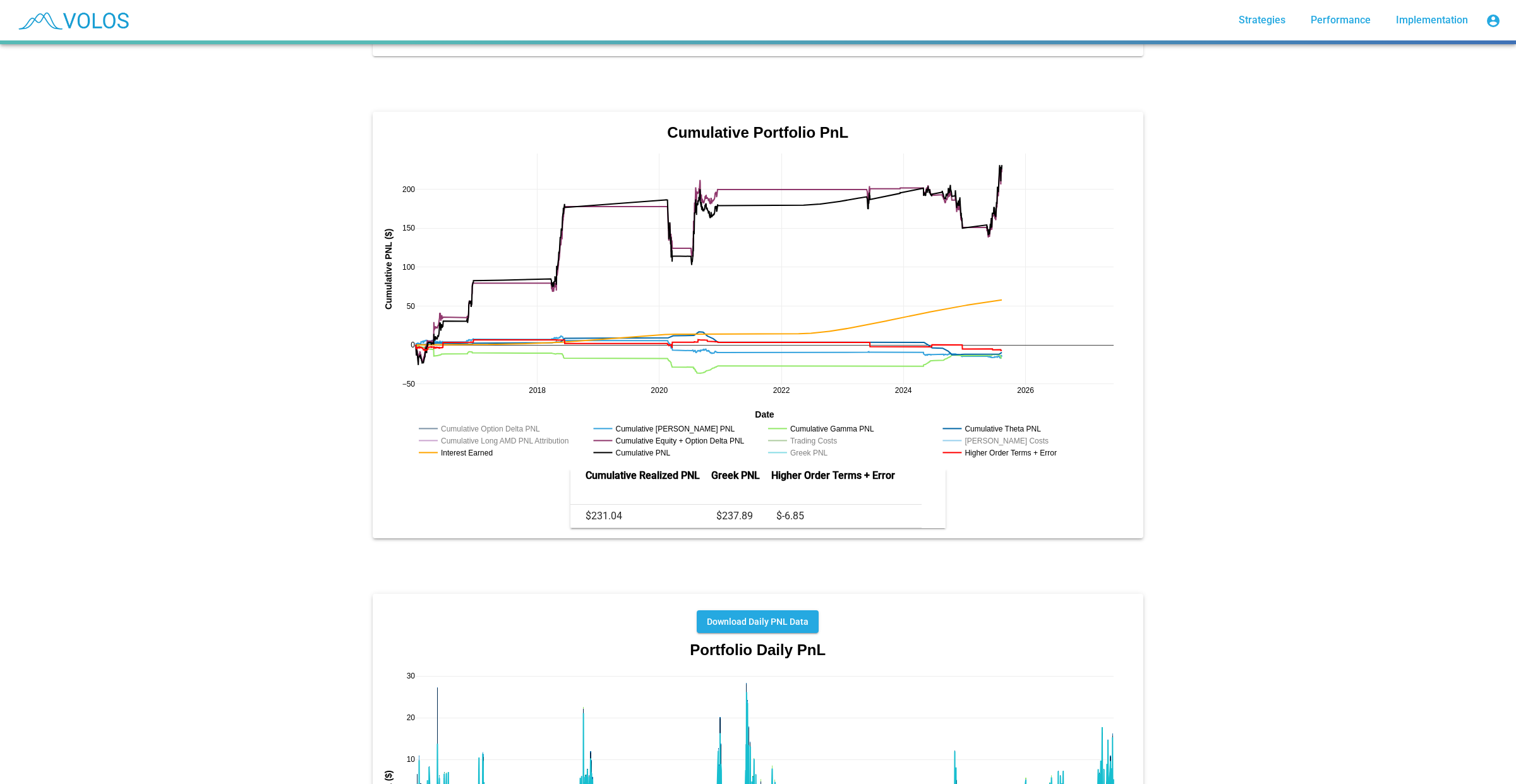
scroll to position [2468, 0]
drag, startPoint x: 1255, startPoint y: 544, endPoint x: 1173, endPoint y: 143, distance: 409.3
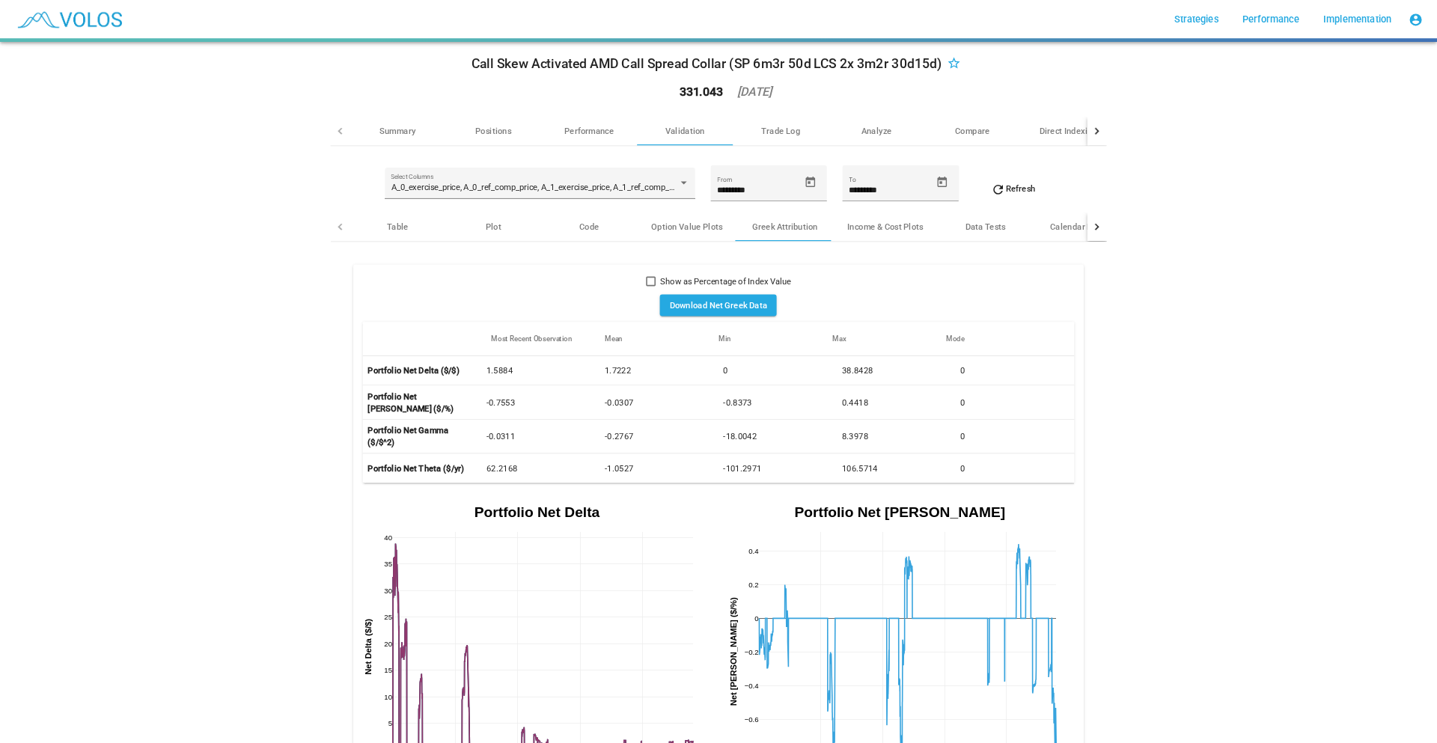
scroll to position [0, 0]
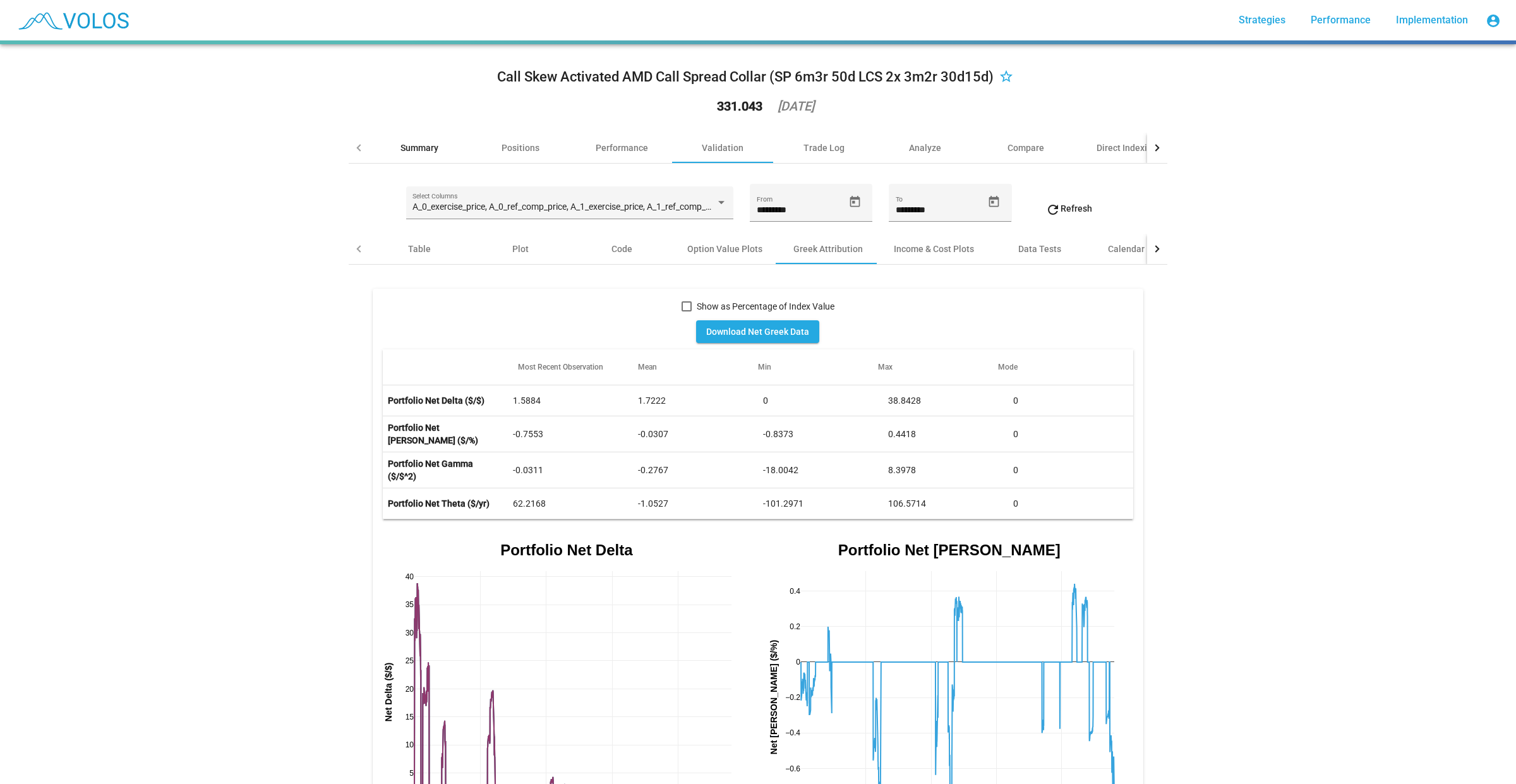
click at [420, 142] on div "Summary" at bounding box center [419, 148] width 38 height 13
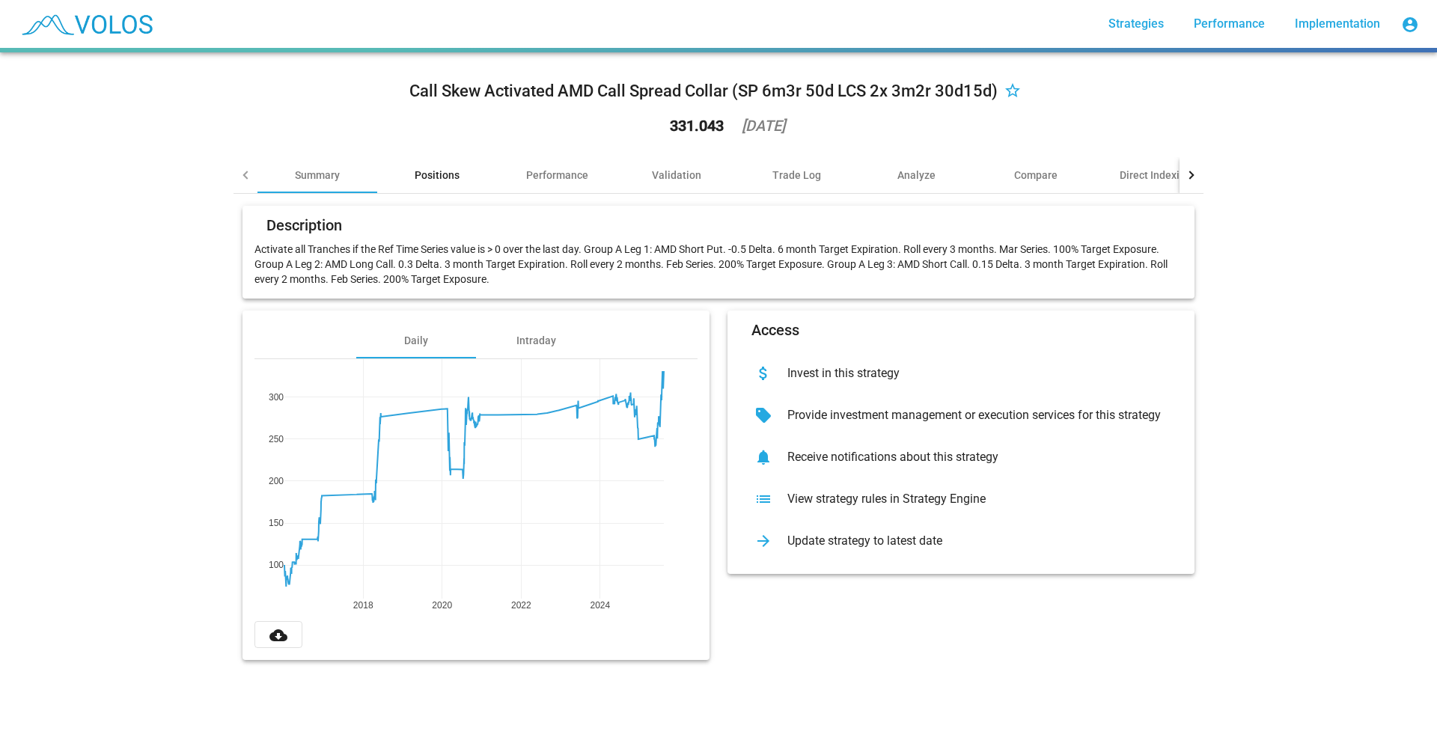
click at [444, 189] on div "Positions" at bounding box center [437, 175] width 120 height 36
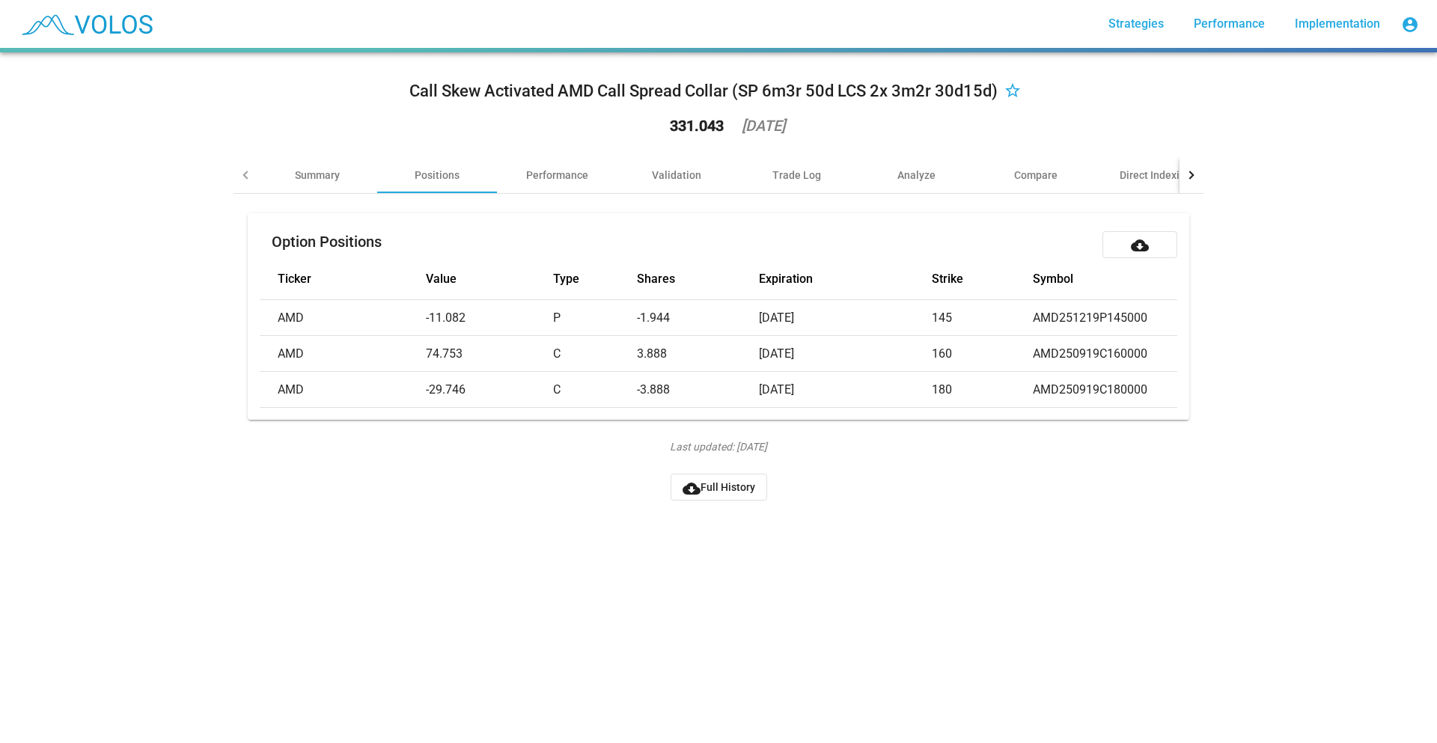
click at [542, 255] on mat-card-header "Option Positions cloud_download" at bounding box center [718, 241] width 917 height 33
click at [557, 173] on div "Performance" at bounding box center [557, 175] width 62 height 15
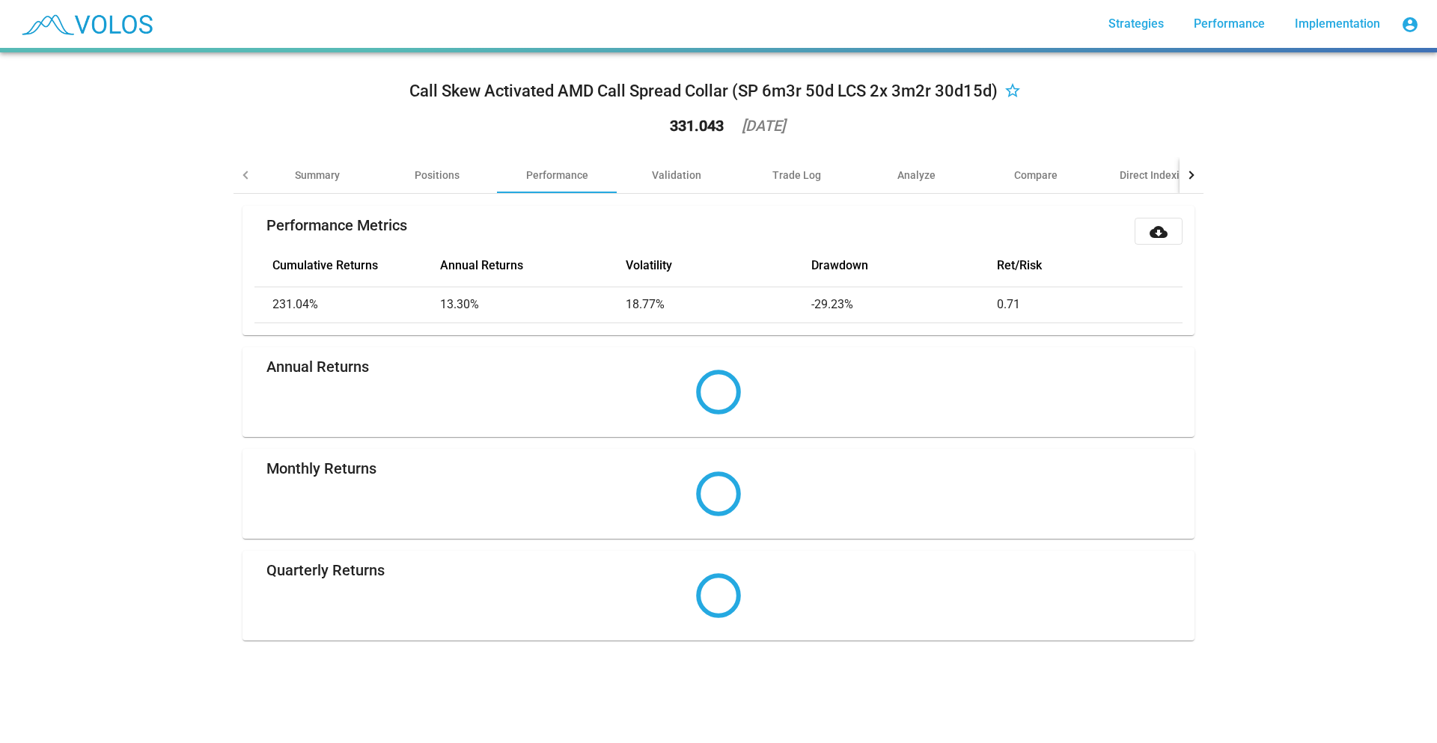
click at [192, 337] on div "Call Skew Activated AMD Call Spread Collar (SP 6m3r 50d LCS 2x 3m2r 30d15d) sta…" at bounding box center [718, 397] width 1437 height 691
